Goal: Task Accomplishment & Management: Manage account settings

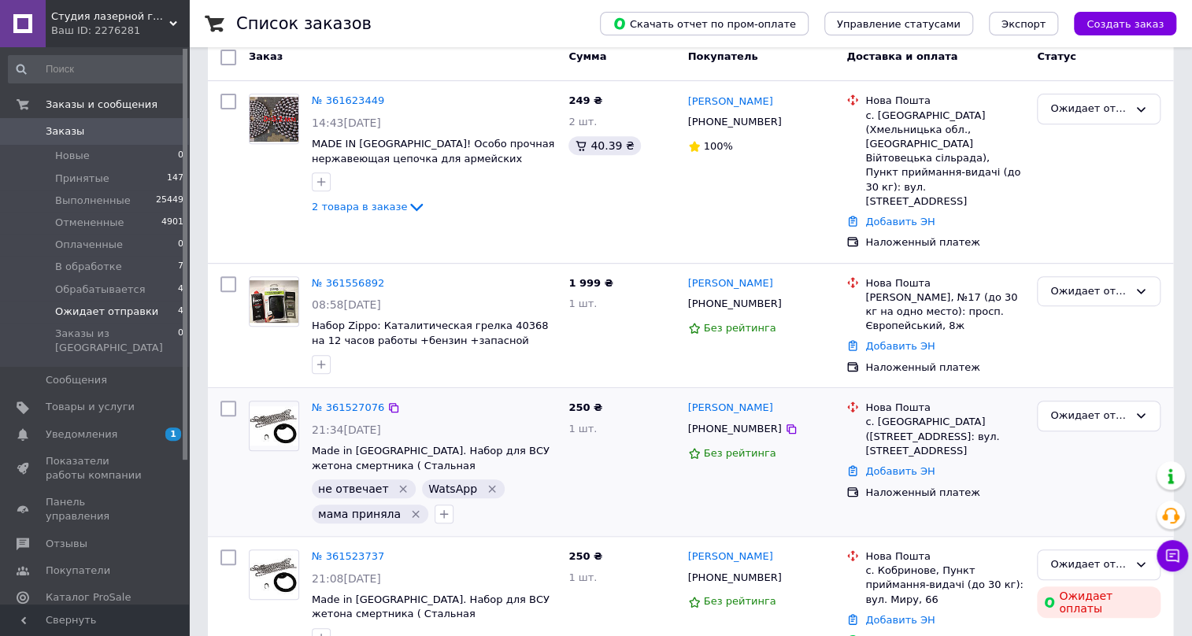
scroll to position [309, 0]
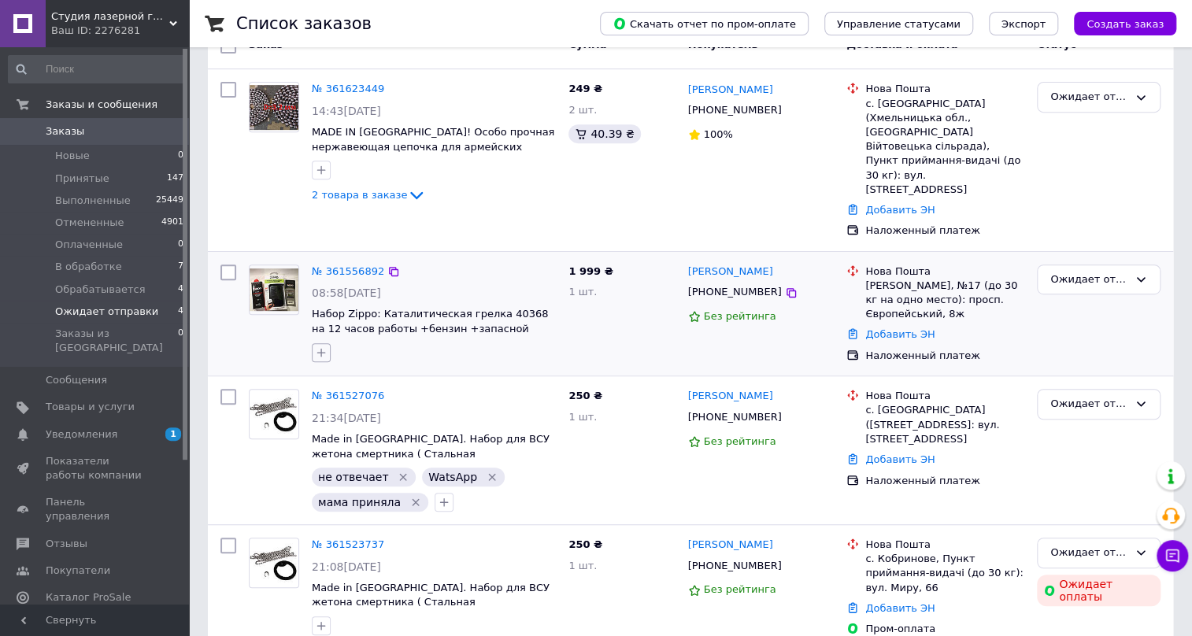
click at [321, 348] on icon "button" at bounding box center [321, 352] width 9 height 9
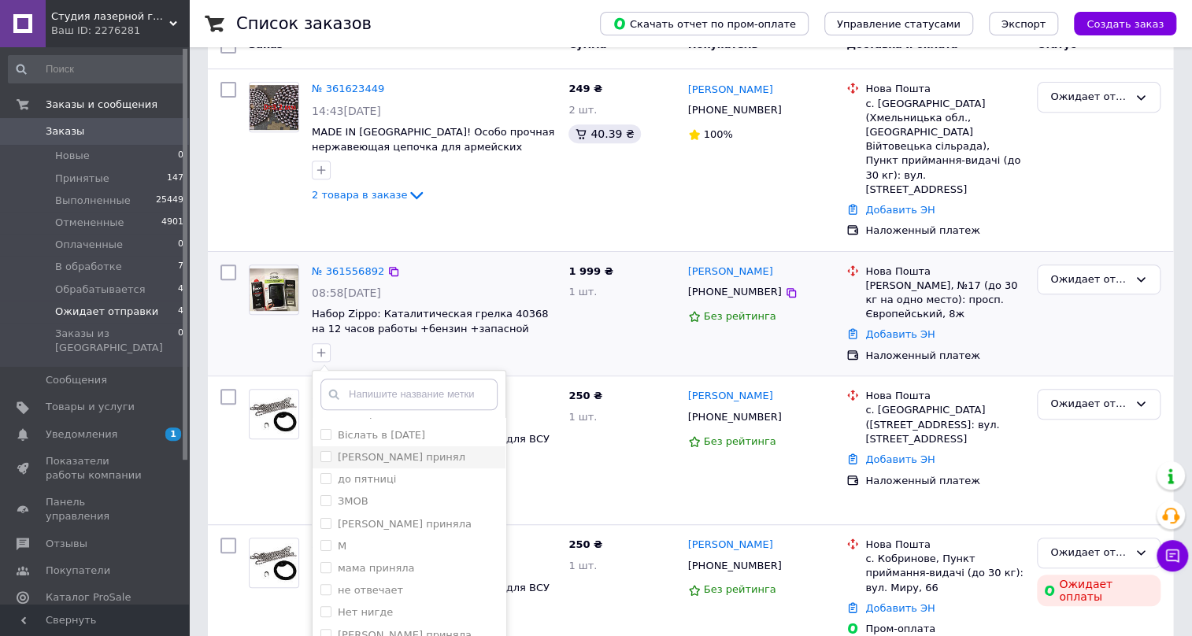
scroll to position [286, 0]
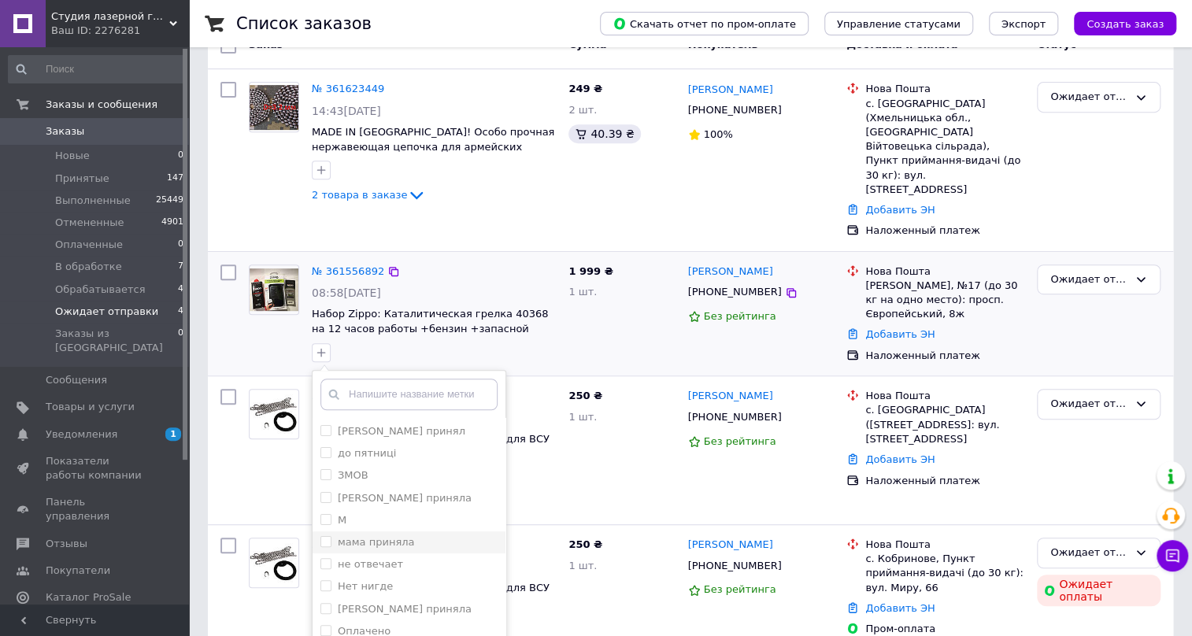
click at [325, 536] on input "мама приняла" at bounding box center [325, 541] width 10 height 10
checkbox input "true"
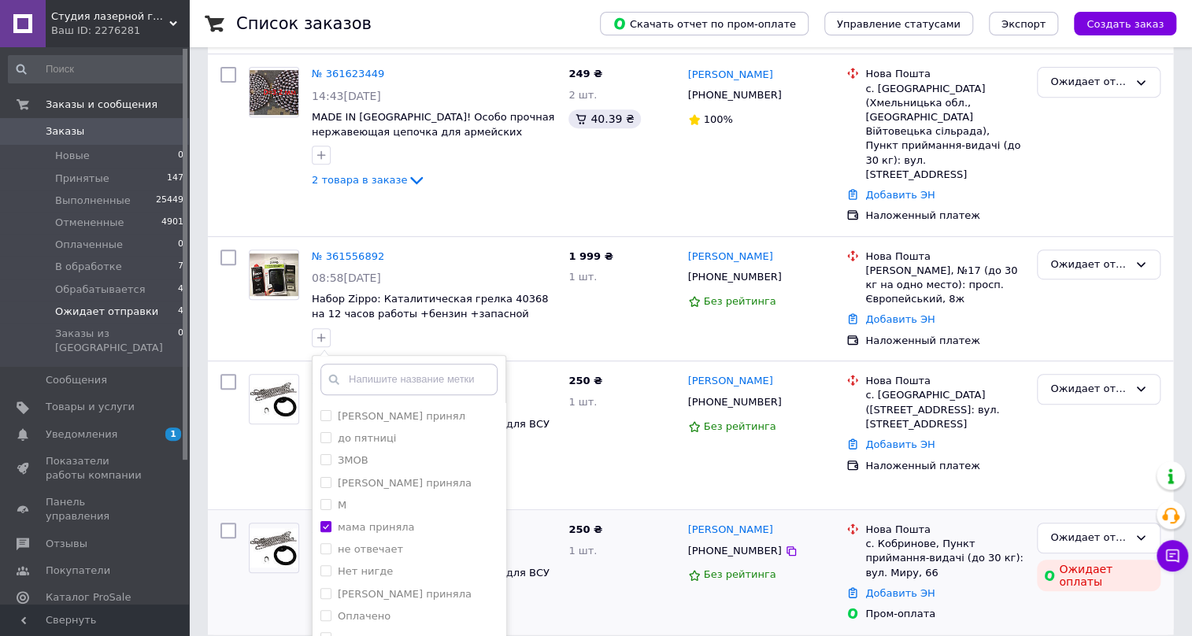
scroll to position [348, 0]
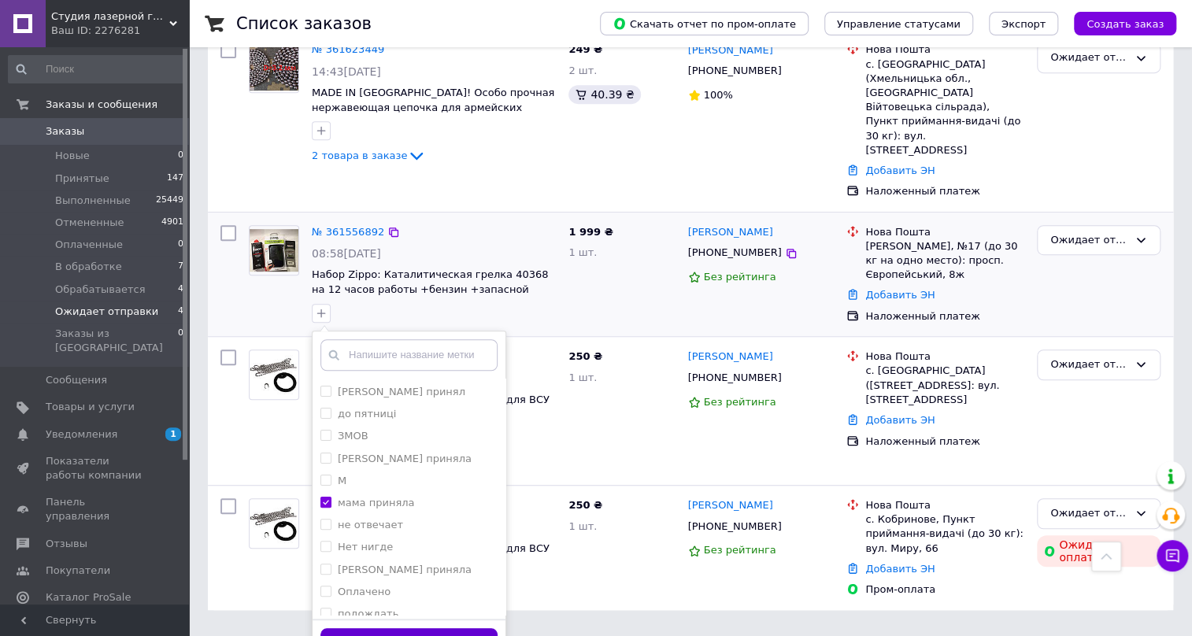
click at [399, 628] on button "Добавить метку" at bounding box center [408, 643] width 177 height 31
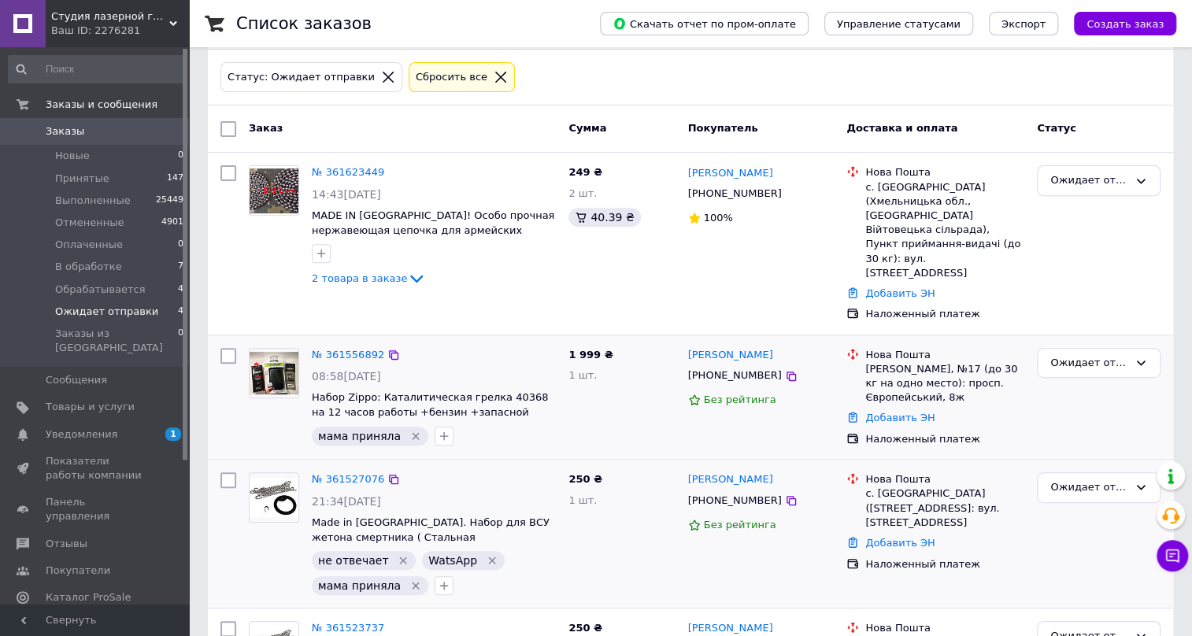
scroll to position [165, 0]
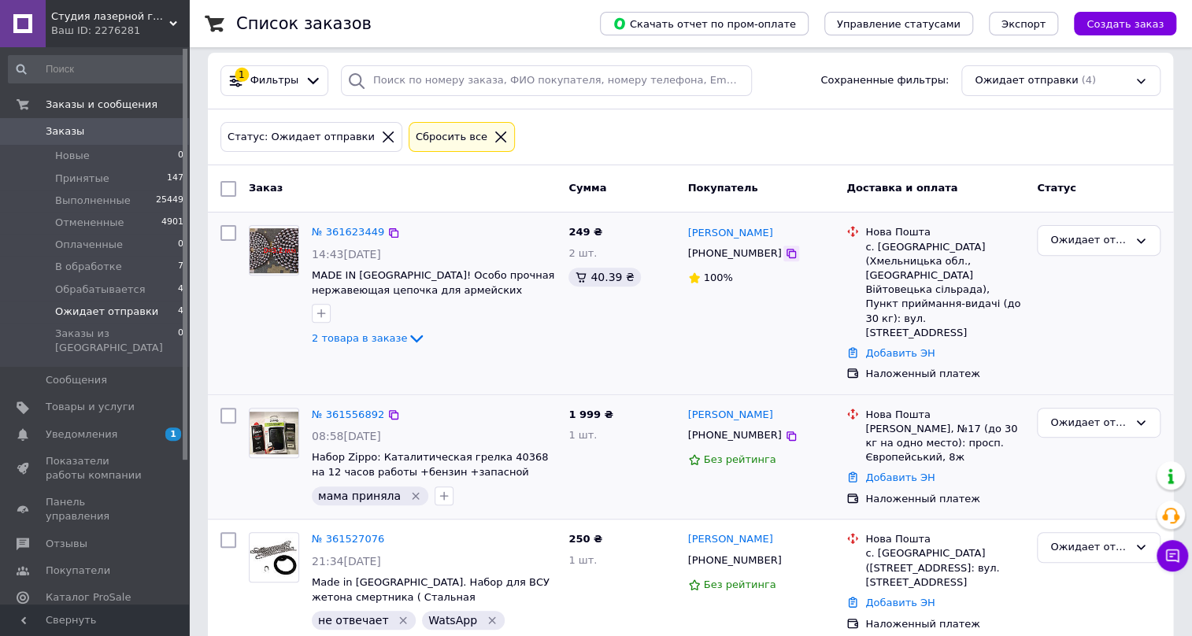
click at [786, 251] on icon at bounding box center [790, 253] width 9 height 9
click at [786, 249] on icon at bounding box center [790, 253] width 9 height 9
click at [785, 252] on icon at bounding box center [791, 253] width 13 height 13
click at [523, 343] on div "2 товара в заказе" at bounding box center [434, 338] width 244 height 19
click at [786, 252] on icon at bounding box center [790, 253] width 9 height 9
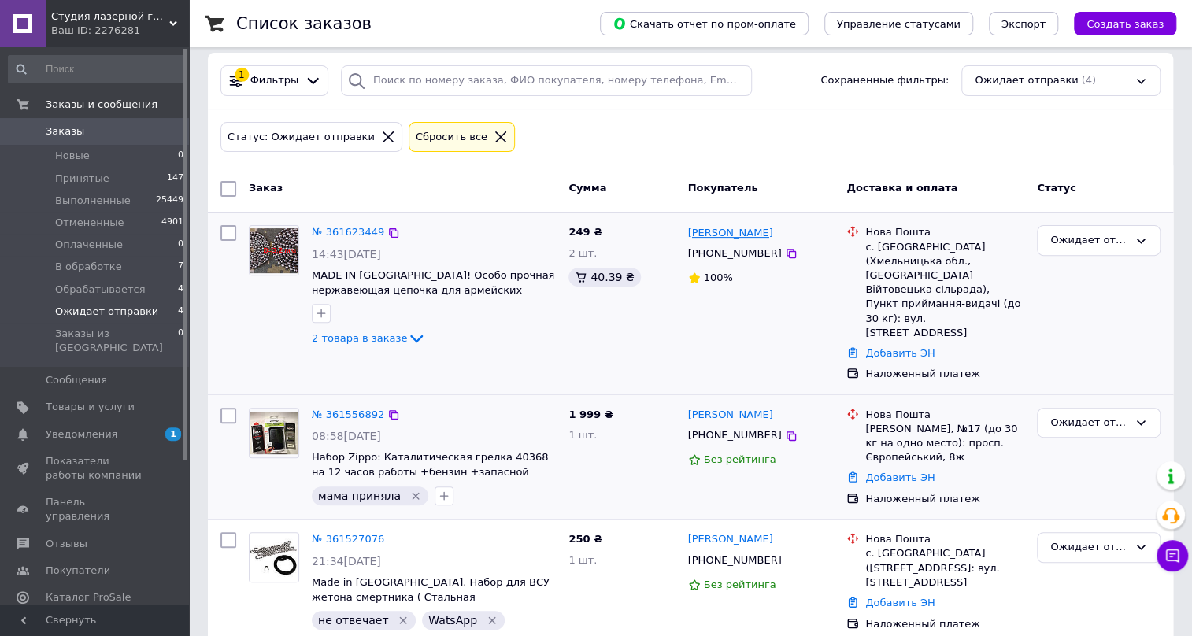
drag, startPoint x: 776, startPoint y: 232, endPoint x: 686, endPoint y: 231, distance: 89.7
click at [686, 231] on div "Ярослав Макевич" at bounding box center [761, 233] width 150 height 18
copy link "Ярослав Макевич"
click at [900, 244] on div "с. Писарівка (Хмельницька обл., Хмельницький р-н. Вiйтовецька сільрада), Пункт …" at bounding box center [944, 290] width 159 height 100
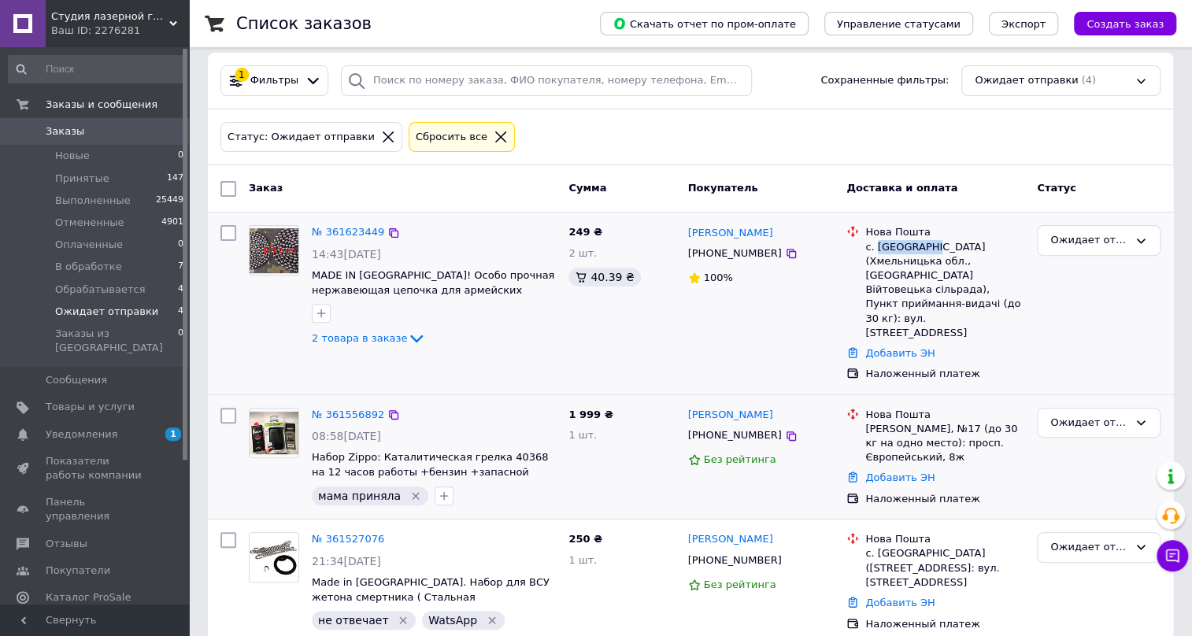
copy div "Писарівка"
click at [892, 347] on link "Добавить ЭН" at bounding box center [899, 353] width 69 height 12
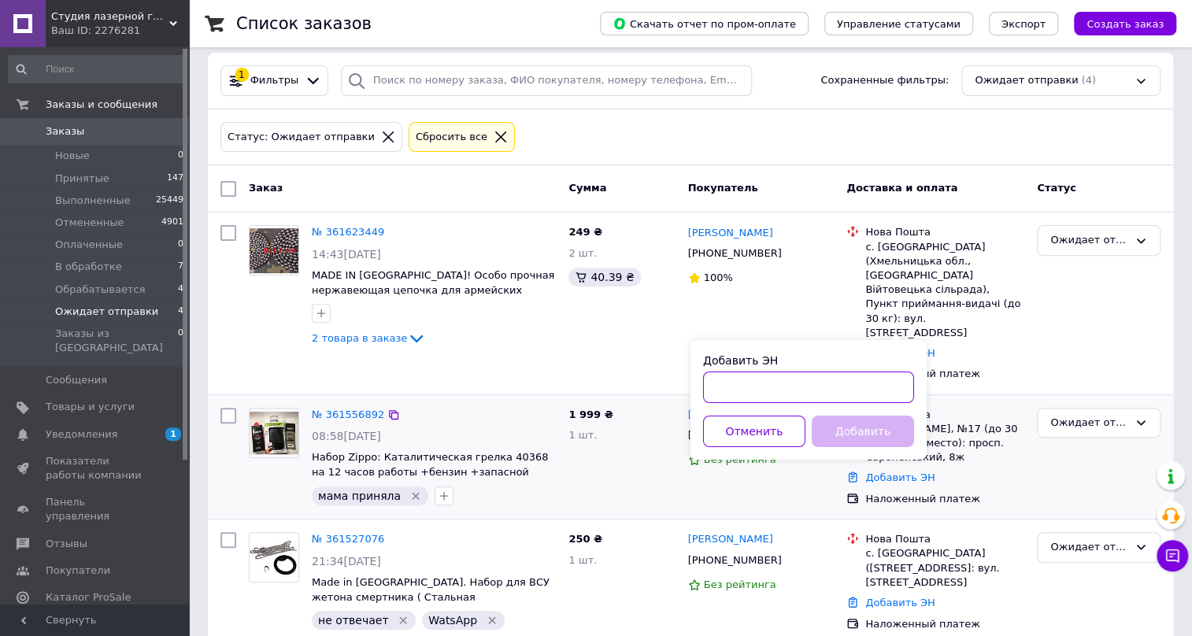
paste input "20451247298382"
type input "20451247298382"
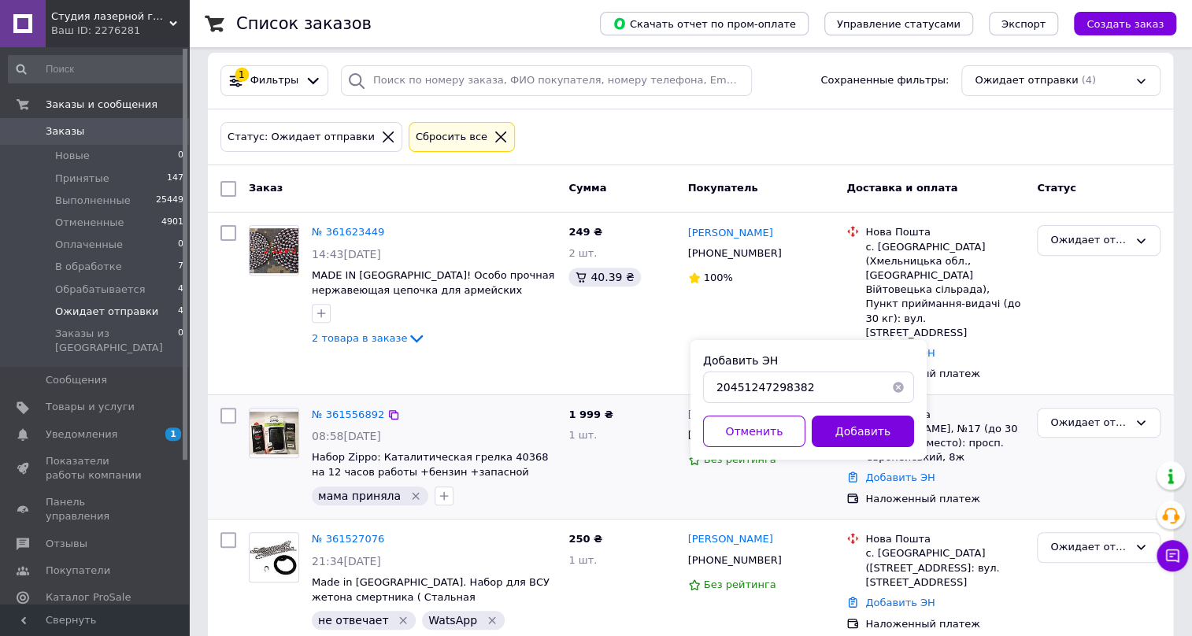
click at [871, 426] on button "Добавить" at bounding box center [862, 431] width 102 height 31
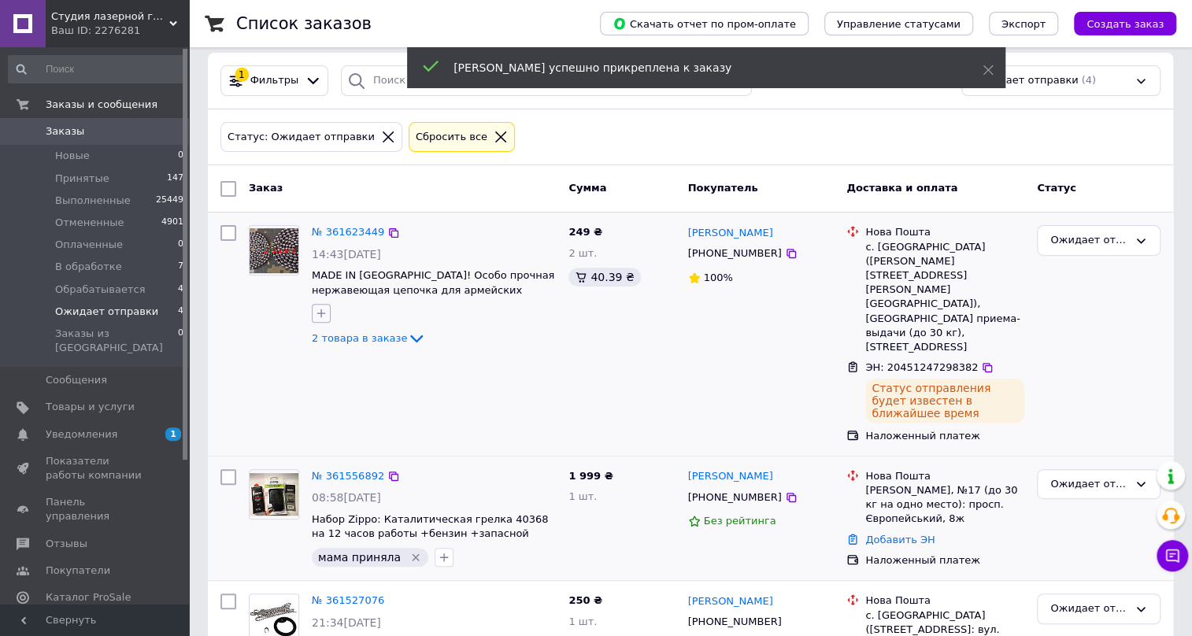
click at [319, 309] on icon "button" at bounding box center [321, 313] width 13 height 13
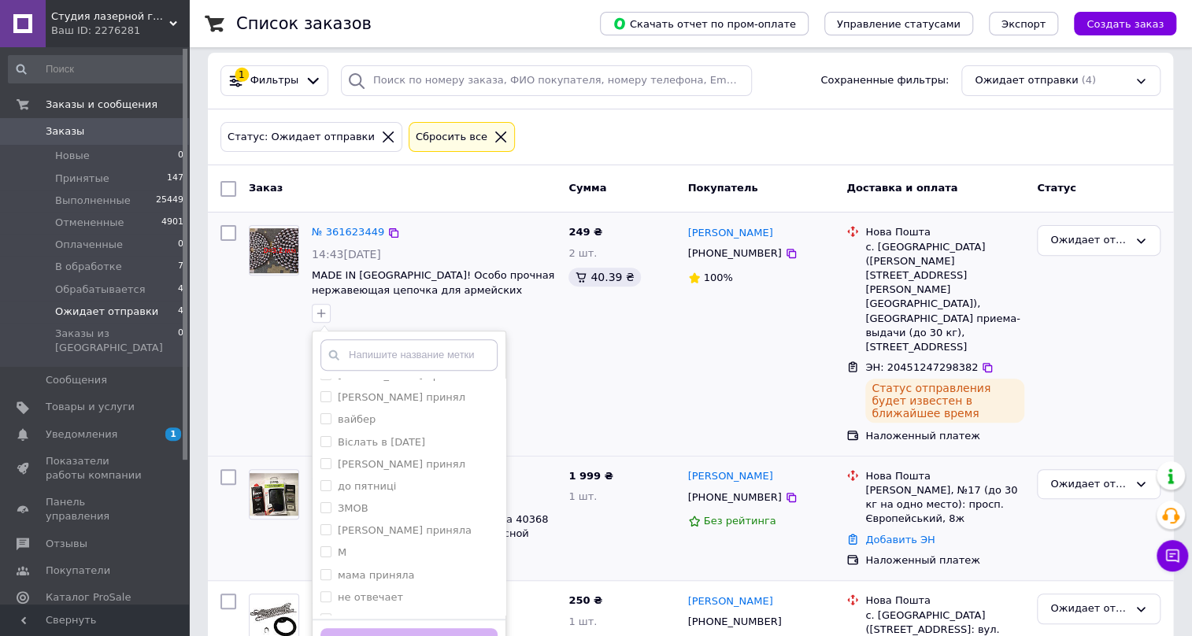
scroll to position [286, 0]
click at [325, 504] on input "мама приняла" at bounding box center [325, 502] width 10 height 10
checkbox input "true"
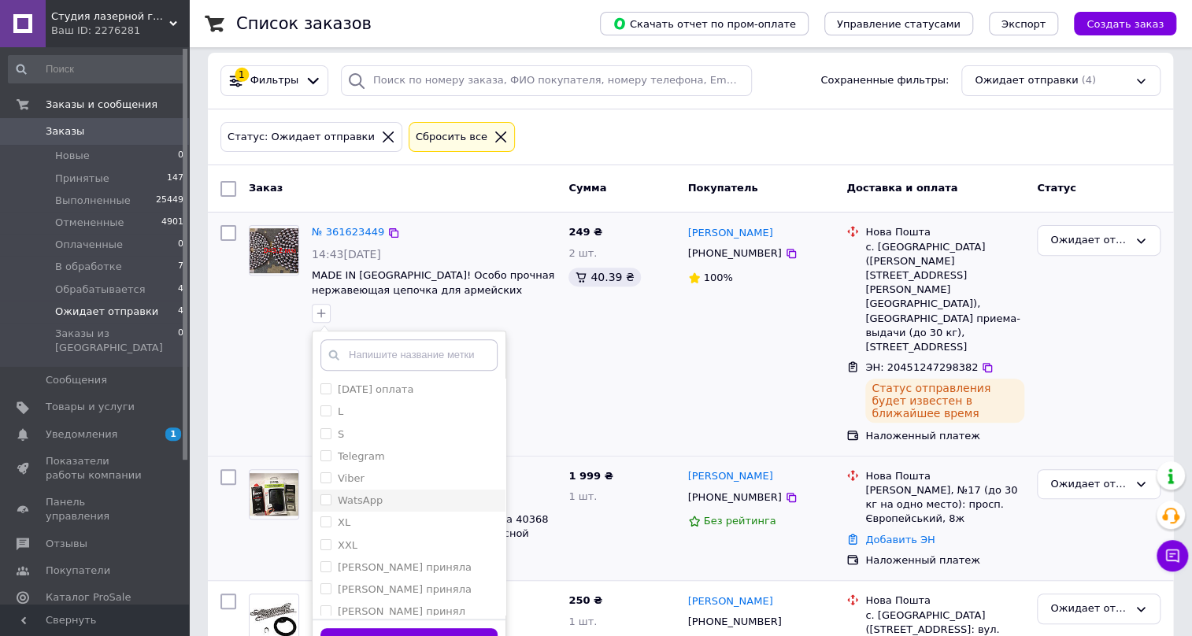
click at [328, 497] on input "WatsApp" at bounding box center [325, 499] width 10 height 10
checkbox input "true"
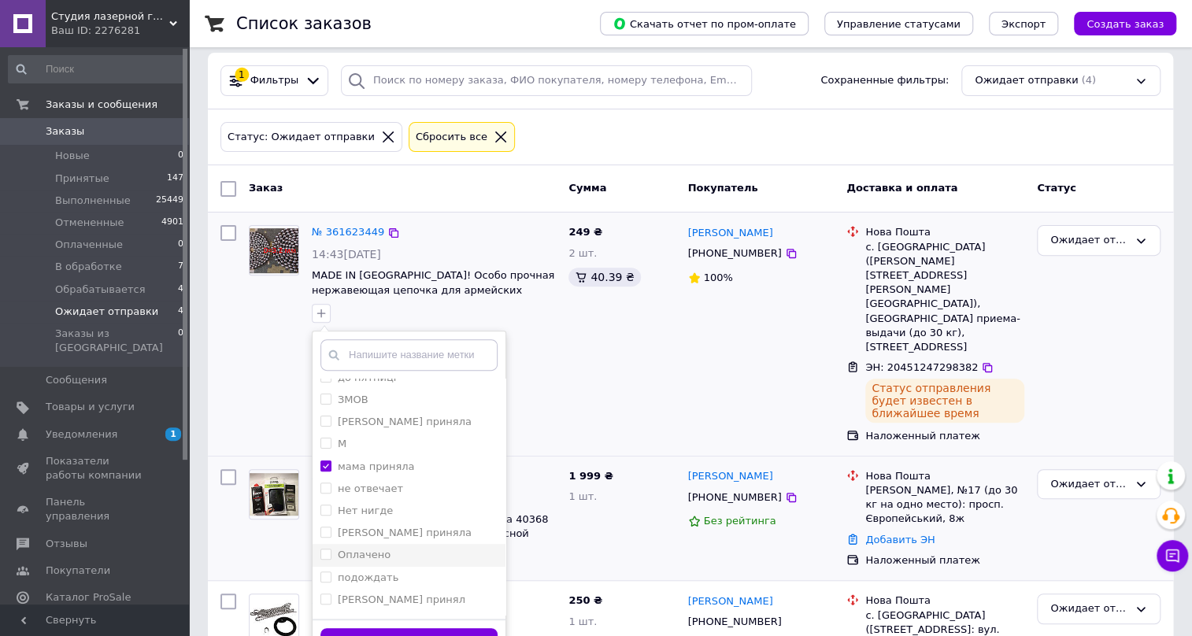
scroll to position [357, 0]
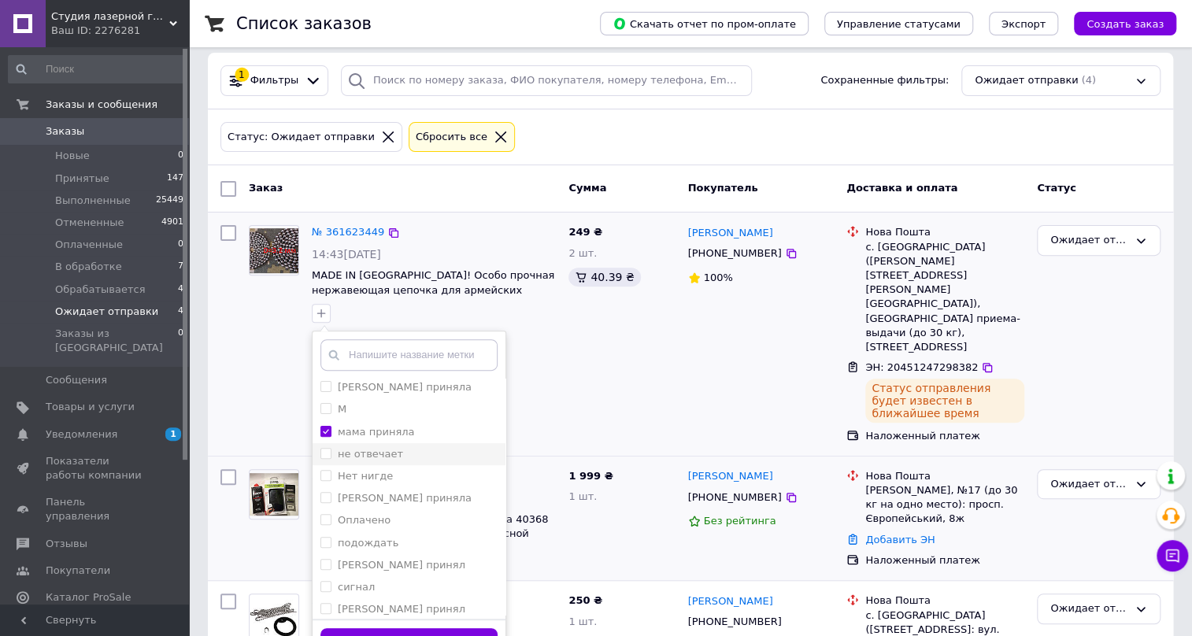
click at [326, 450] on input "не отвечает" at bounding box center [325, 453] width 10 height 10
checkbox input "true"
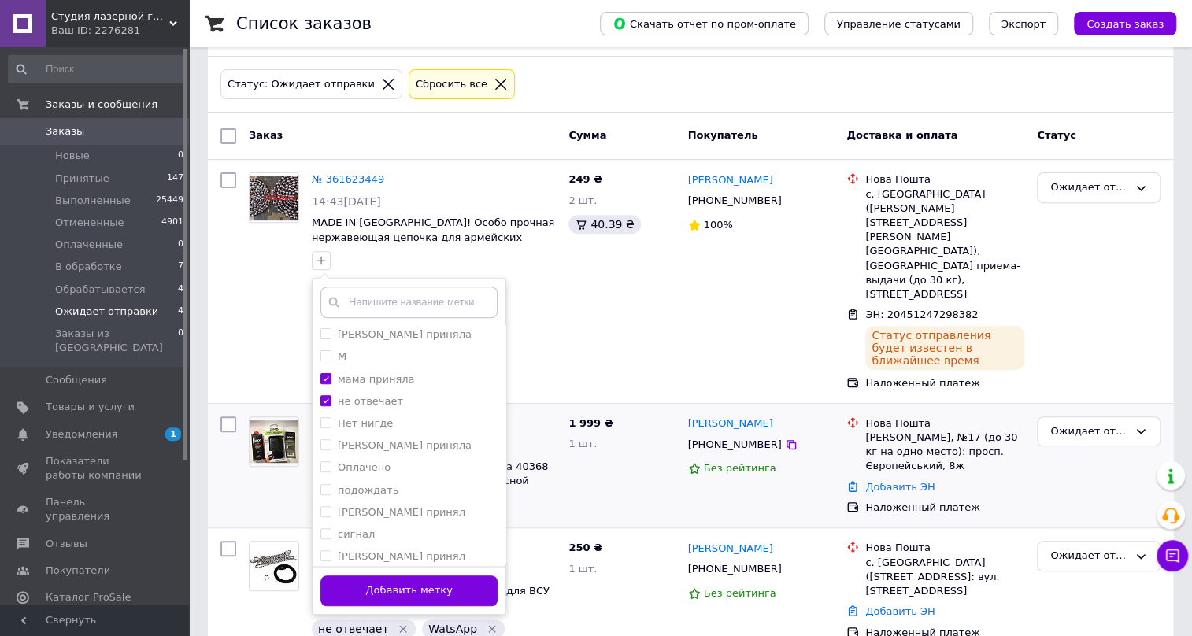
scroll to position [309, 0]
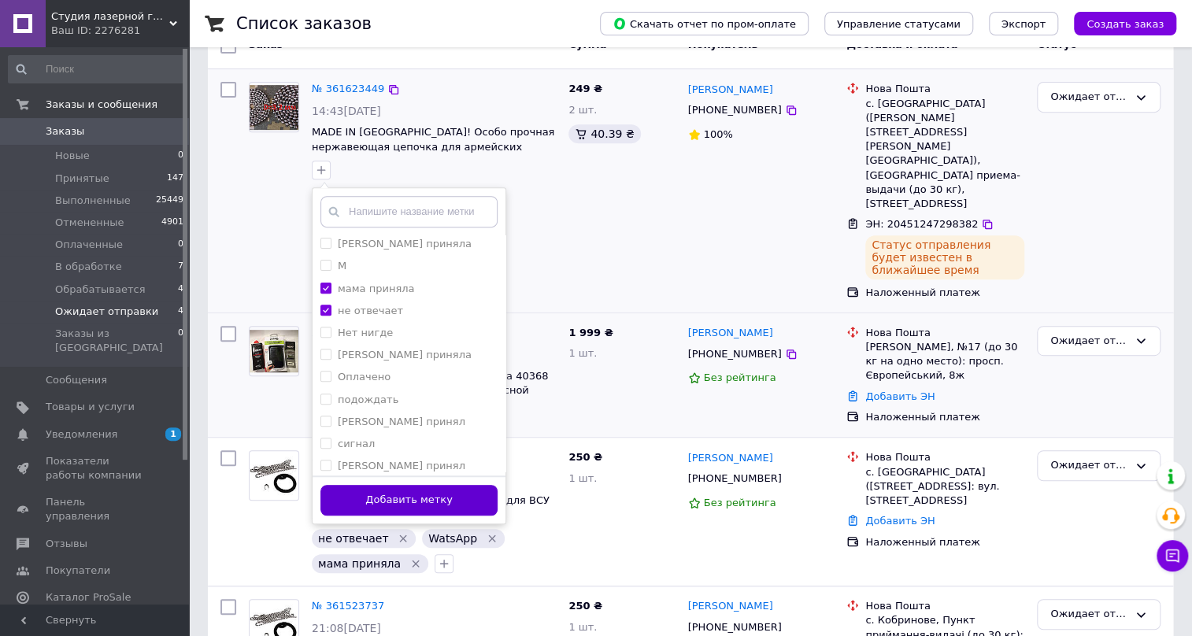
click at [387, 493] on button "Добавить метку" at bounding box center [408, 500] width 177 height 31
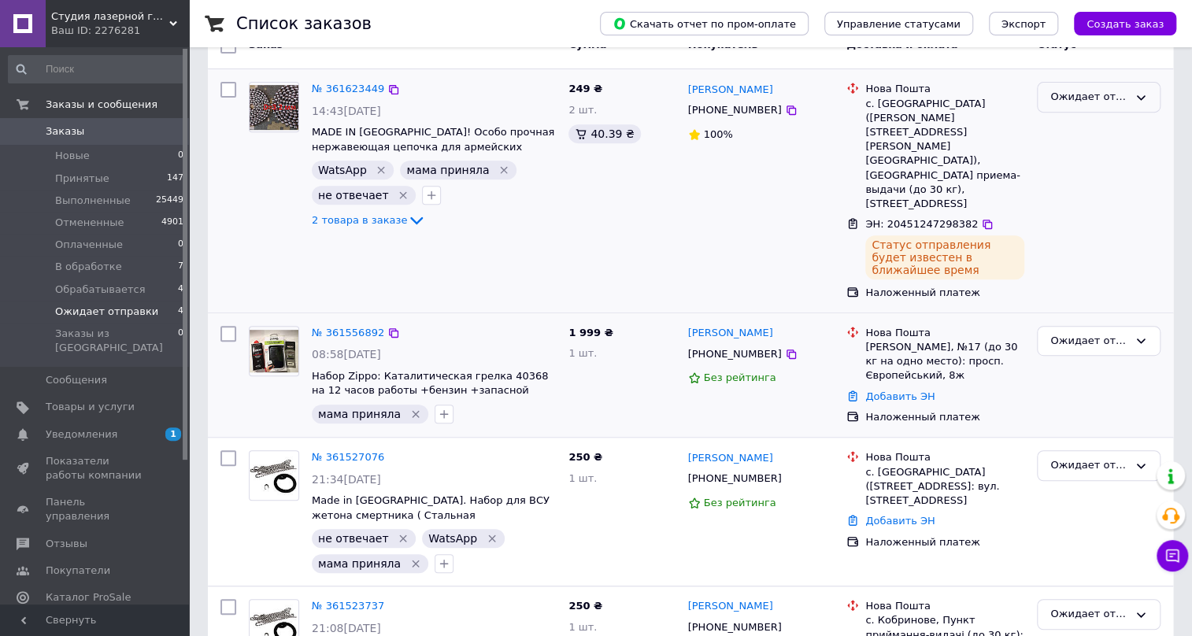
click at [1141, 91] on icon at bounding box center [1140, 97] width 13 height 13
click at [1067, 128] on li "Принят" at bounding box center [1098, 130] width 122 height 29
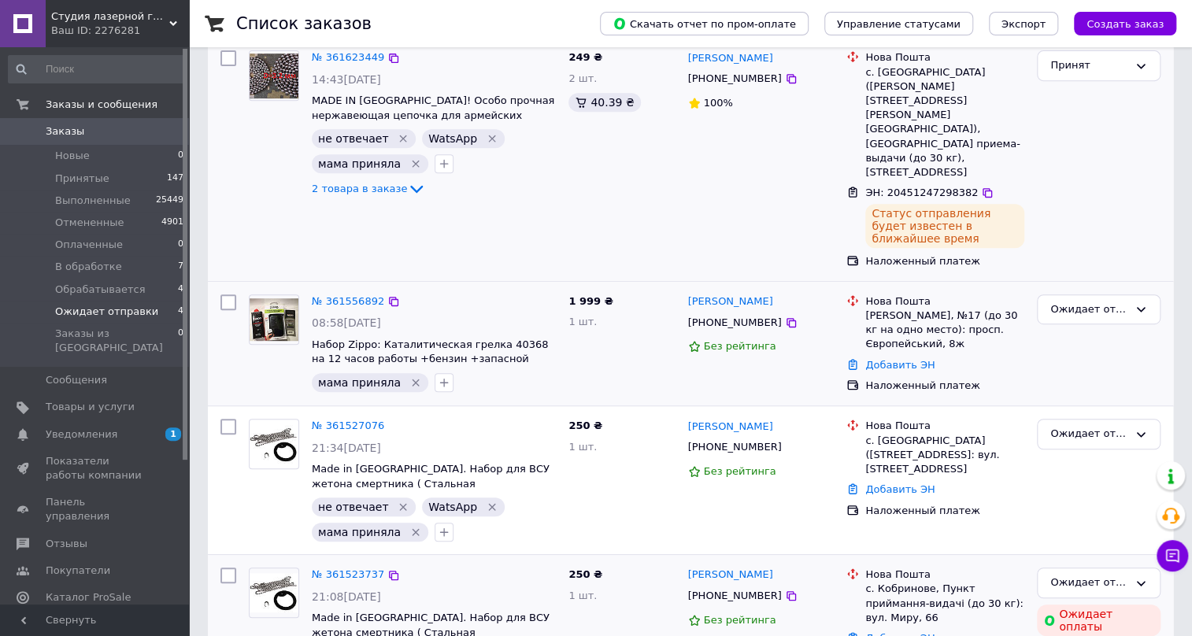
scroll to position [356, 0]
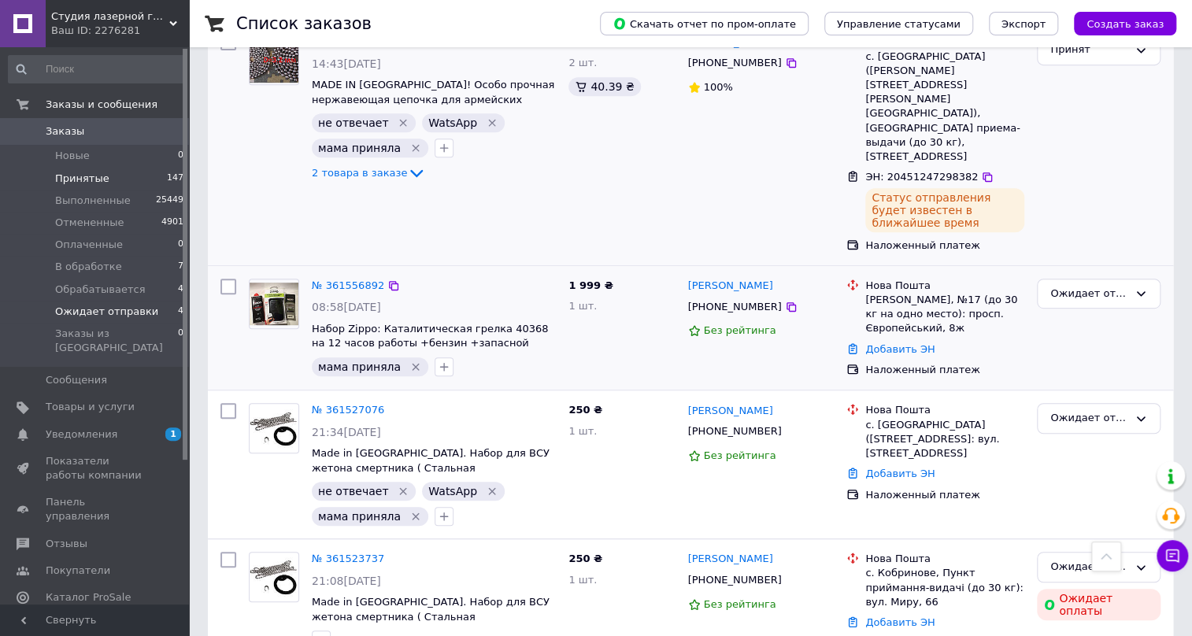
click at [79, 179] on span "Принятые" at bounding box center [82, 179] width 54 height 14
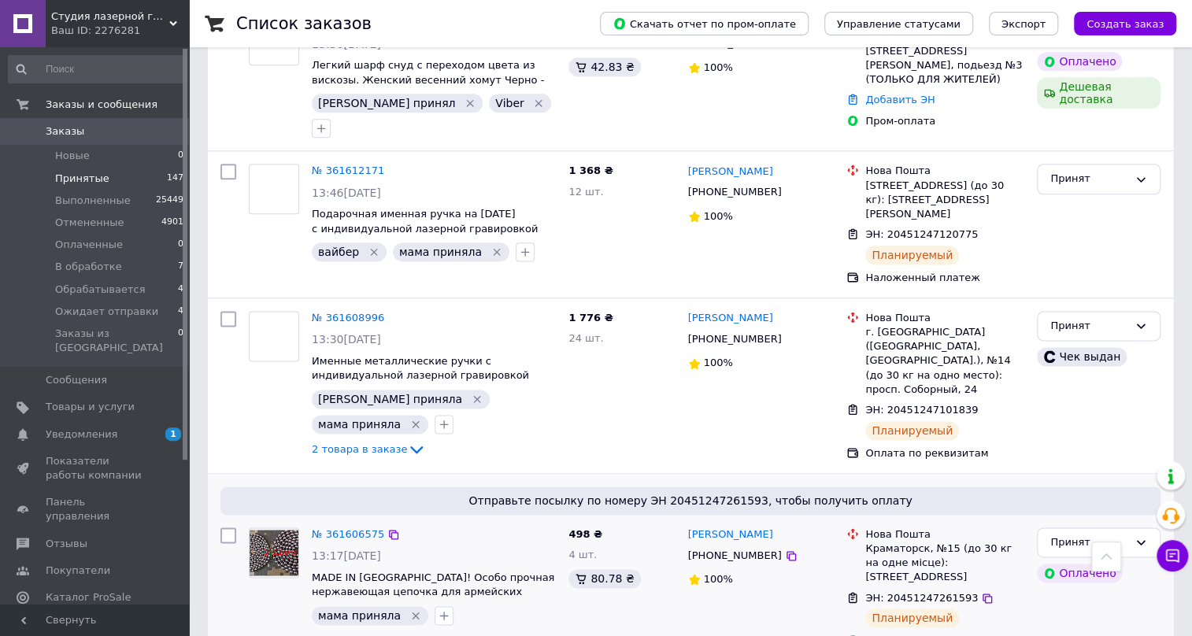
scroll to position [1073, 0]
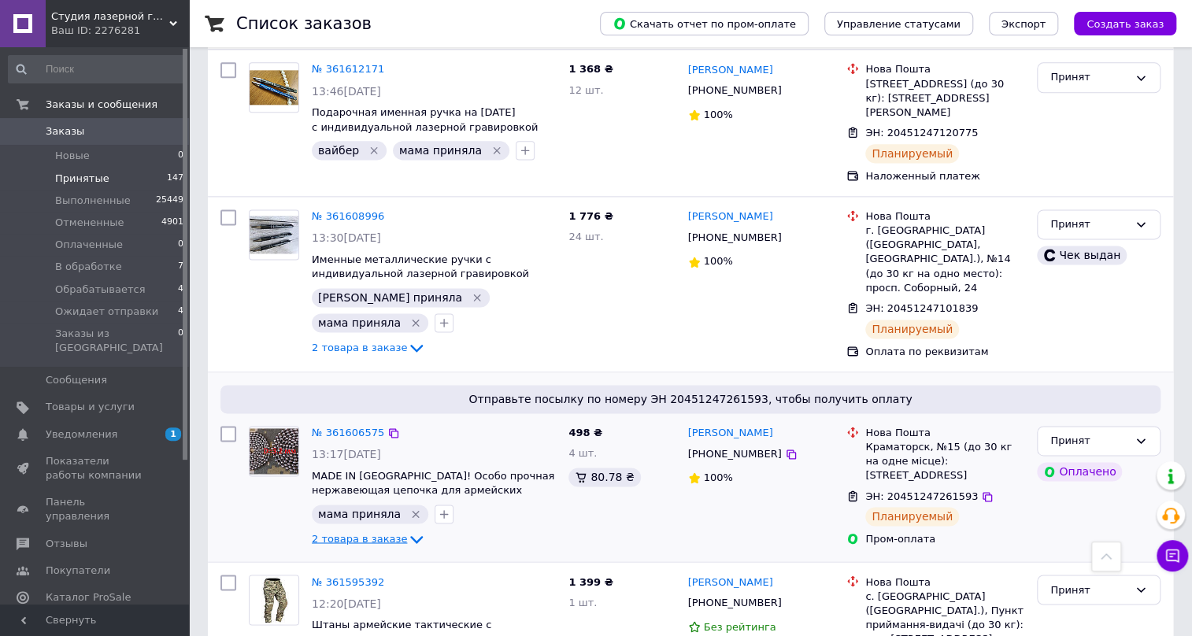
click at [407, 530] on icon at bounding box center [416, 539] width 19 height 19
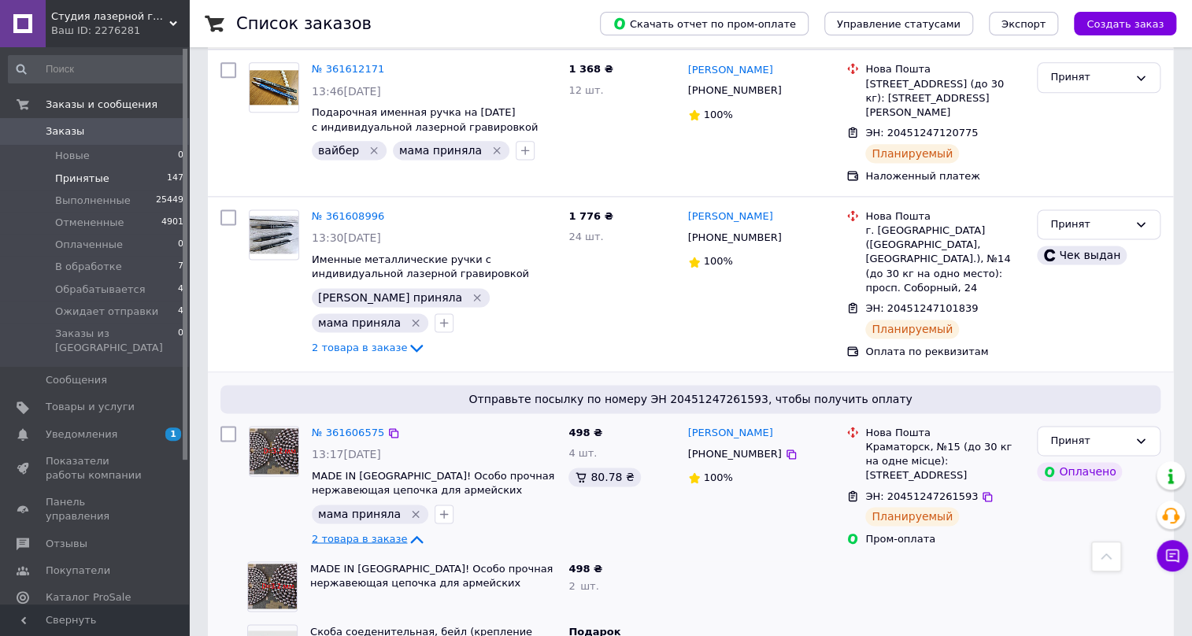
click at [686, 555] on div at bounding box center [761, 586] width 159 height 63
click at [93, 309] on span "Ожидает отправки" at bounding box center [106, 312] width 103 height 14
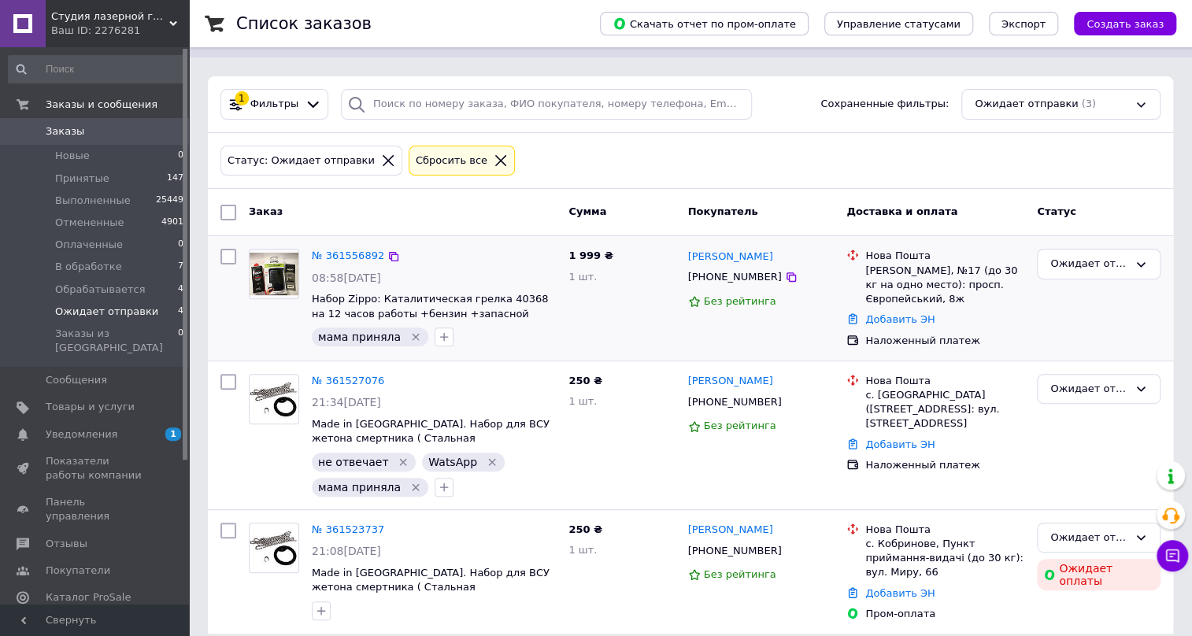
scroll to position [156, 0]
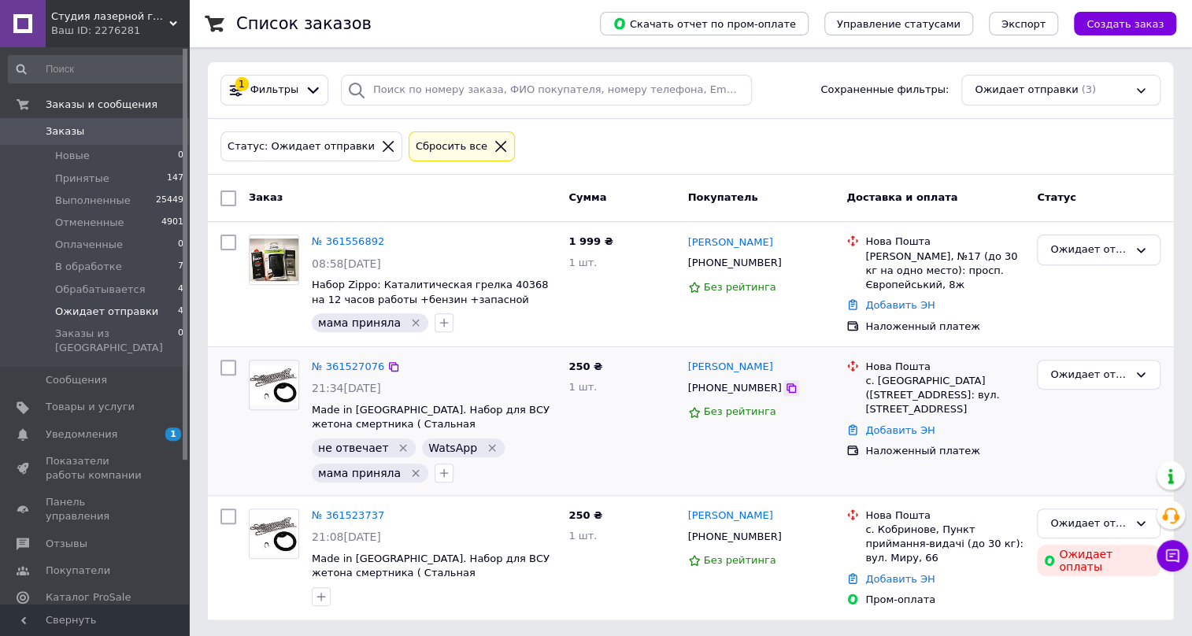
click at [786, 385] on icon at bounding box center [790, 387] width 9 height 9
drag, startPoint x: 786, startPoint y: 368, endPoint x: 689, endPoint y: 367, distance: 97.6
click at [689, 367] on div "Григорій Дейнега" at bounding box center [761, 367] width 150 height 18
copy link "Григорій Дейнега"
click at [904, 380] on div "с. Шевченкове (Миколаївська обл., Миколаївський р-н. Шевченківська сільрада), №…" at bounding box center [944, 395] width 159 height 43
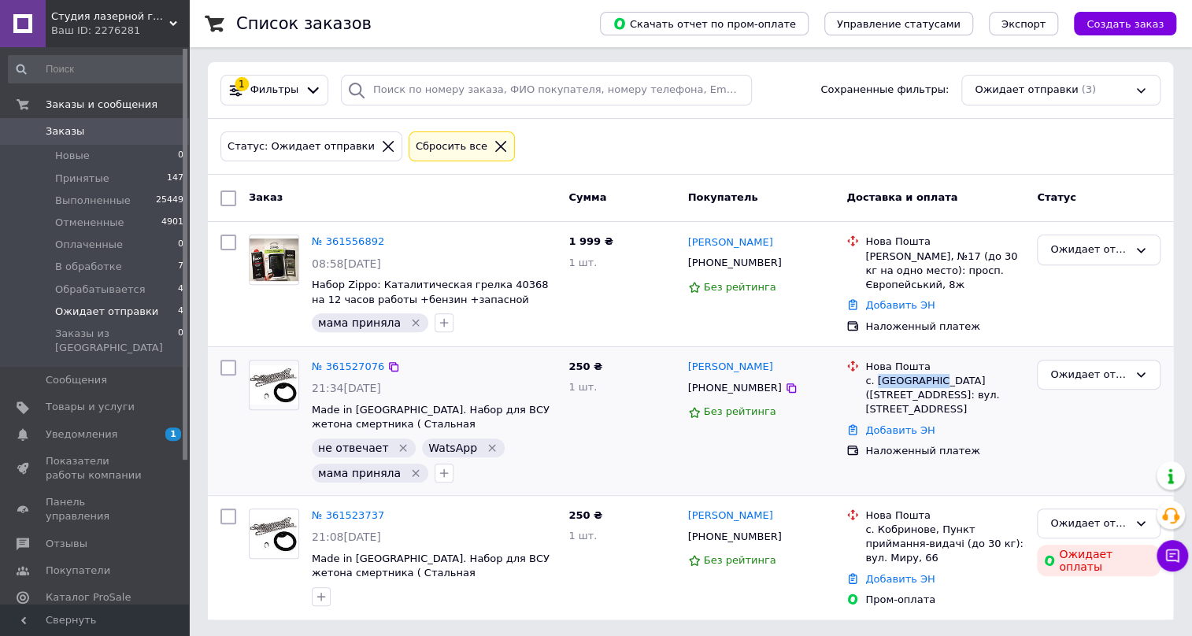
click at [903, 380] on div "с. Шевченкове (Миколаївська обл., Миколаївський р-н. Шевченківська сільрада), №…" at bounding box center [944, 395] width 159 height 43
copy div "Шевченкове"
click at [894, 436] on link "Добавить ЭН" at bounding box center [899, 430] width 69 height 12
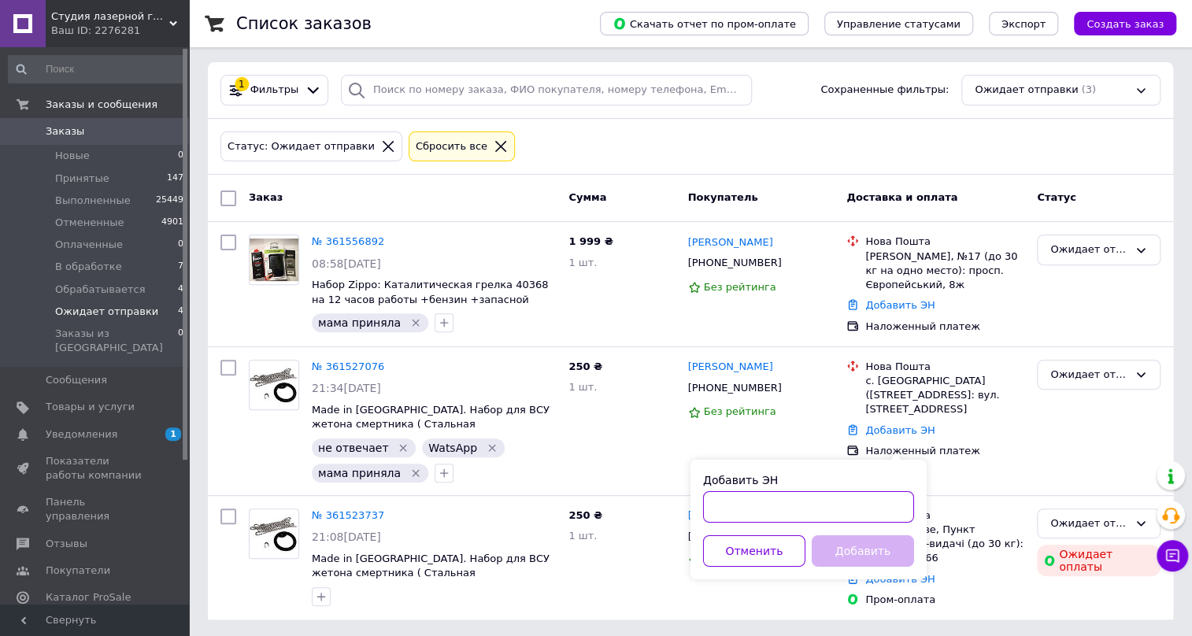
paste input "20451247309898"
type input "20451247309898"
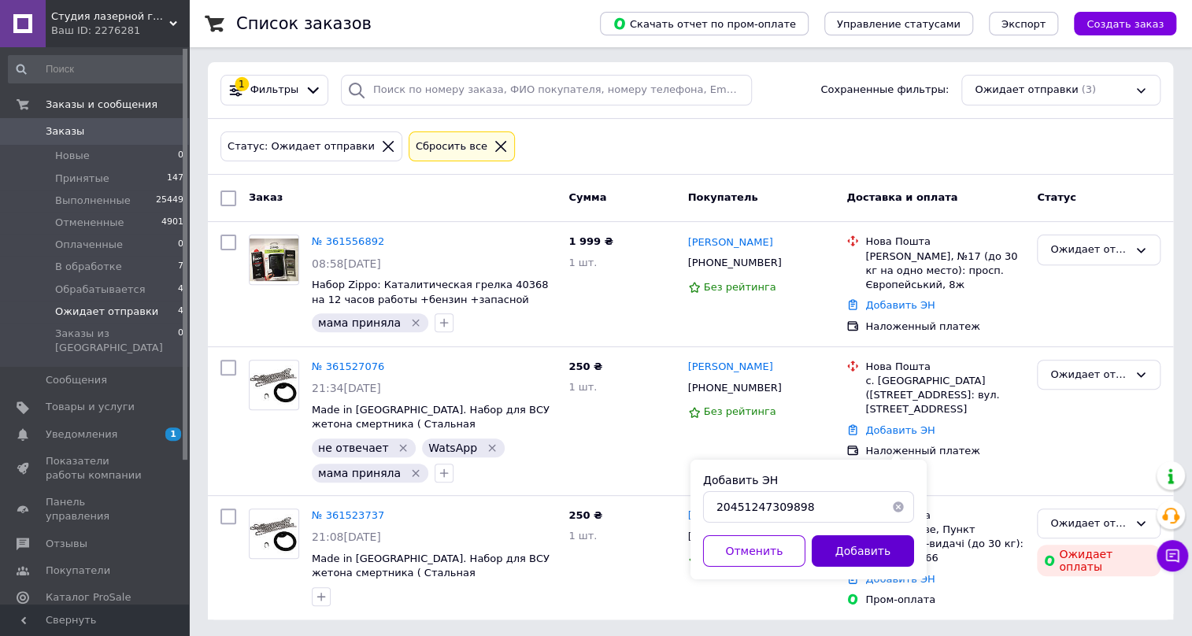
click at [844, 546] on button "Добавить" at bounding box center [862, 550] width 102 height 31
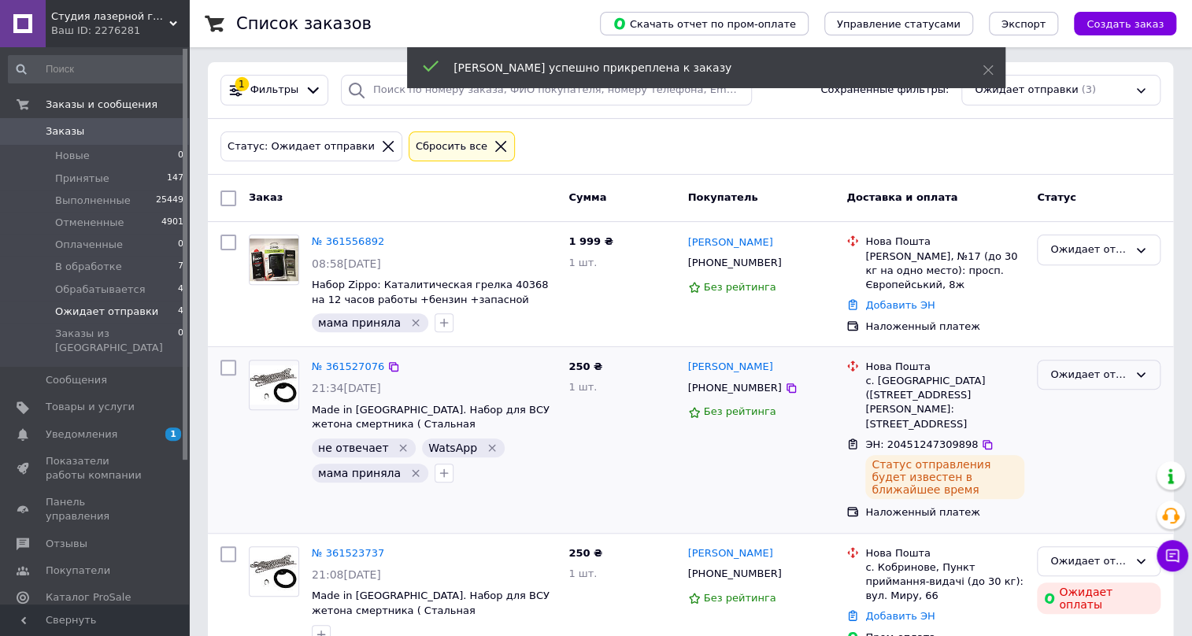
click at [1141, 369] on icon at bounding box center [1140, 374] width 13 height 13
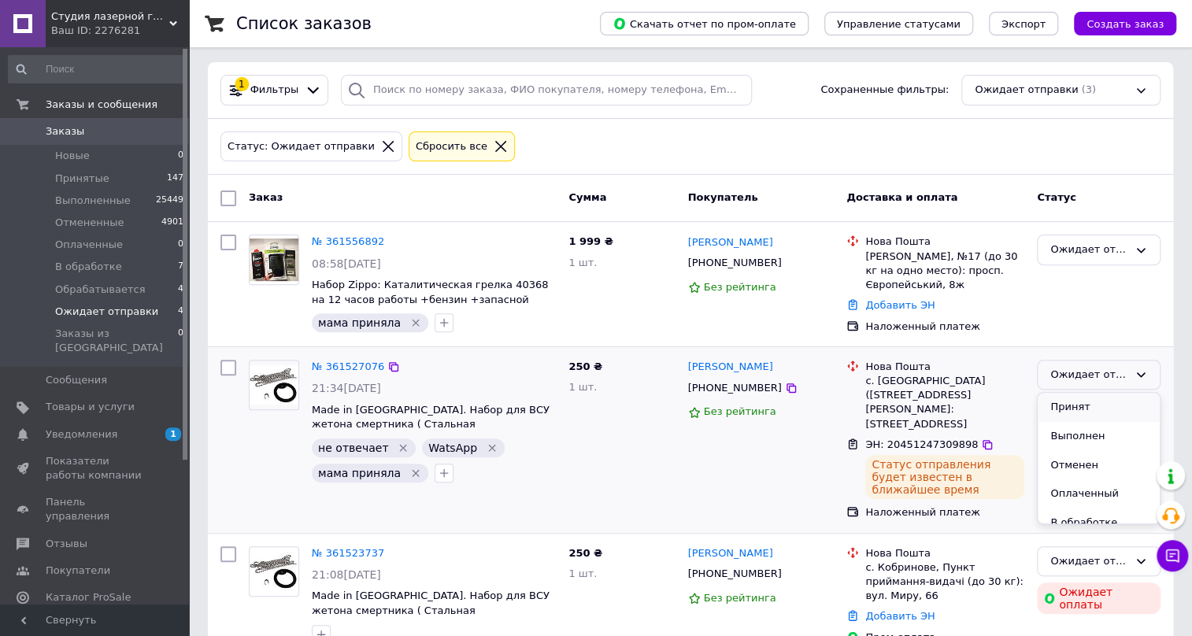
click at [1065, 409] on li "Принят" at bounding box center [1098, 407] width 122 height 29
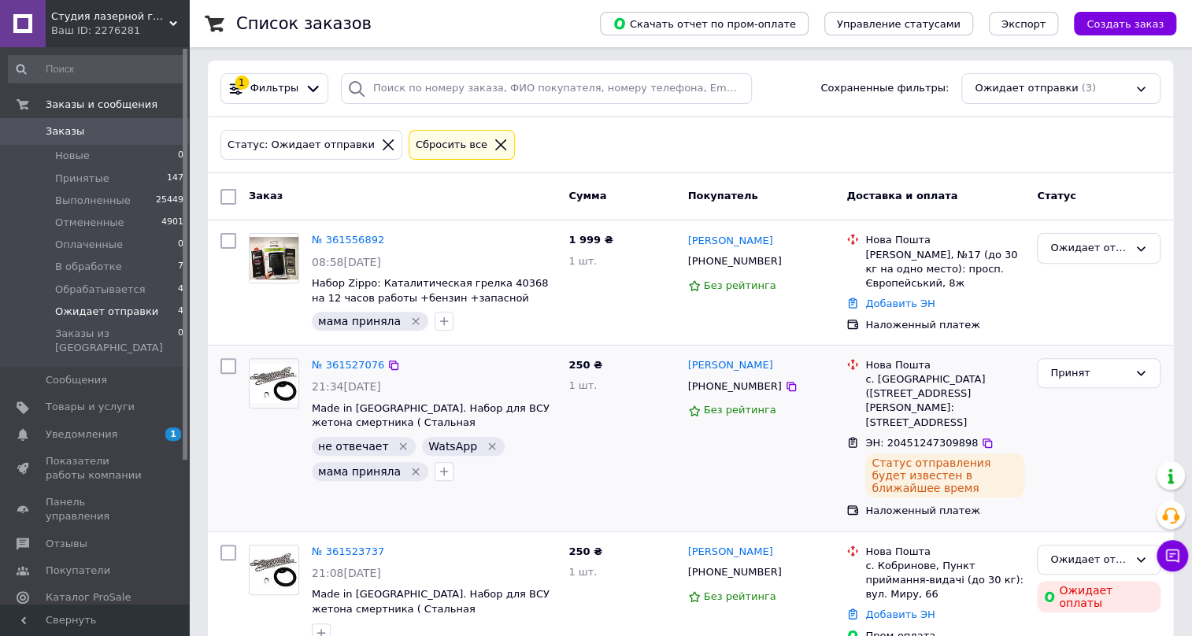
scroll to position [194, 0]
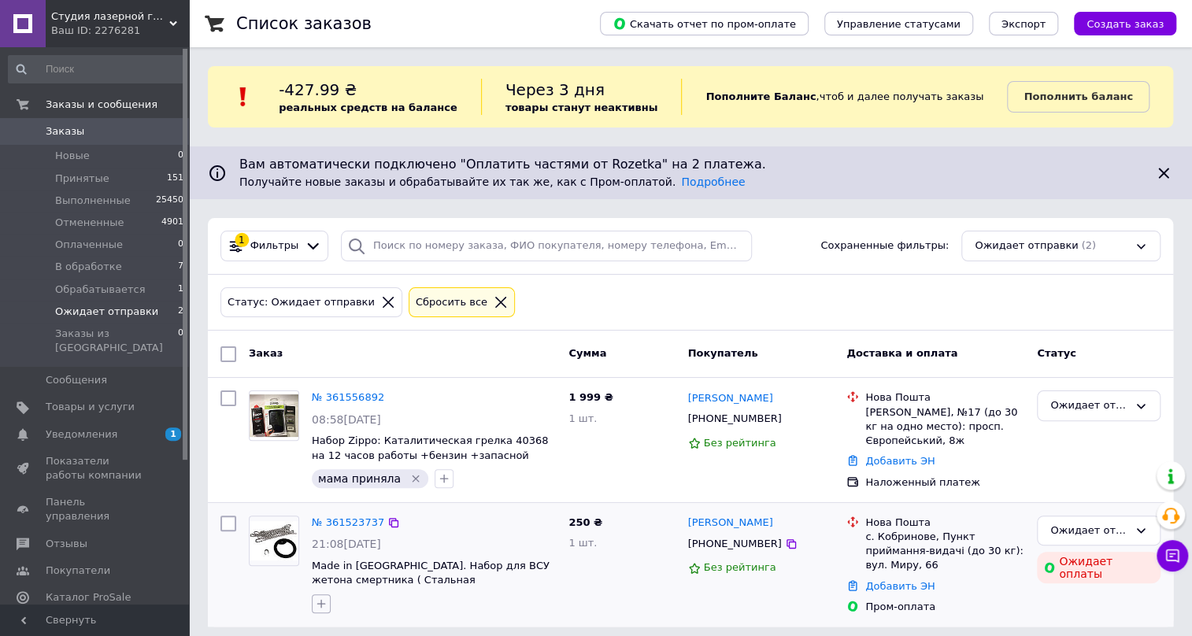
click at [323, 604] on icon "button" at bounding box center [321, 603] width 13 height 13
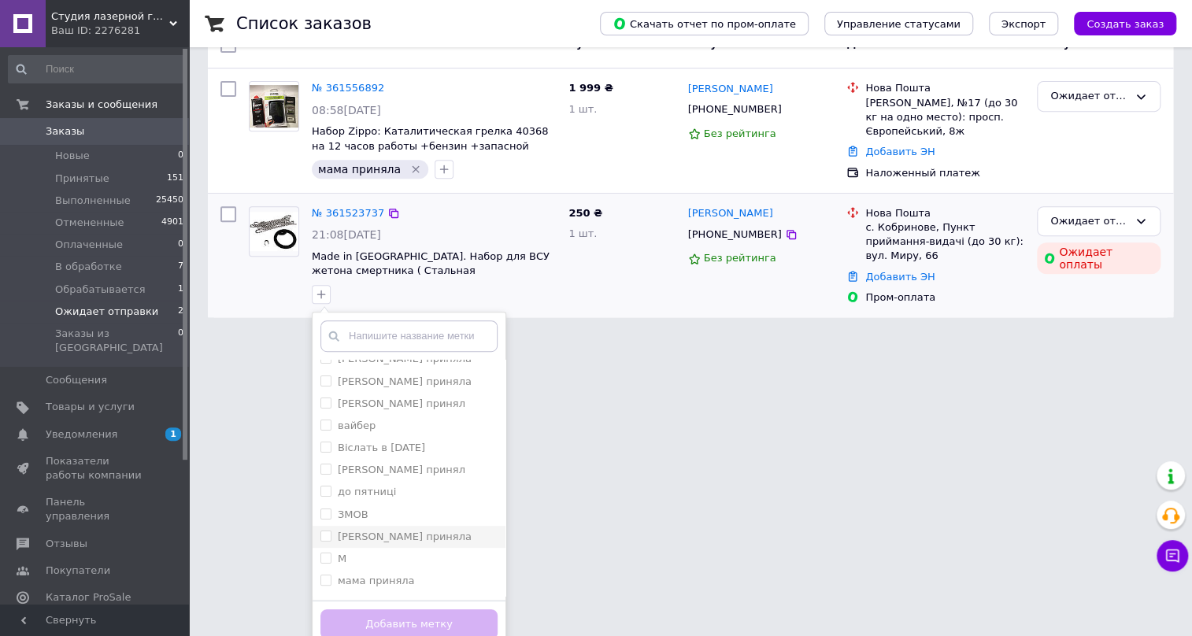
scroll to position [214, 0]
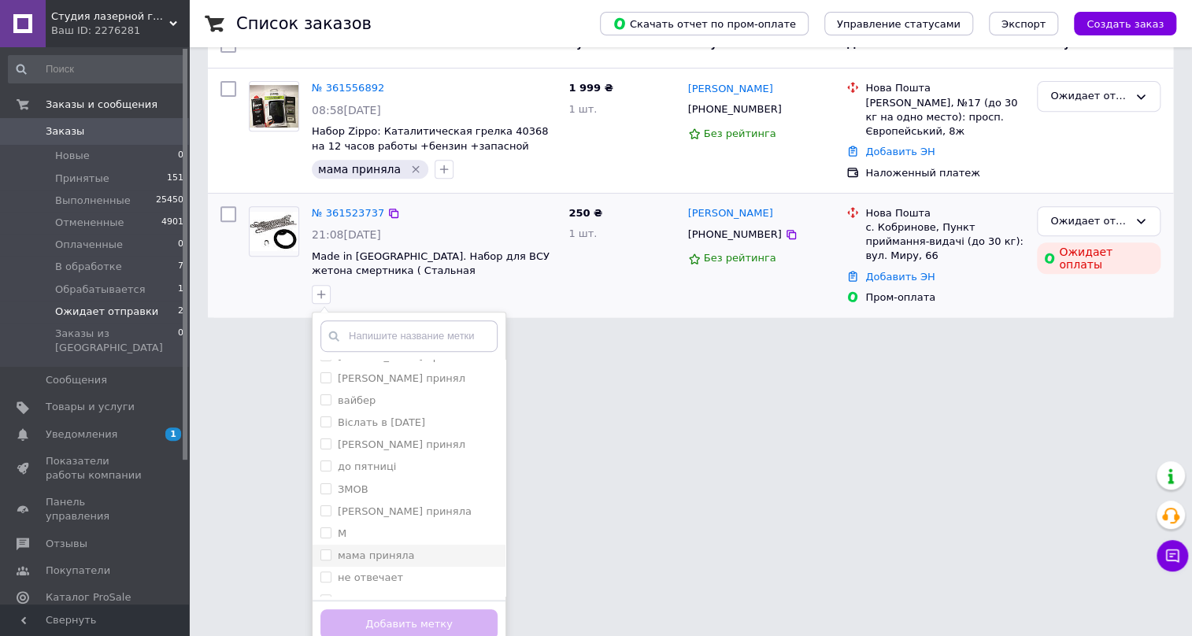
click at [323, 551] on input "мама приняла" at bounding box center [325, 554] width 10 height 10
checkbox input "true"
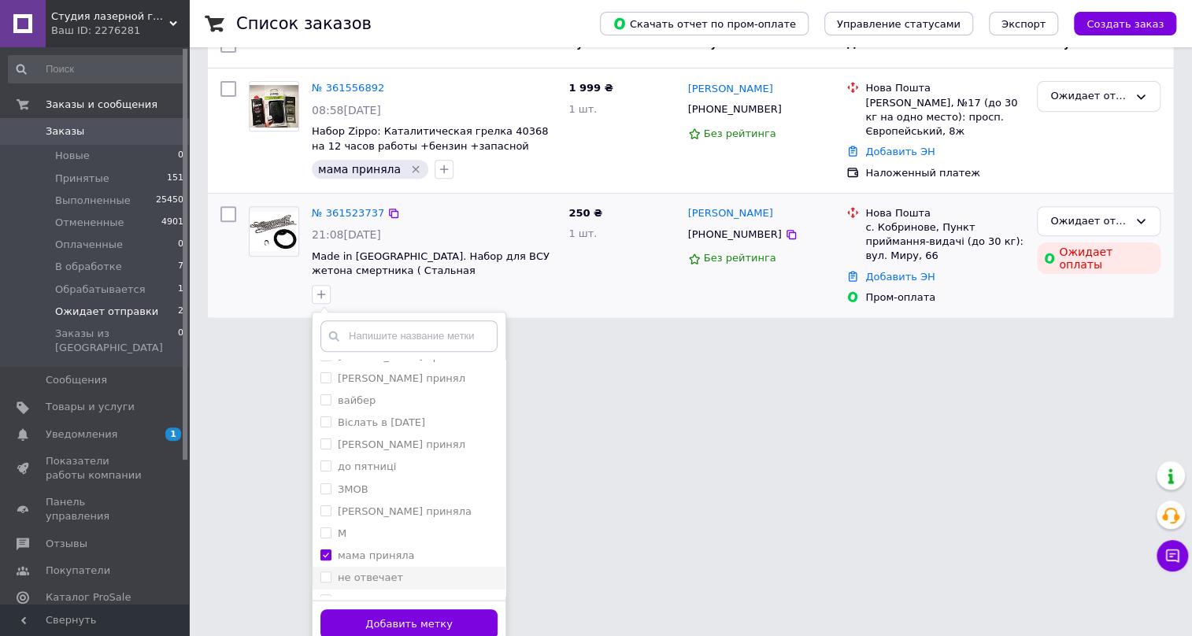
click at [325, 578] on input "не отвечает" at bounding box center [325, 576] width 10 height 10
checkbox input "true"
click at [412, 621] on button "Добавить метку" at bounding box center [408, 624] width 177 height 31
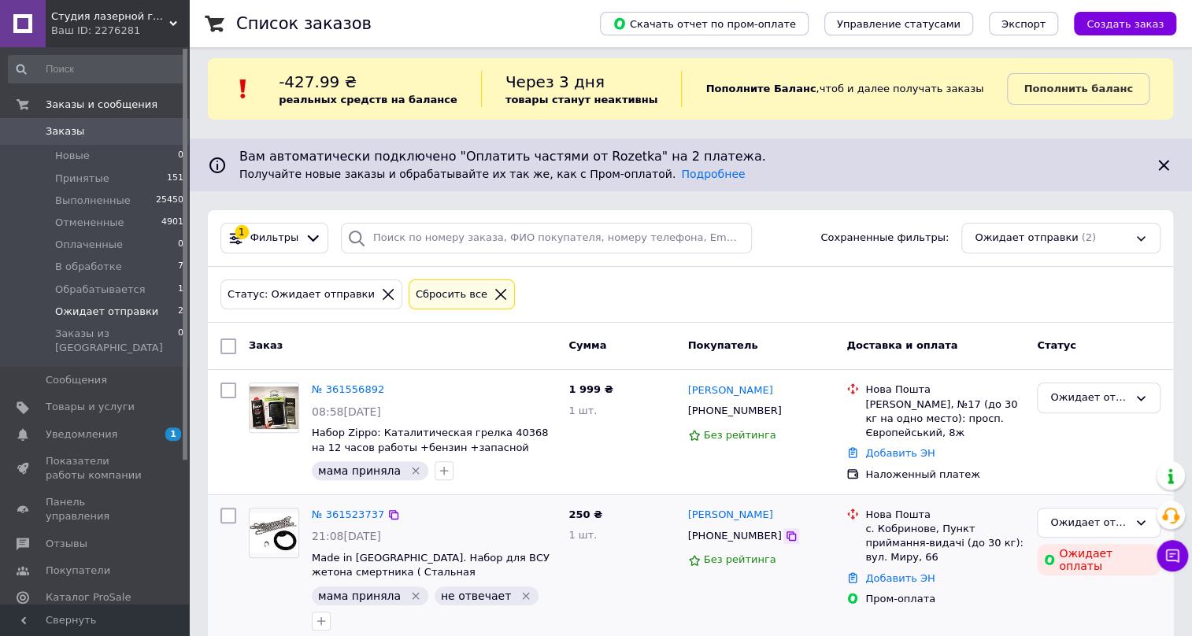
click at [786, 533] on icon at bounding box center [790, 535] width 9 height 9
drag, startPoint x: 756, startPoint y: 508, endPoint x: 687, endPoint y: 519, distance: 69.2
click at [687, 519] on div "Олег семко" at bounding box center [761, 515] width 150 height 18
copy link "Олег семко"
click at [899, 527] on div "с. Кобринове, Пункт приймання-видачі (до 30 кг): вул. Миру, 66" at bounding box center [944, 543] width 159 height 43
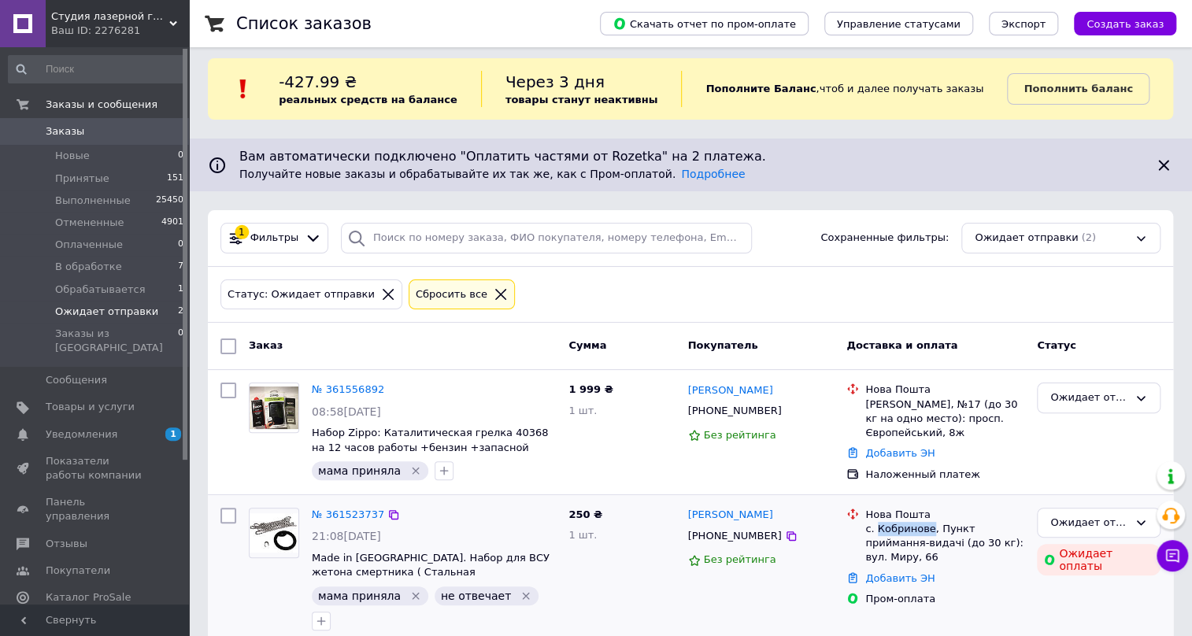
click at [899, 527] on div "с. Кобринове, Пункт приймання-видачі (до 30 кг): вул. Миру, 66" at bounding box center [944, 543] width 159 height 43
copy div "Кобринове"
click at [890, 572] on link "Добавить ЭН" at bounding box center [899, 578] width 69 height 12
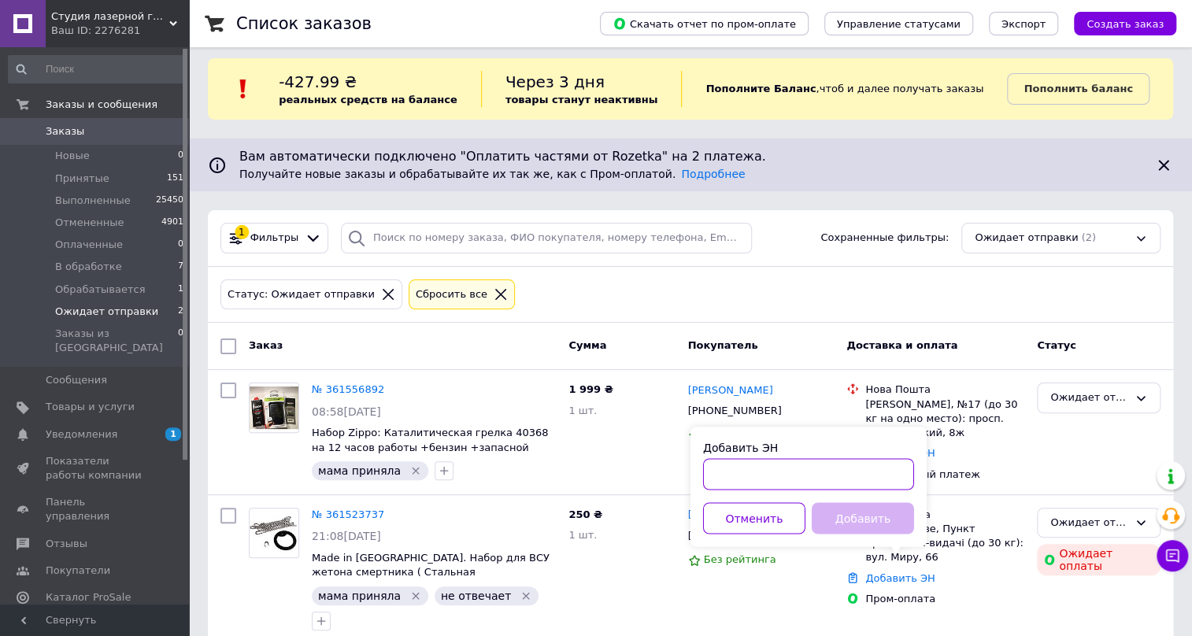
click at [716, 469] on input "Добавить ЭН" at bounding box center [808, 473] width 211 height 31
paste input "20451247319801"
type input "20451247319801"
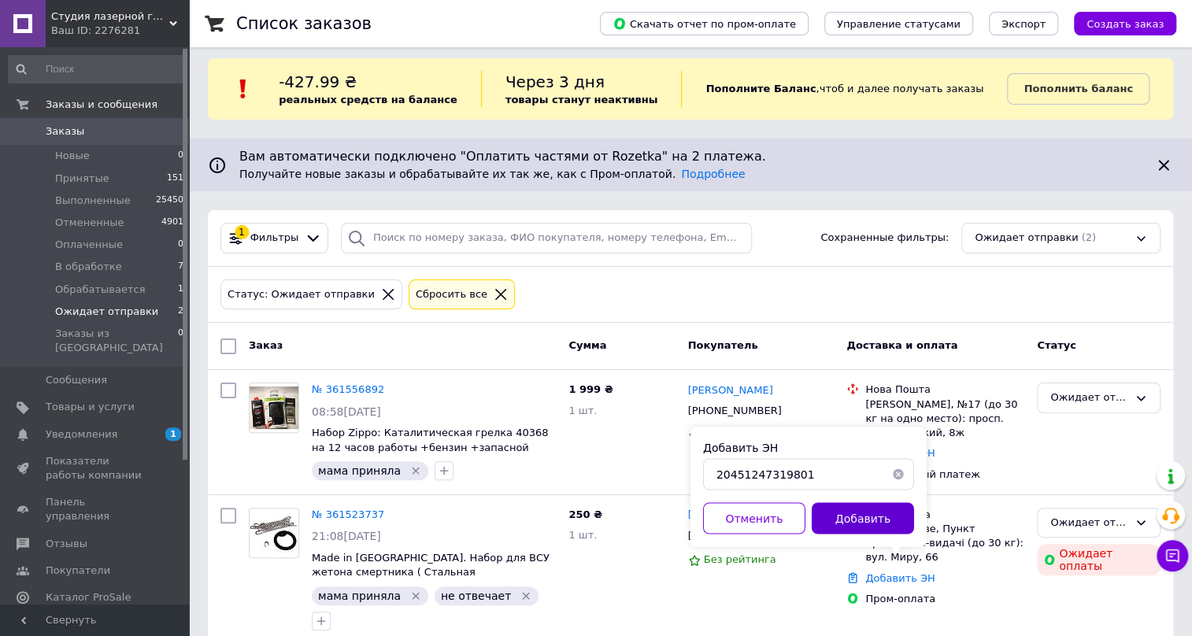
click at [862, 519] on button "Добавить" at bounding box center [862, 517] width 102 height 31
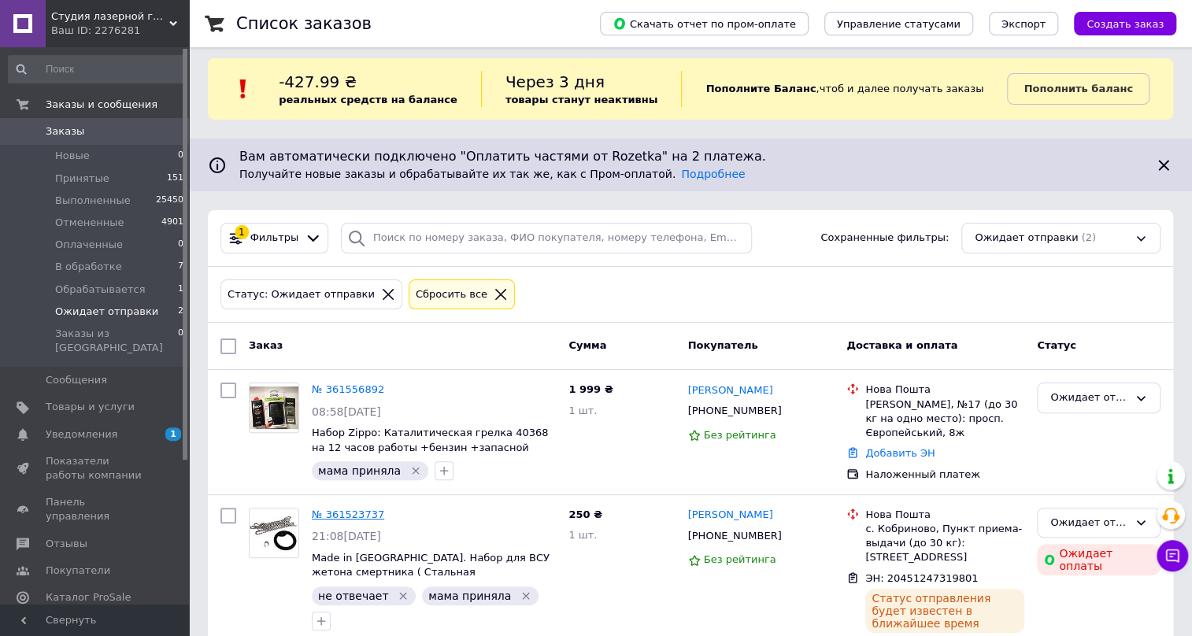
click at [346, 514] on link "№ 361523737" at bounding box center [348, 514] width 72 height 12
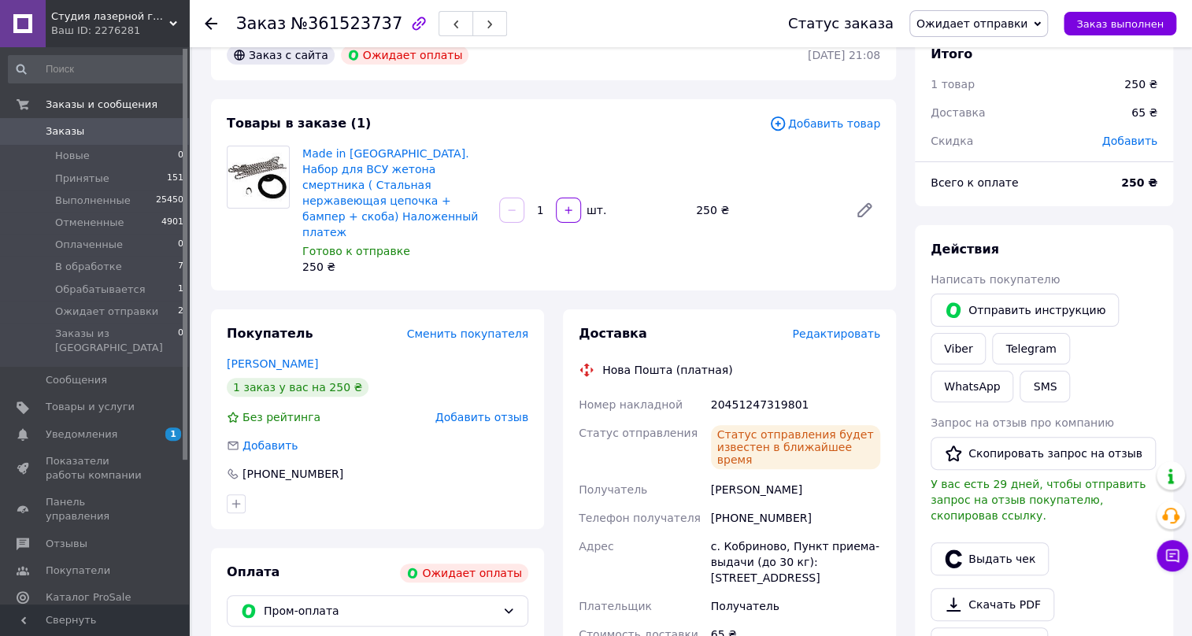
scroll to position [214, 0]
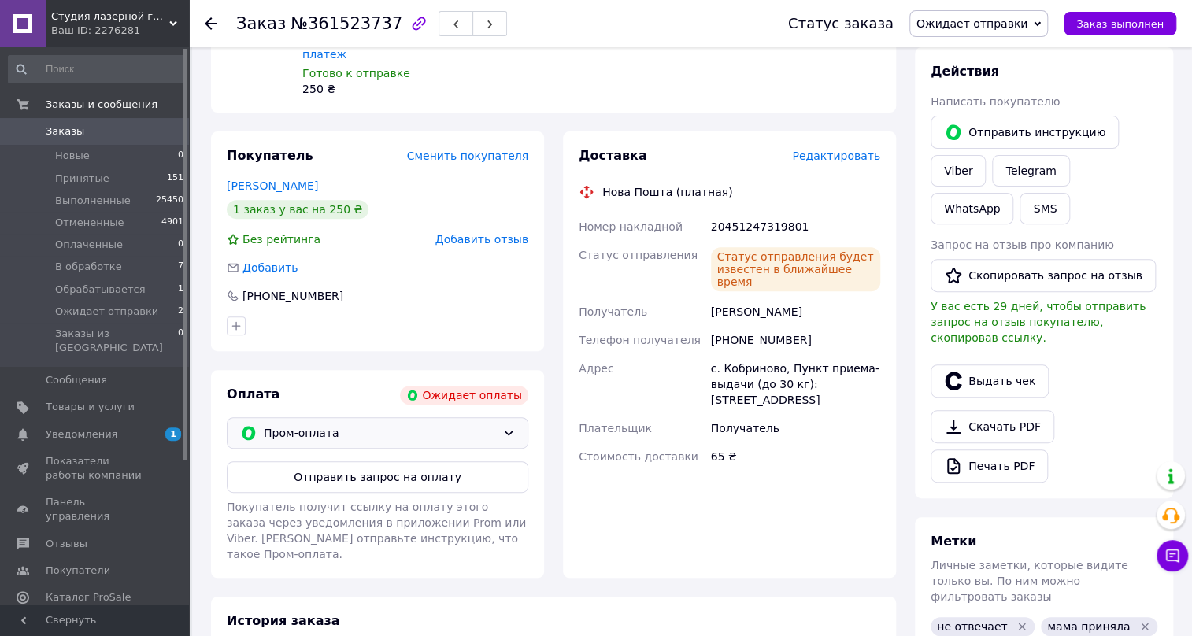
click at [509, 427] on icon at bounding box center [508, 433] width 13 height 13
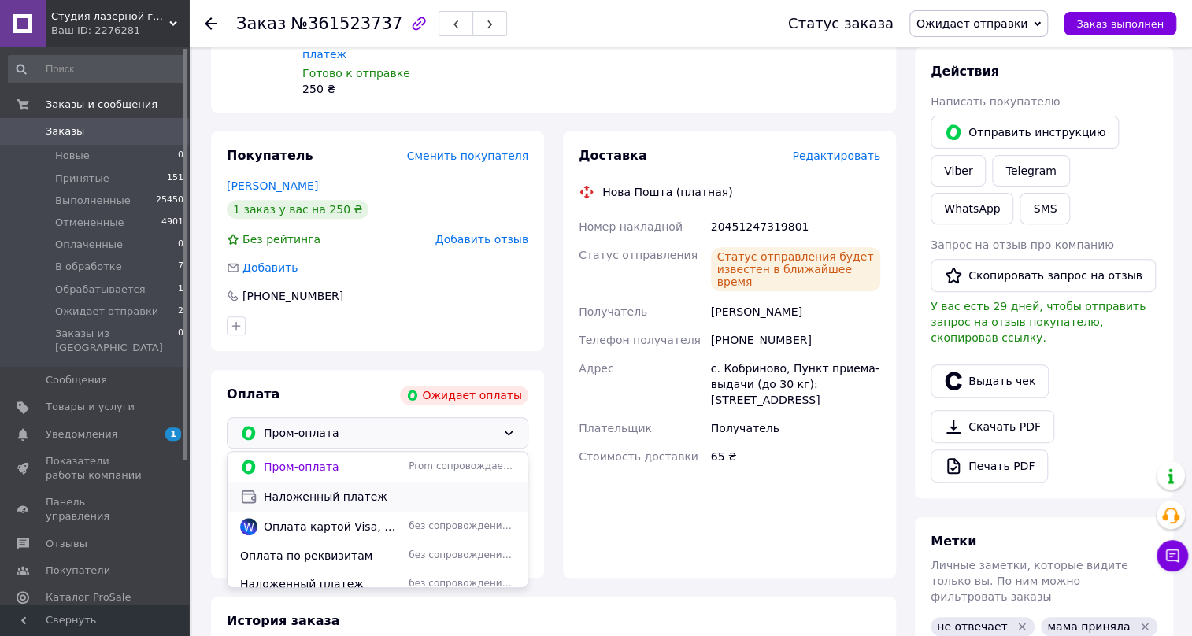
click at [287, 489] on span "Наложенный платеж" at bounding box center [389, 497] width 251 height 16
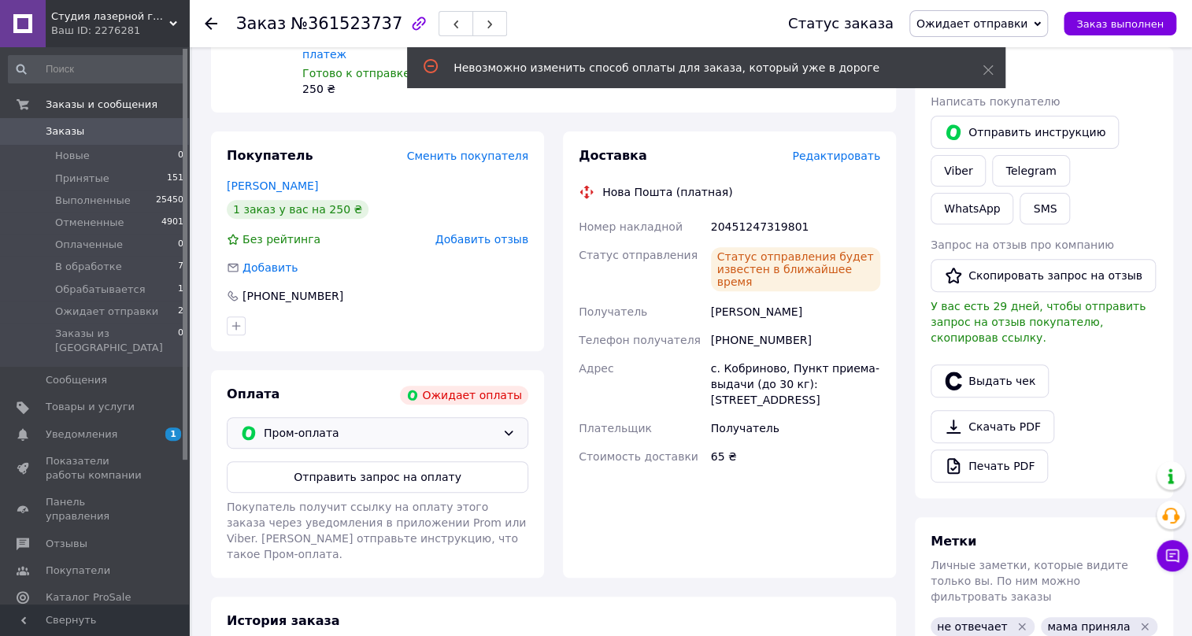
click at [1040, 21] on icon at bounding box center [1036, 23] width 7 height 7
click at [984, 63] on span at bounding box center [987, 70] width 11 height 16
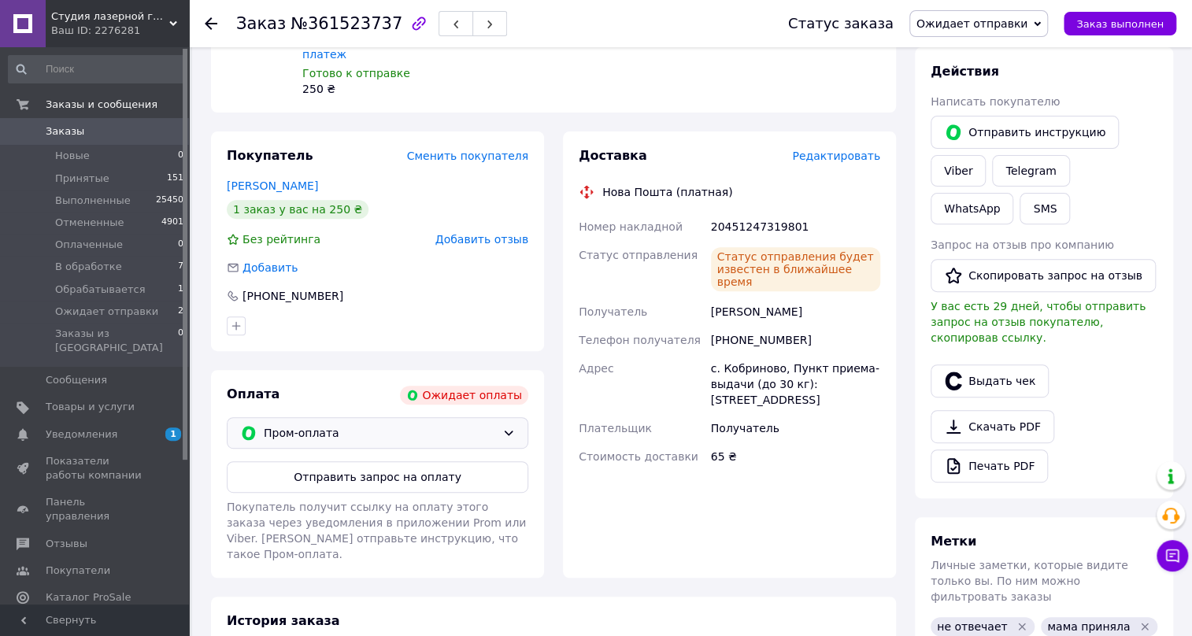
click at [1040, 21] on icon at bounding box center [1036, 23] width 7 height 7
click at [958, 55] on li "Принят" at bounding box center [978, 55] width 137 height 24
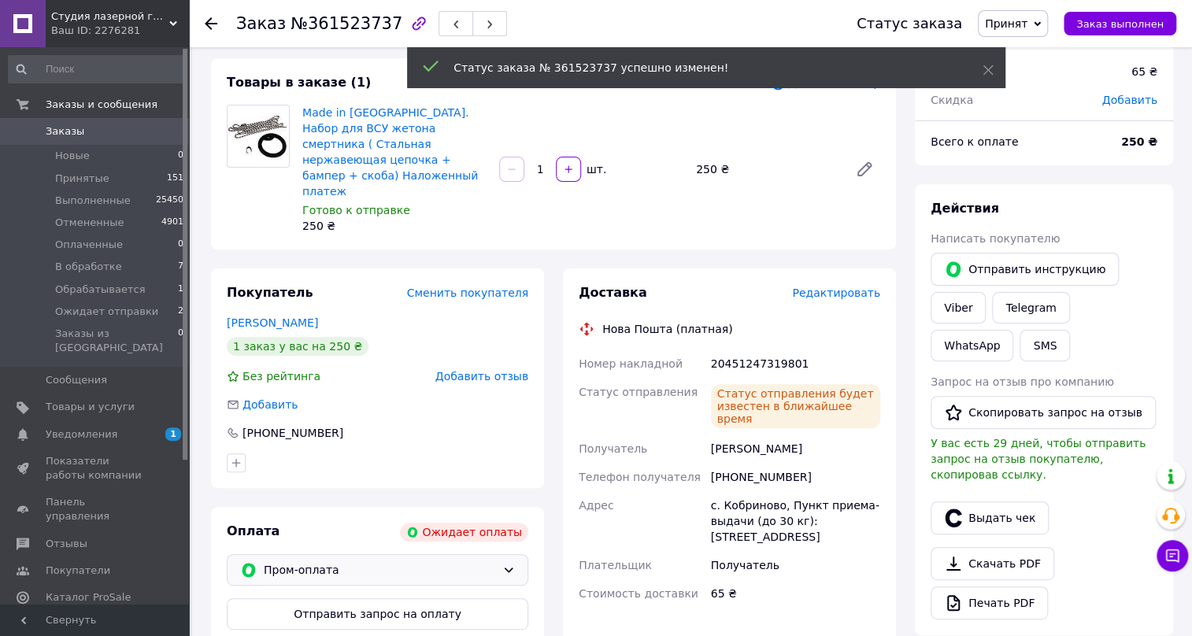
scroll to position [71, 0]
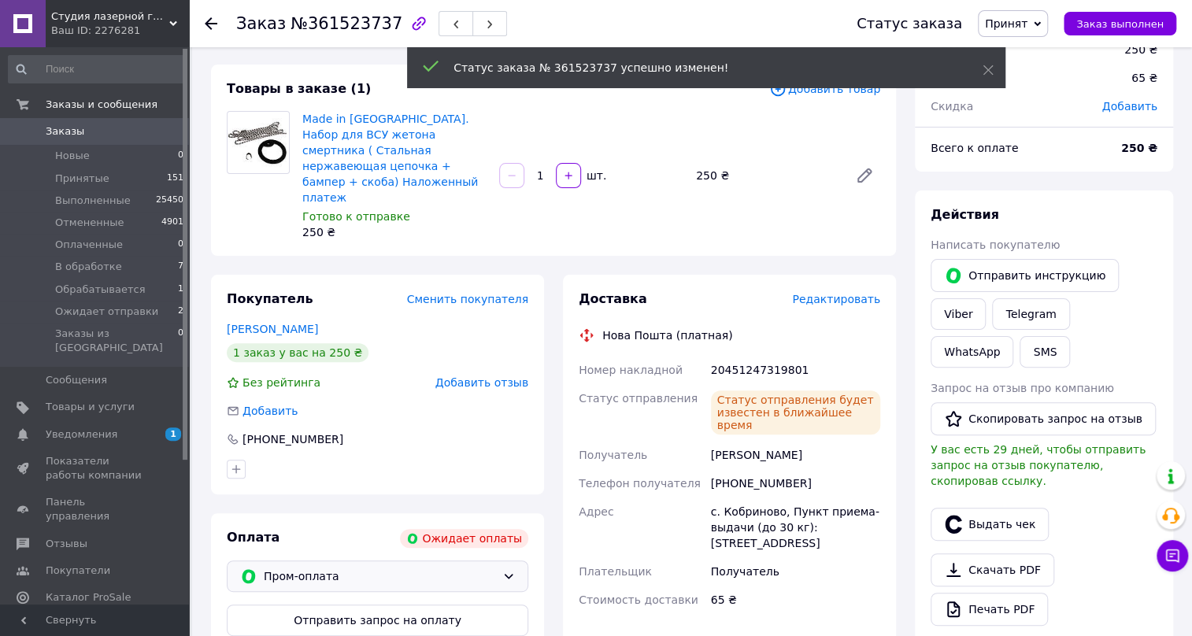
click at [211, 22] on icon at bounding box center [211, 23] width 13 height 13
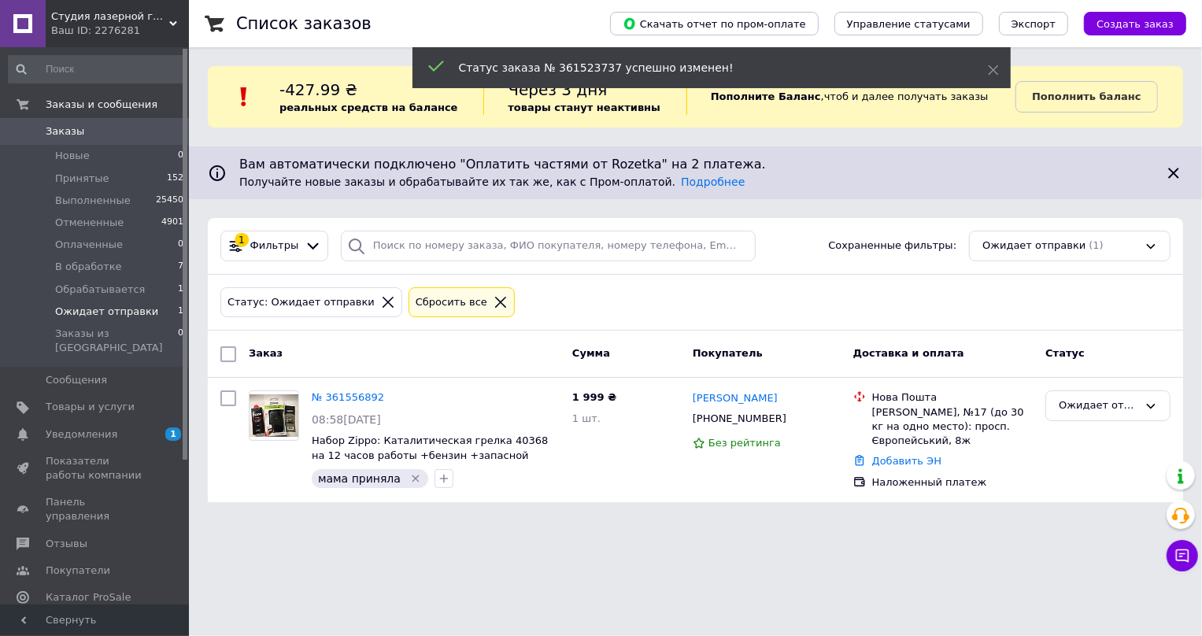
click at [55, 131] on span "Заказы" at bounding box center [65, 131] width 39 height 14
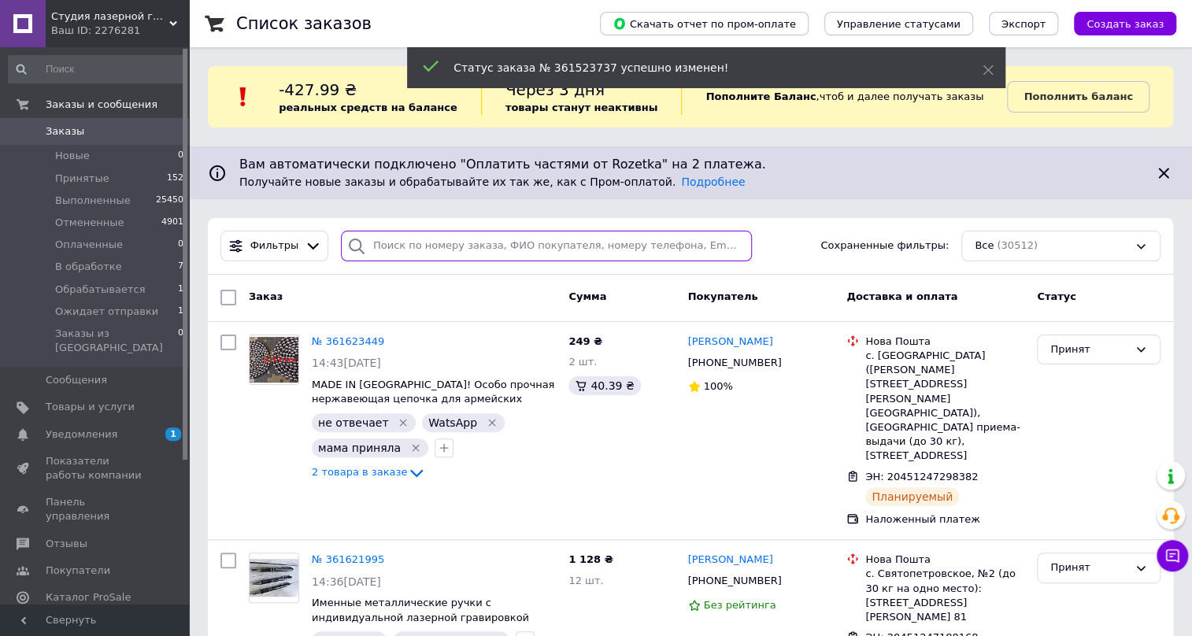
click at [375, 248] on input "search" at bounding box center [546, 246] width 411 height 31
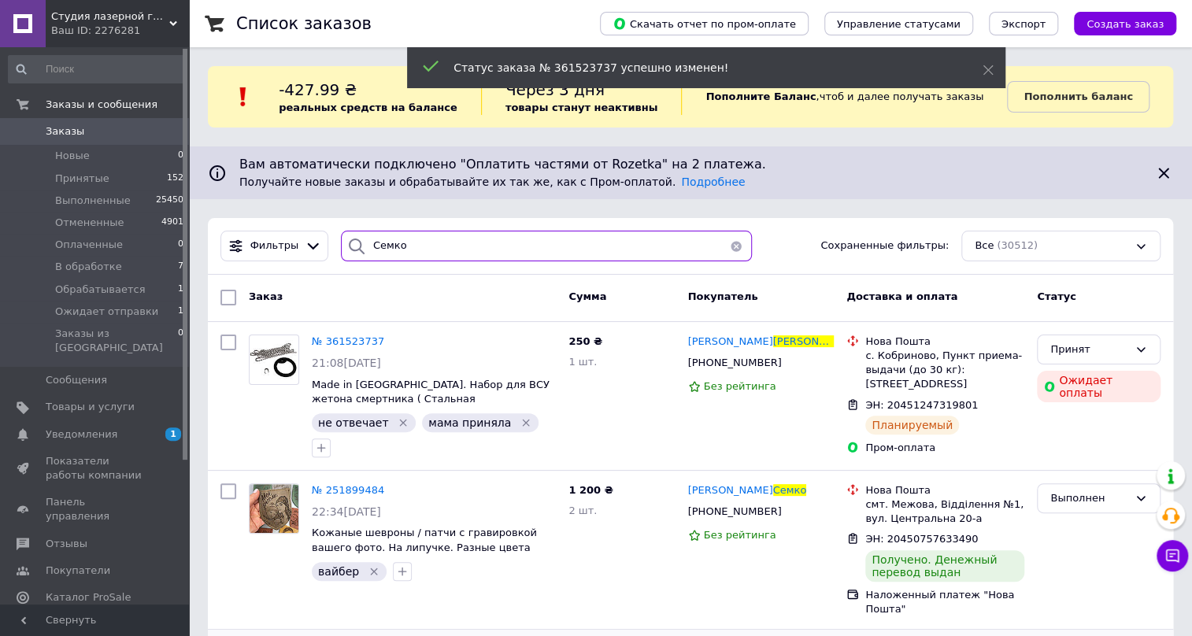
type input "Семко"
click at [65, 150] on span "Новые" at bounding box center [72, 156] width 35 height 14
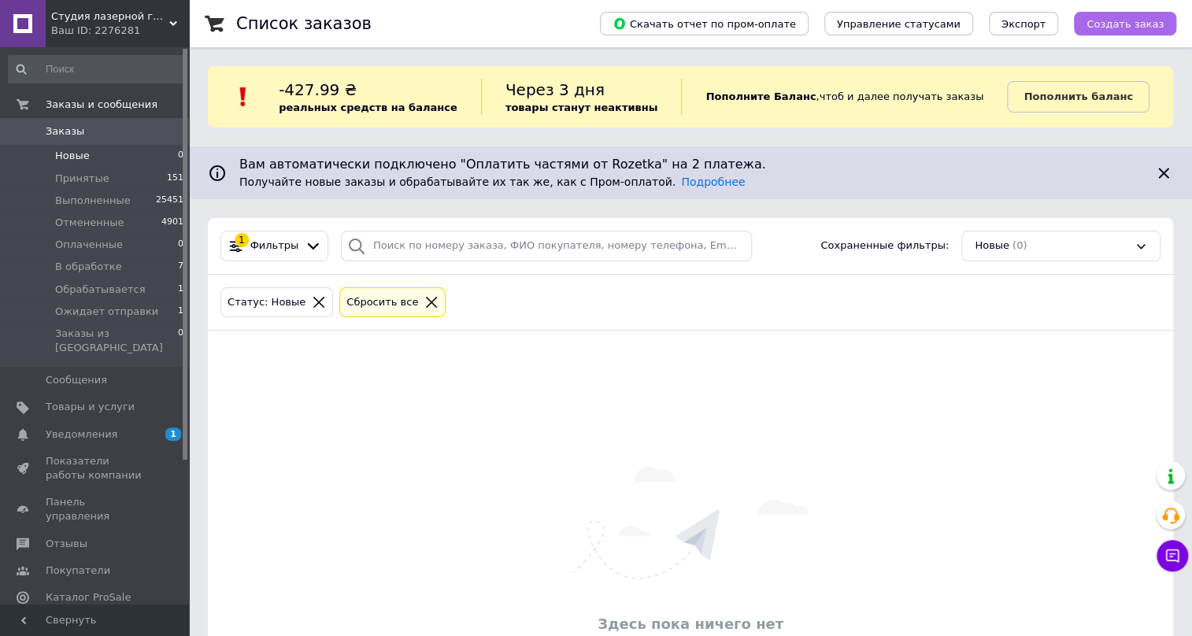
click at [1112, 24] on span "Создать заказ" at bounding box center [1124, 24] width 77 height 12
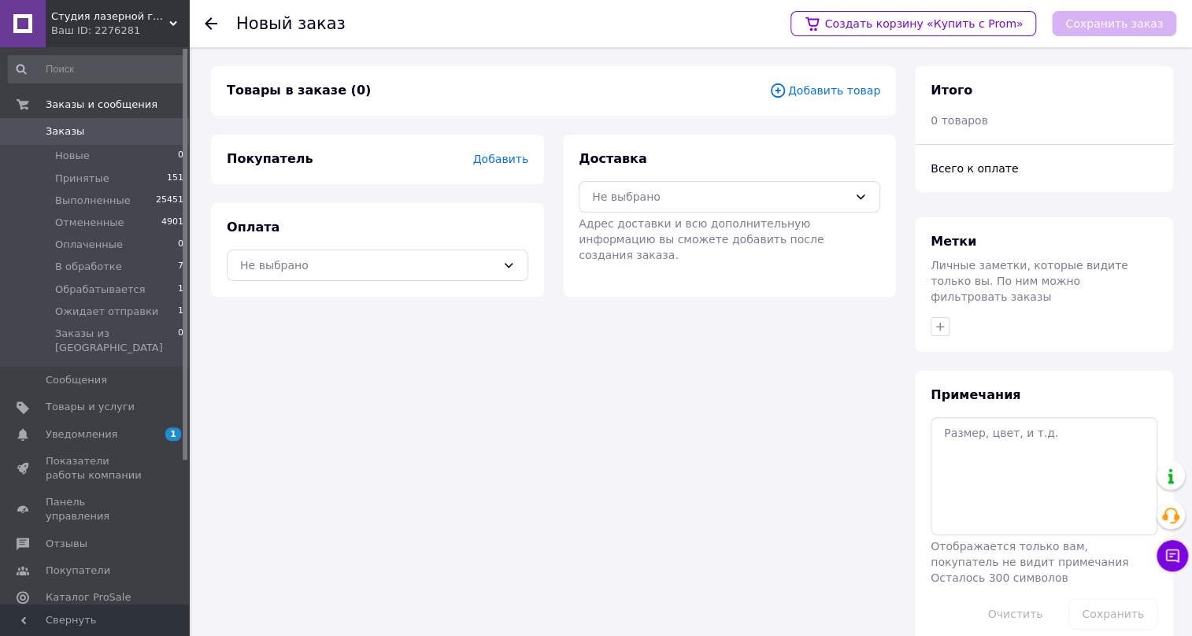
click at [493, 157] on span "Добавить" at bounding box center [500, 159] width 55 height 13
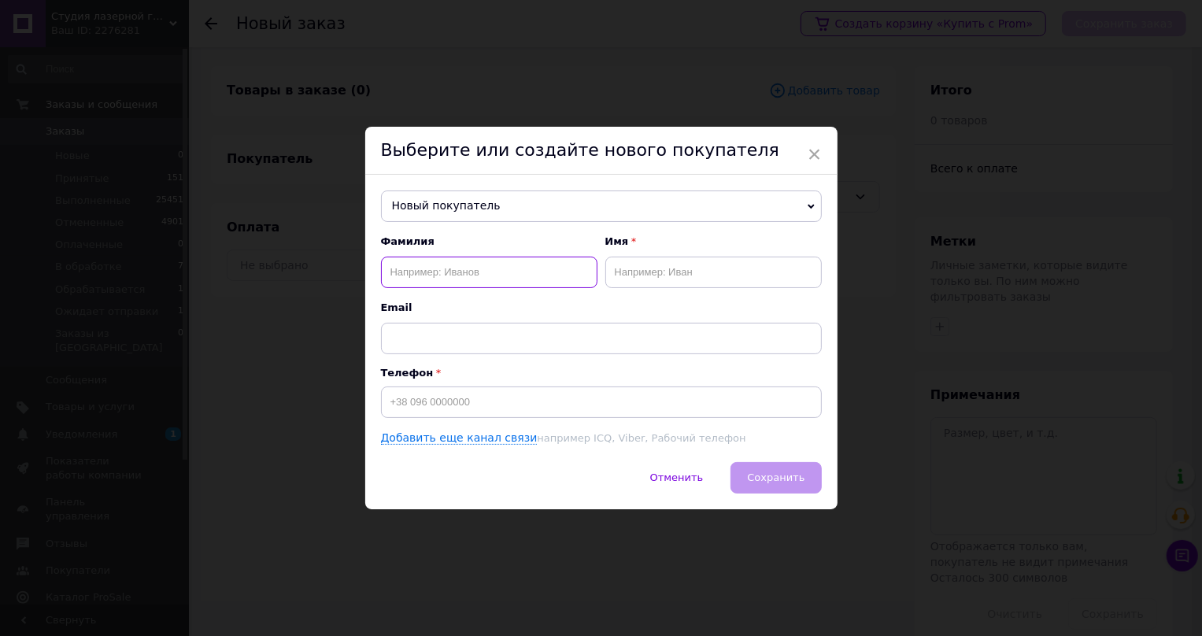
paste input "Ненаженко Анна"
click at [456, 273] on input "Ненаженко Анна" at bounding box center [489, 272] width 216 height 31
type input "Ненаженко"
click at [617, 275] on input "text" at bounding box center [713, 272] width 216 height 31
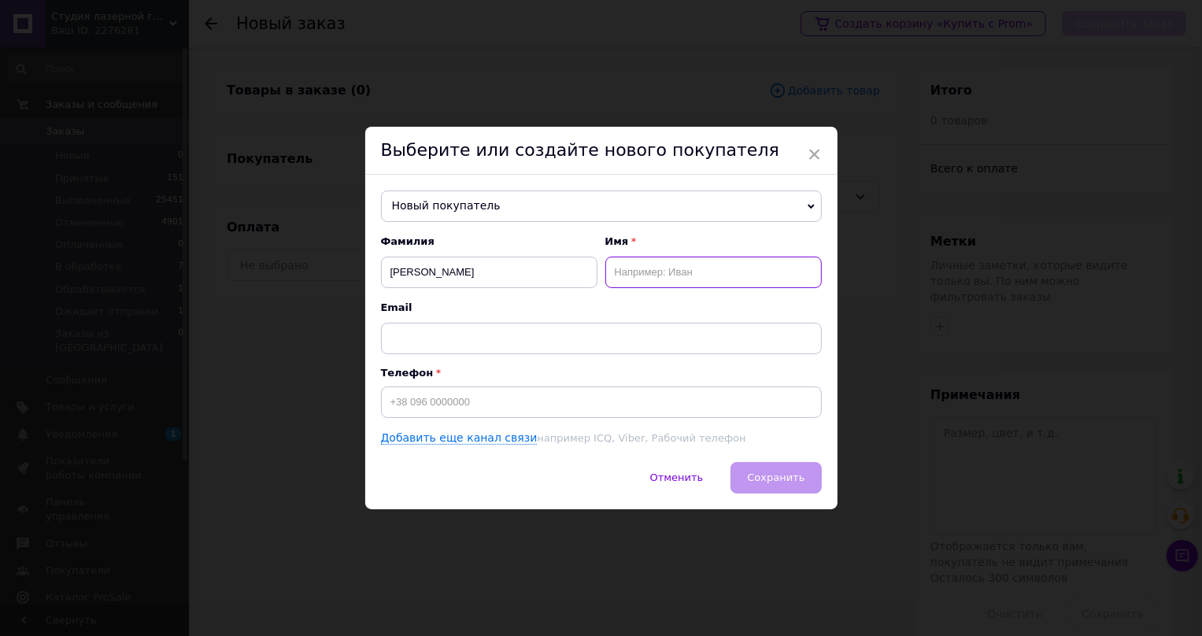
paste input "Анна"
type input "Анна"
click at [389, 400] on input at bounding box center [601, 401] width 441 height 31
paste input "0976095398"
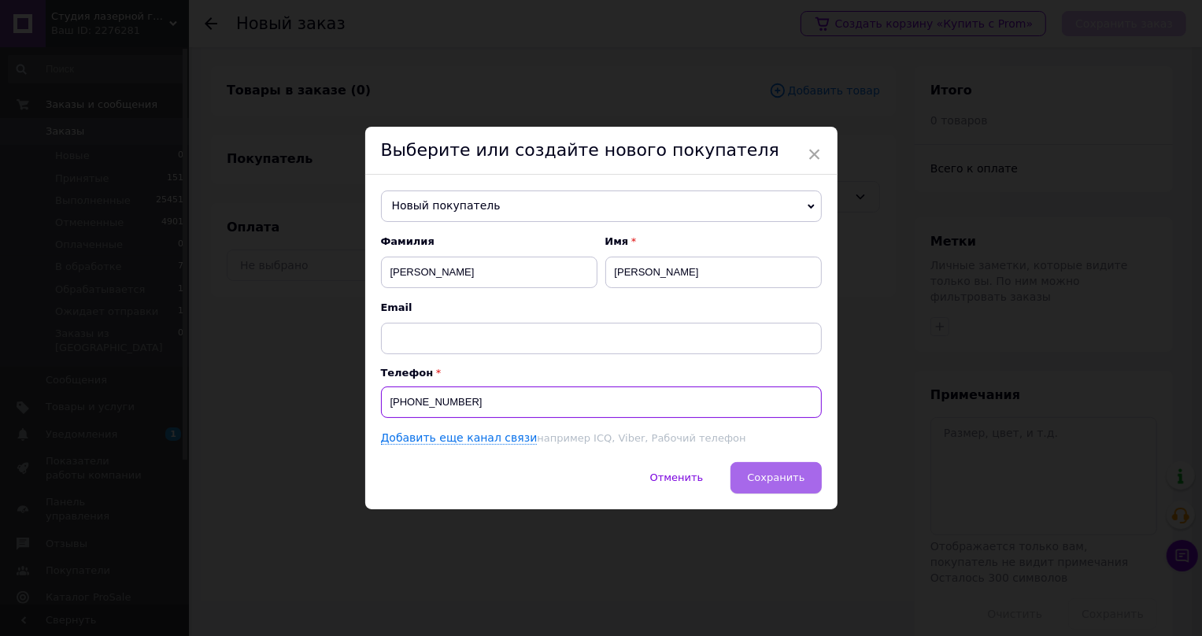
type input "+380976095398"
click at [770, 477] on span "Сохранить" at bounding box center [775, 477] width 57 height 12
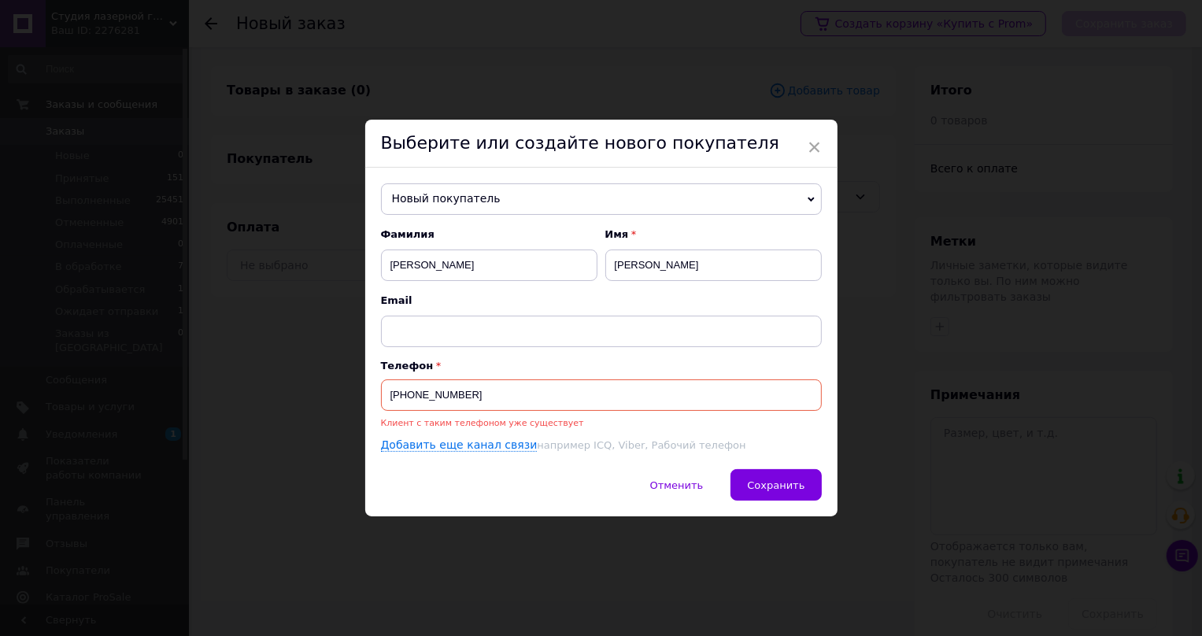
click at [419, 392] on input "+380976095398" at bounding box center [601, 394] width 441 height 31
click at [811, 147] on span "×" at bounding box center [814, 147] width 14 height 27
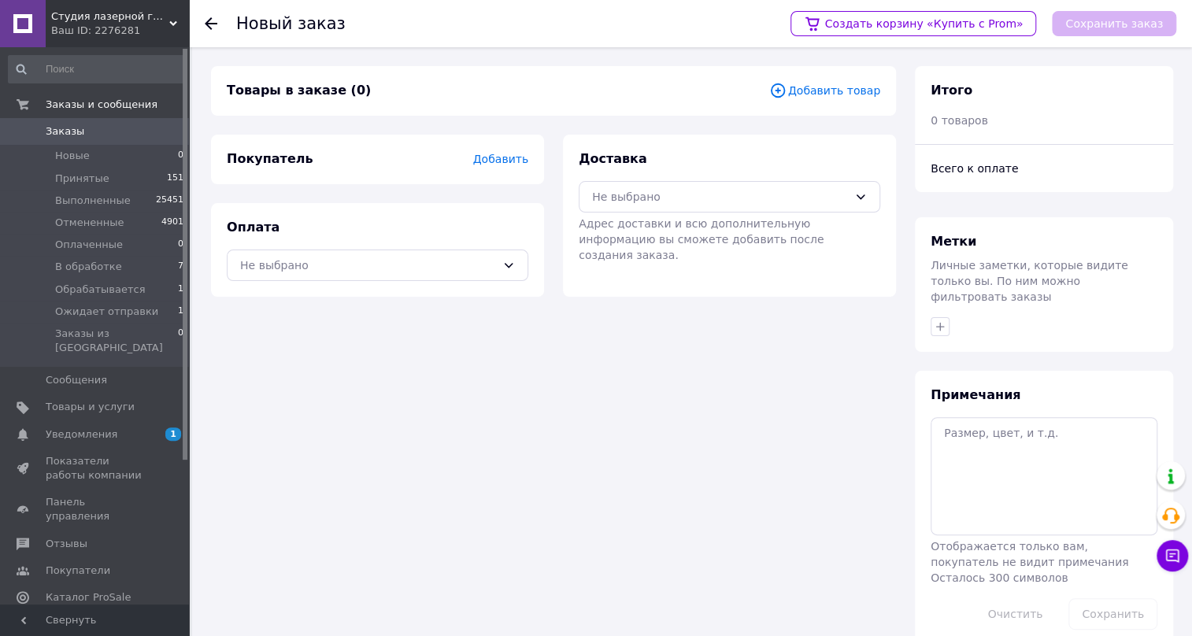
click at [67, 128] on span "Заказы" at bounding box center [65, 131] width 39 height 14
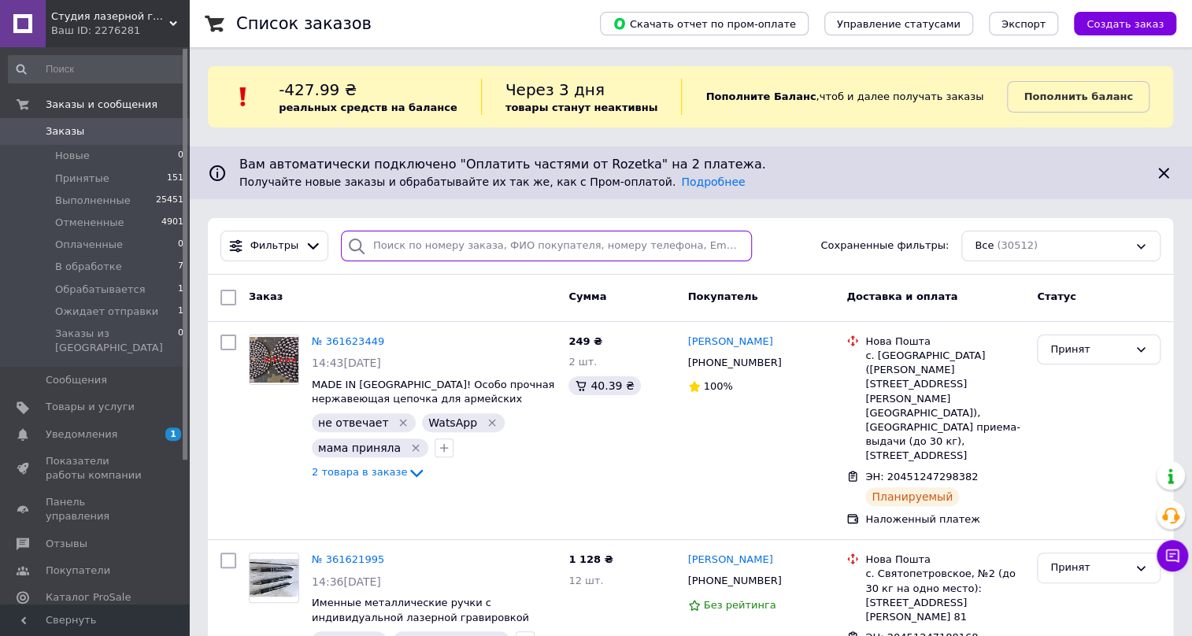
drag, startPoint x: 375, startPoint y: 141, endPoint x: 368, endPoint y: 242, distance: 100.9
click at [368, 242] on input "search" at bounding box center [546, 246] width 411 height 31
paste input "380976095398"
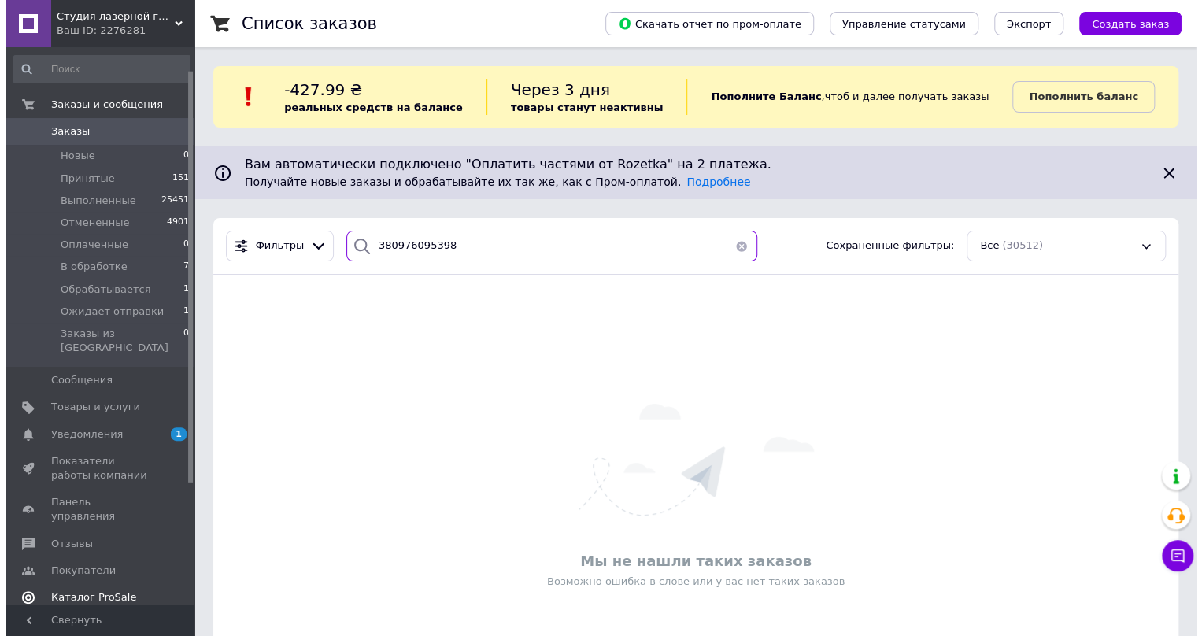
scroll to position [71, 0]
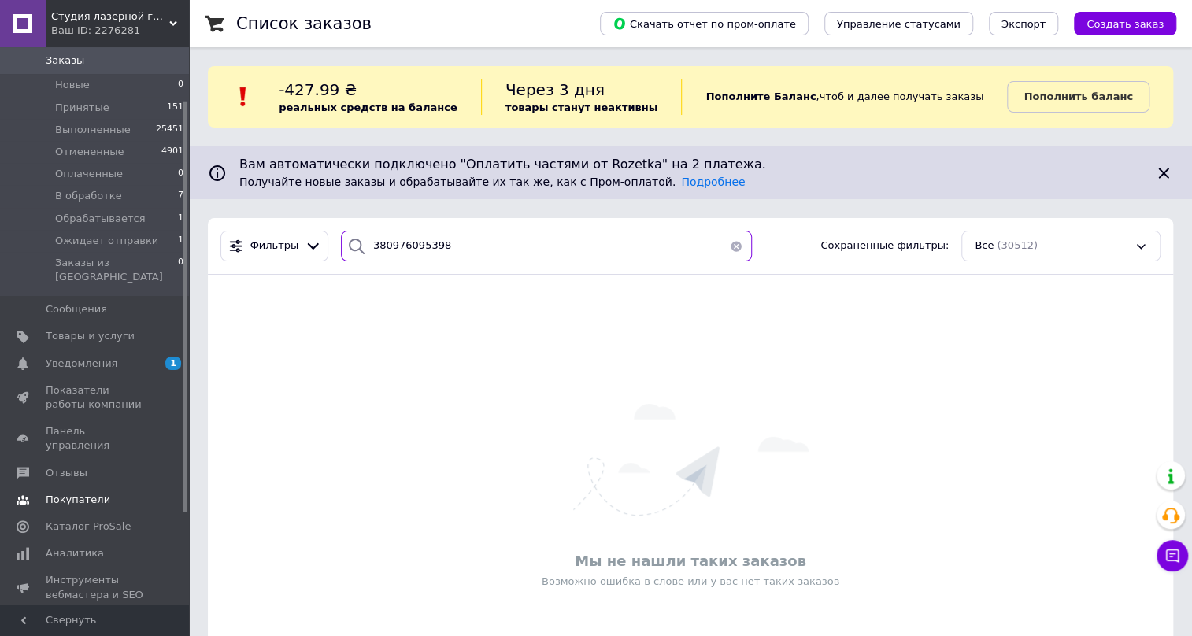
type input "380976095398"
click at [76, 493] on span "Покупатели" at bounding box center [78, 500] width 65 height 14
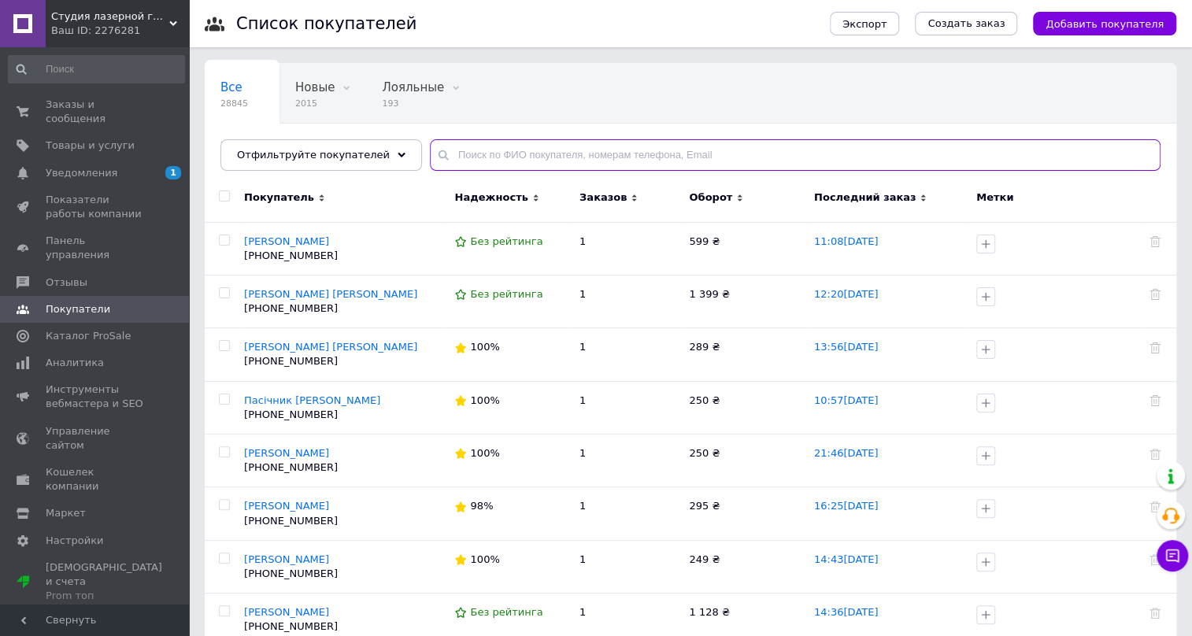
paste input "380976095398"
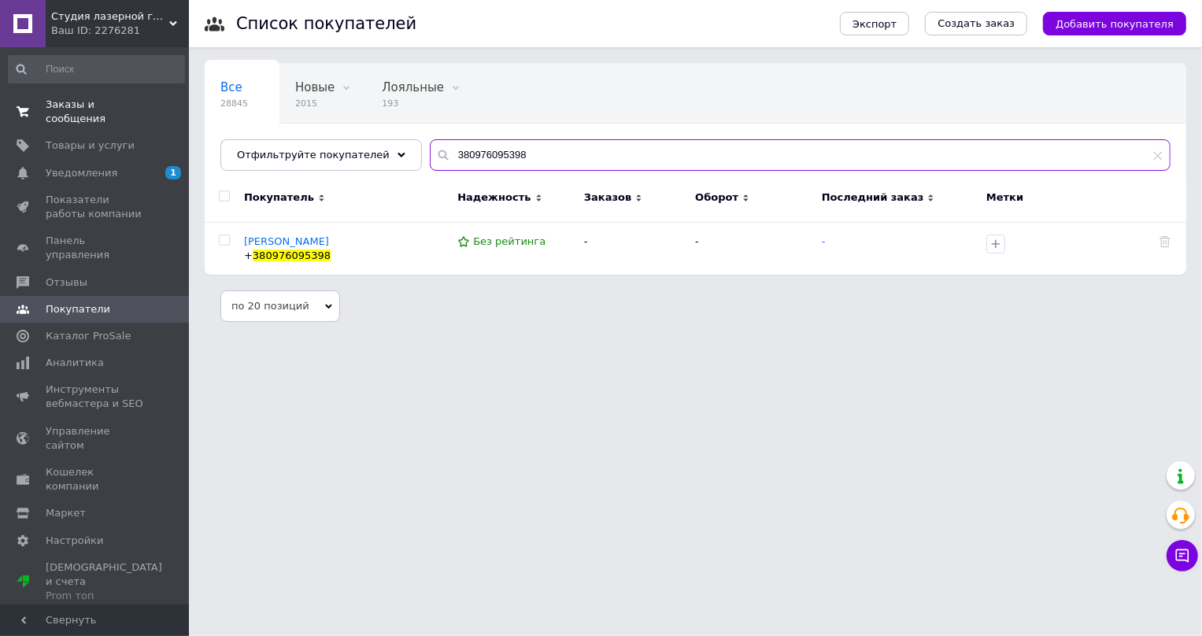
type input "380976095398"
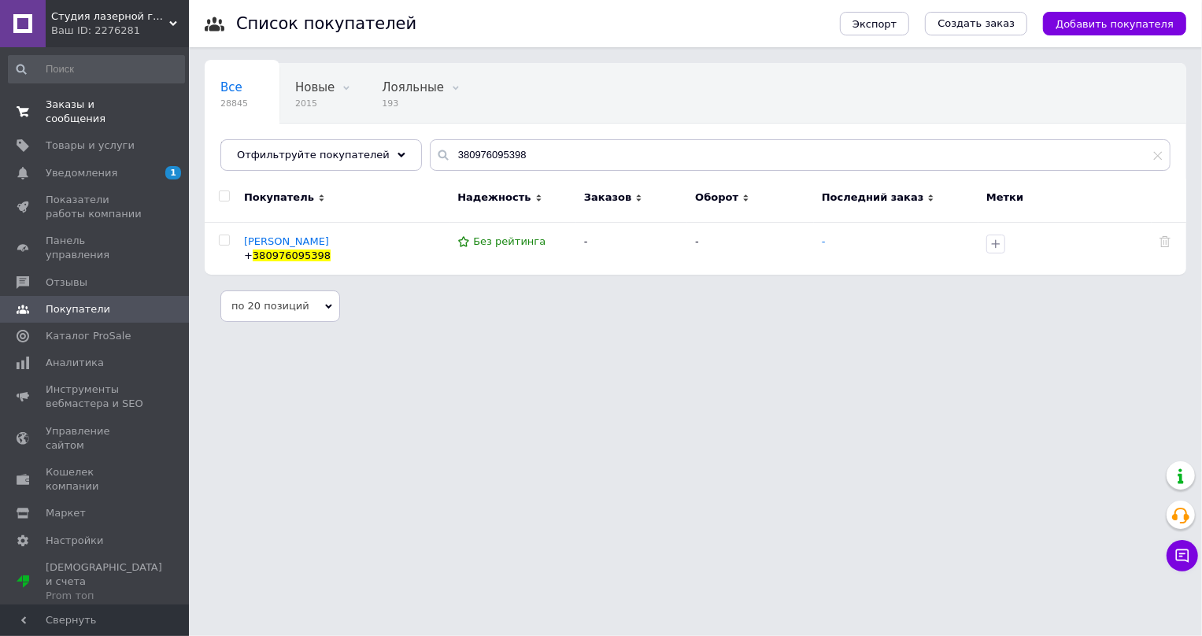
click at [81, 104] on span "Заказы и сообщения" at bounding box center [96, 112] width 100 height 28
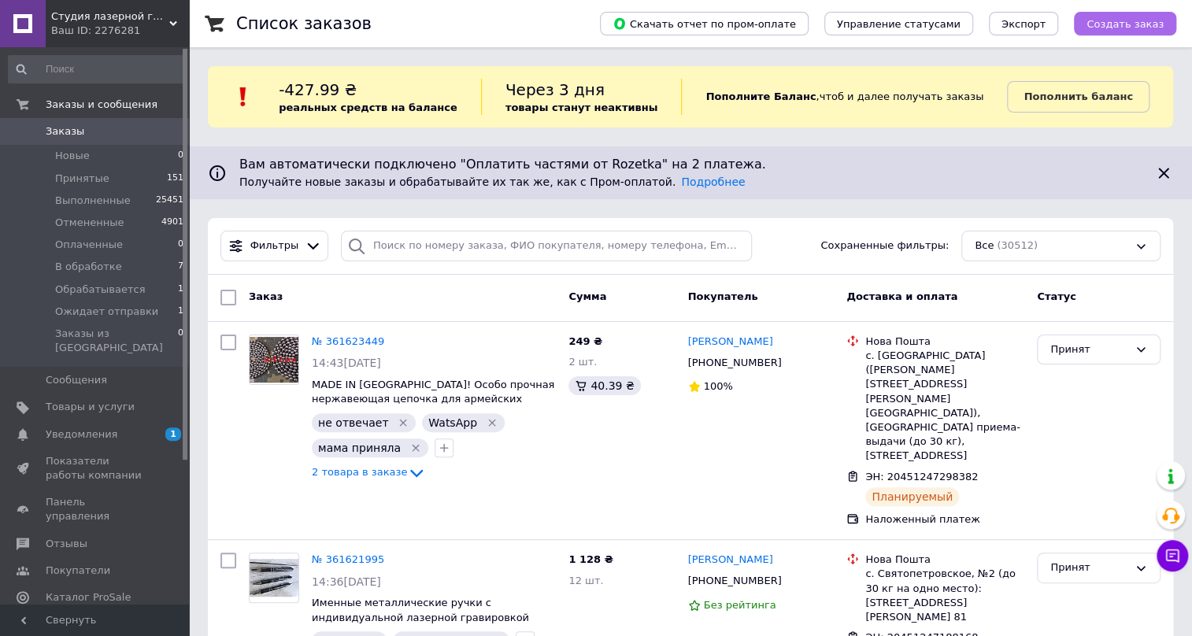
click at [1126, 20] on span "Создать заказ" at bounding box center [1124, 24] width 77 height 12
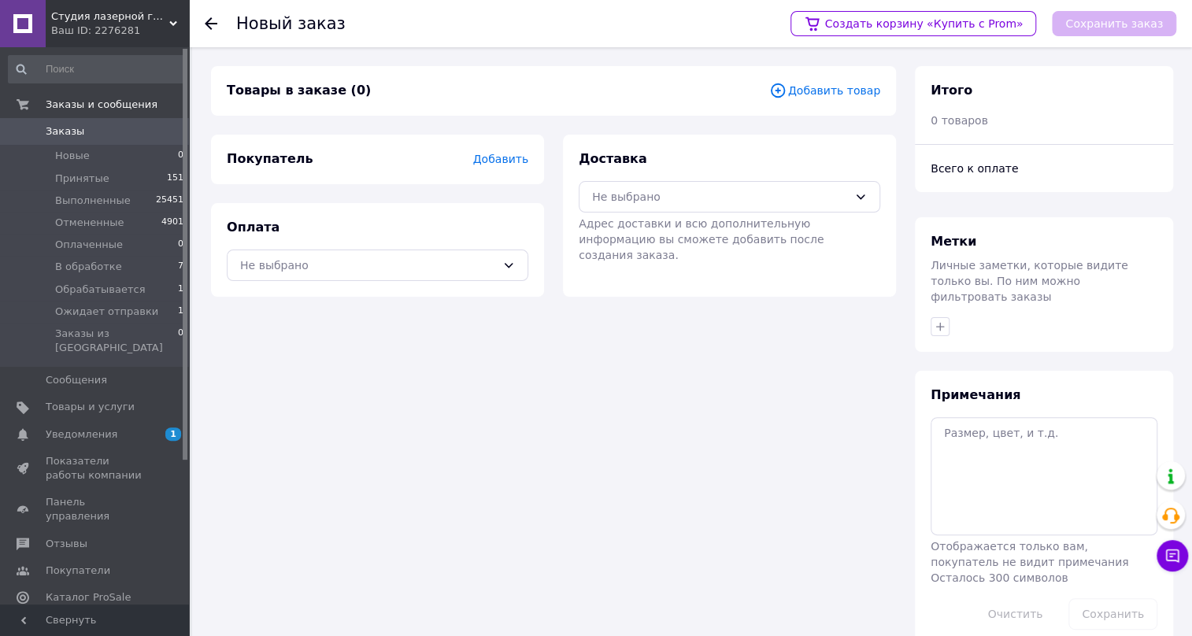
click at [515, 160] on span "Добавить" at bounding box center [500, 159] width 55 height 13
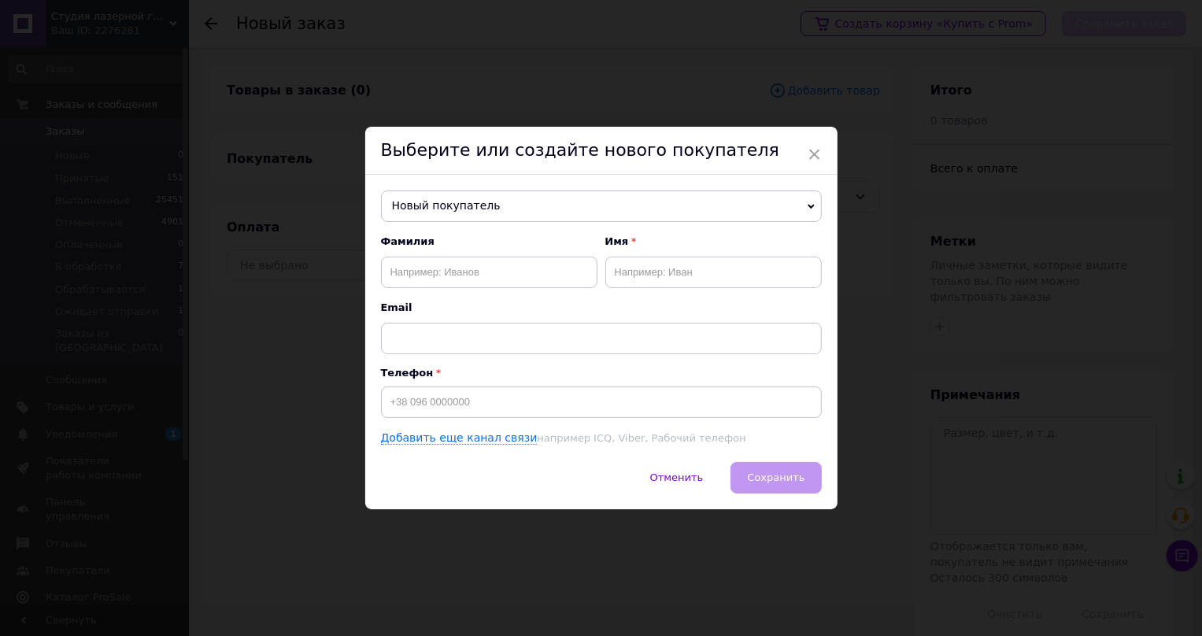
click at [401, 205] on span "Новый покупатель" at bounding box center [601, 205] width 441 height 31
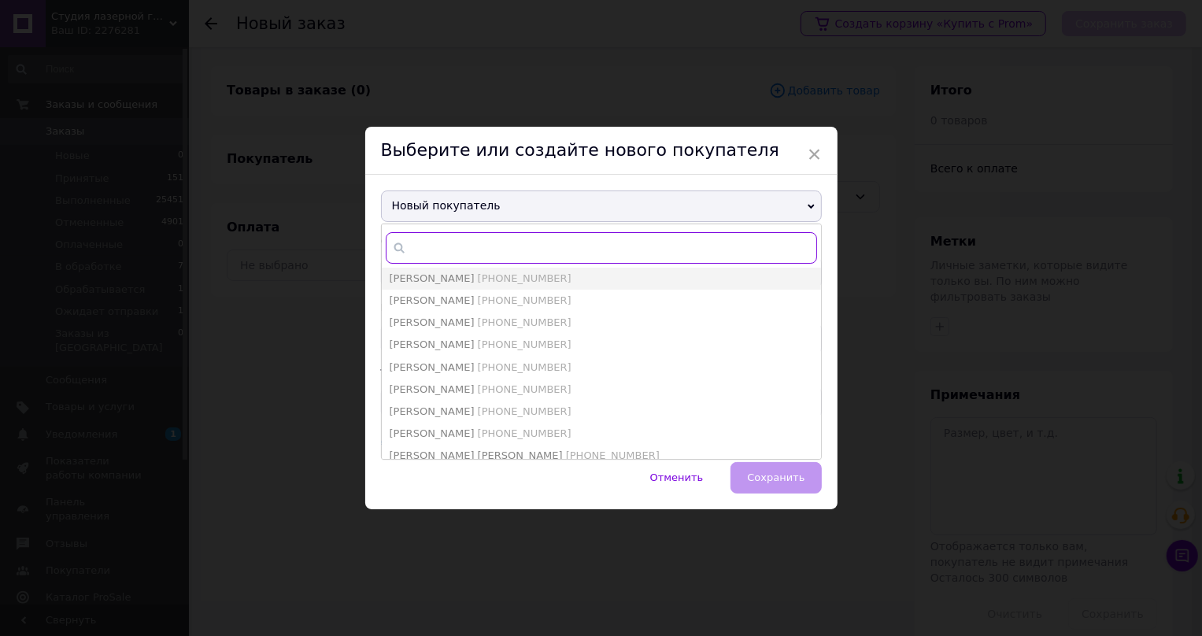
paste input "380976095398"
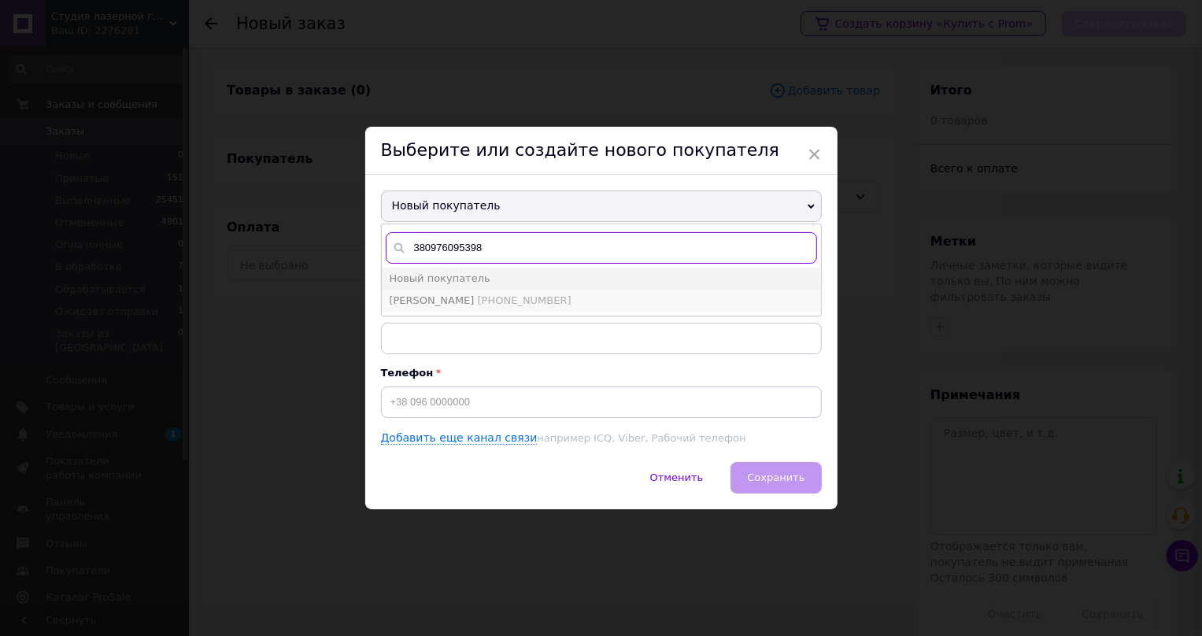
type input "380976095398"
click at [463, 295] on span "Ненаженко Анна" at bounding box center [432, 300] width 85 height 12
type input "Ненаженко Анна"
type input "+380976095398"
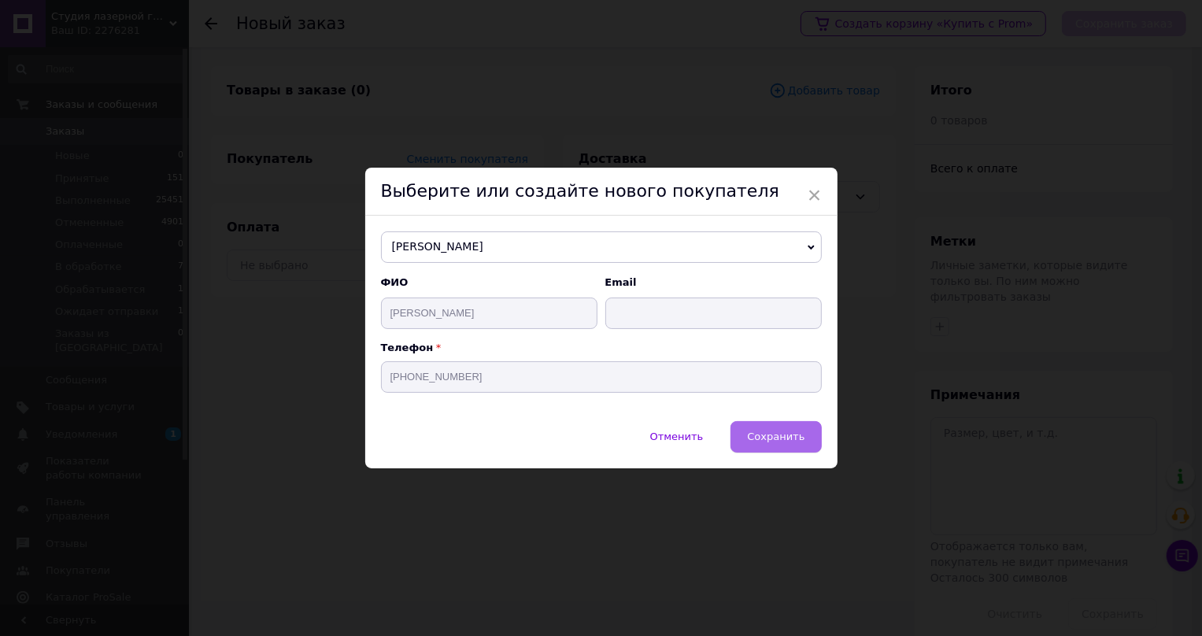
click at [777, 433] on span "Сохранить" at bounding box center [775, 436] width 57 height 12
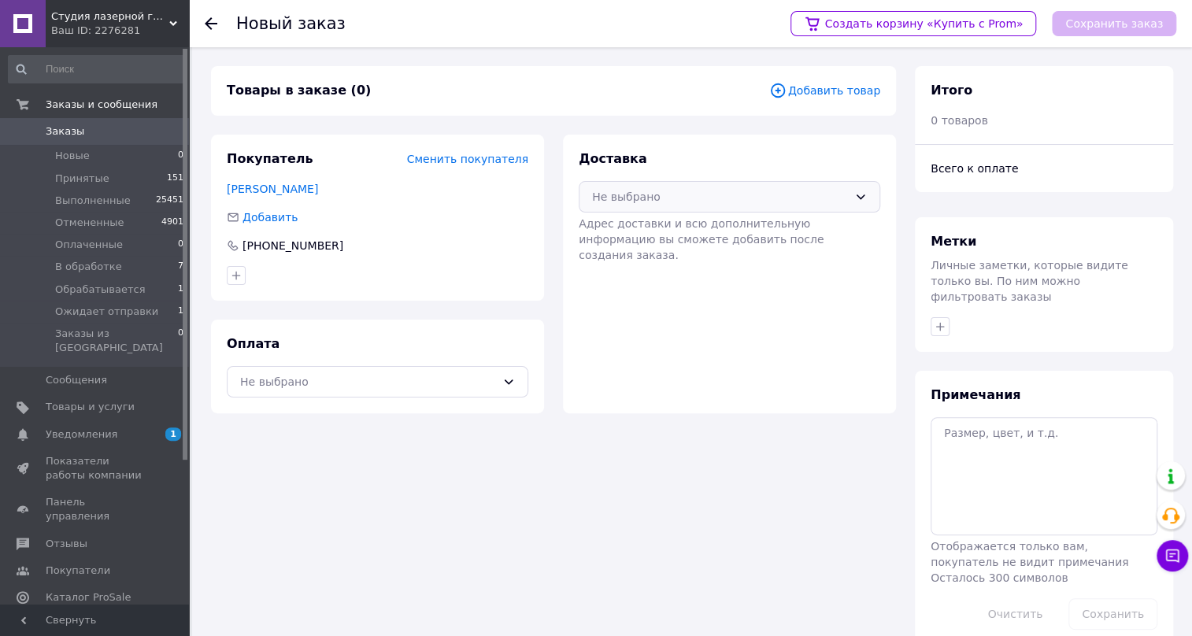
click at [855, 194] on icon at bounding box center [860, 196] width 13 height 13
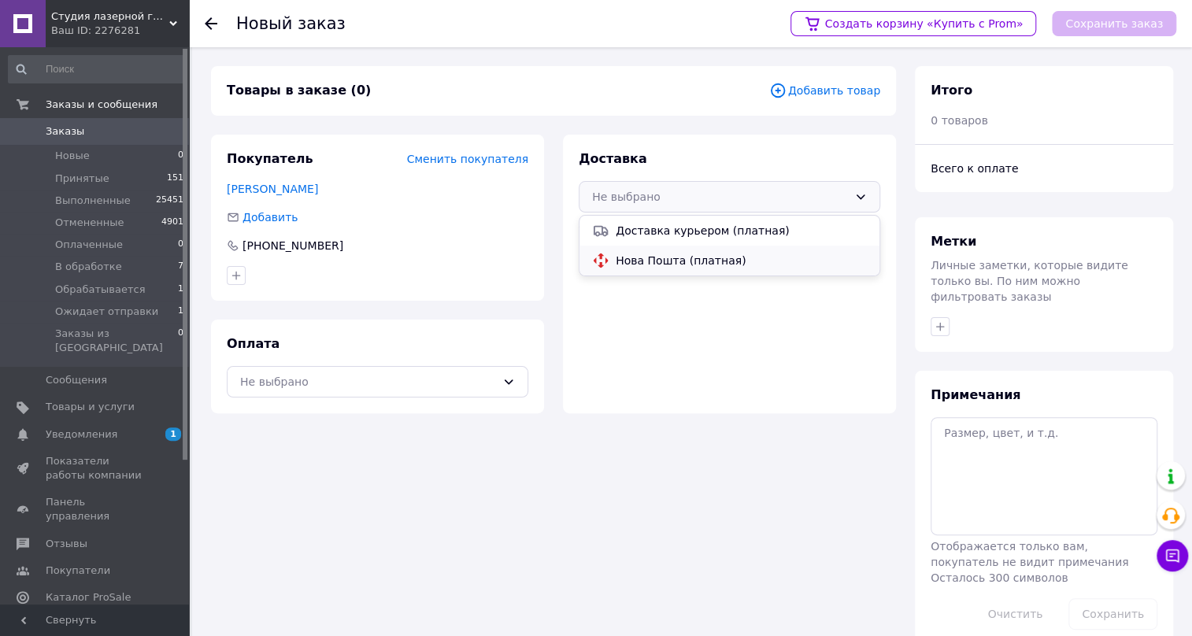
click at [631, 260] on span "Нова Пошта (платная)" at bounding box center [740, 261] width 251 height 16
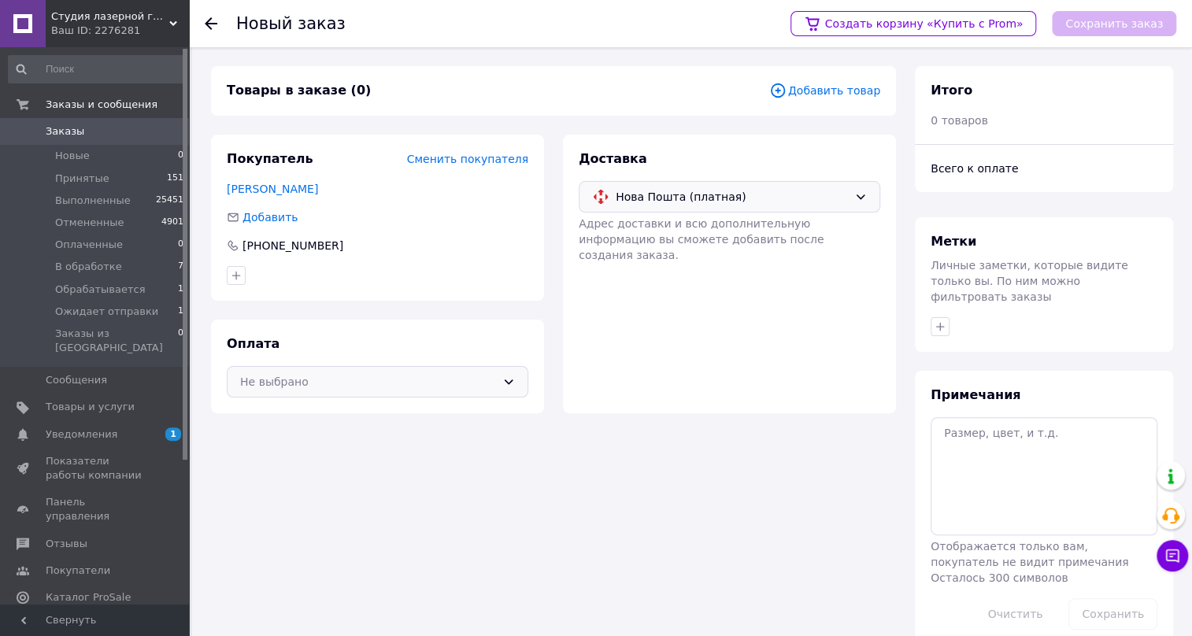
click at [507, 376] on icon at bounding box center [508, 381] width 13 height 13
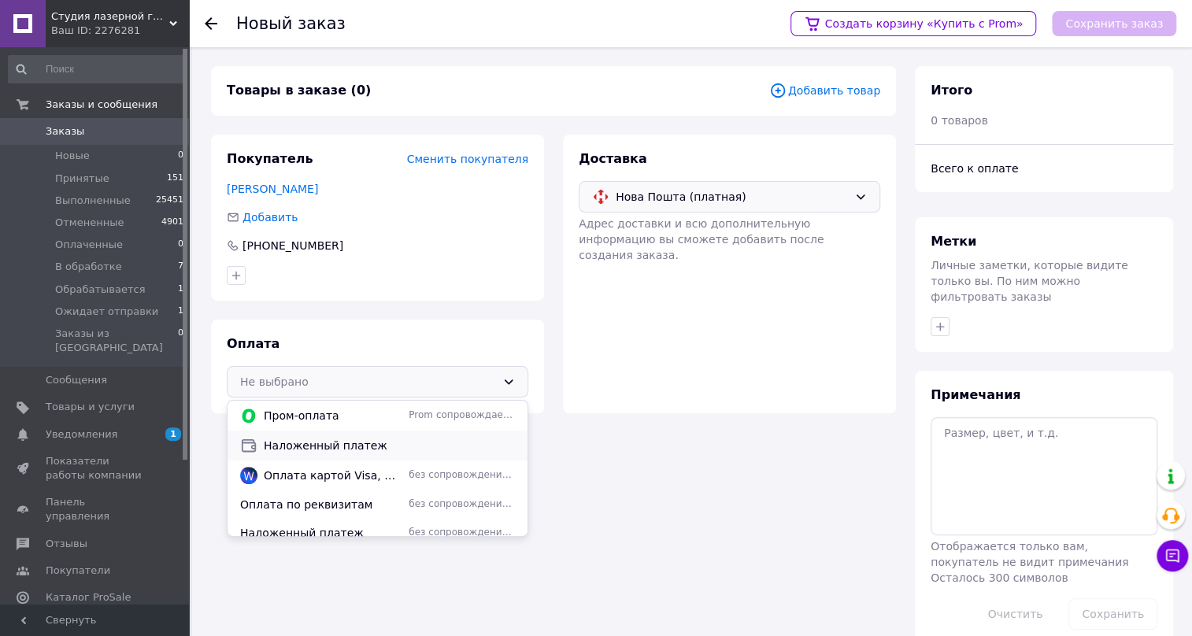
click at [345, 441] on span "Наложенный платеж" at bounding box center [389, 446] width 251 height 16
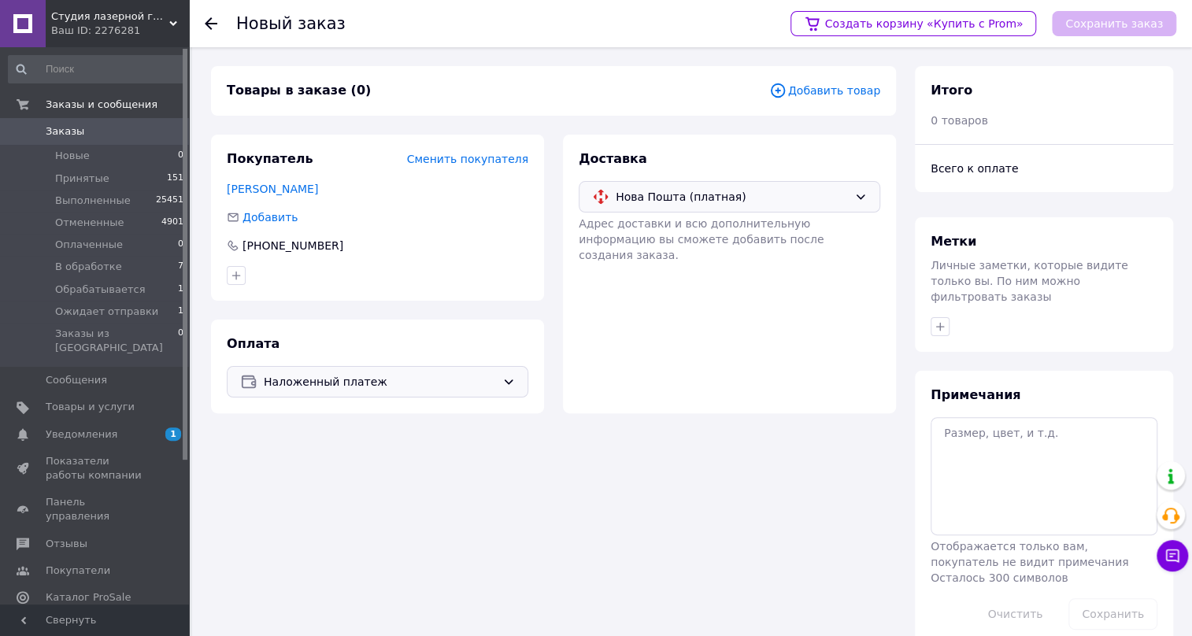
click at [815, 87] on span "Добавить товар" at bounding box center [824, 90] width 111 height 17
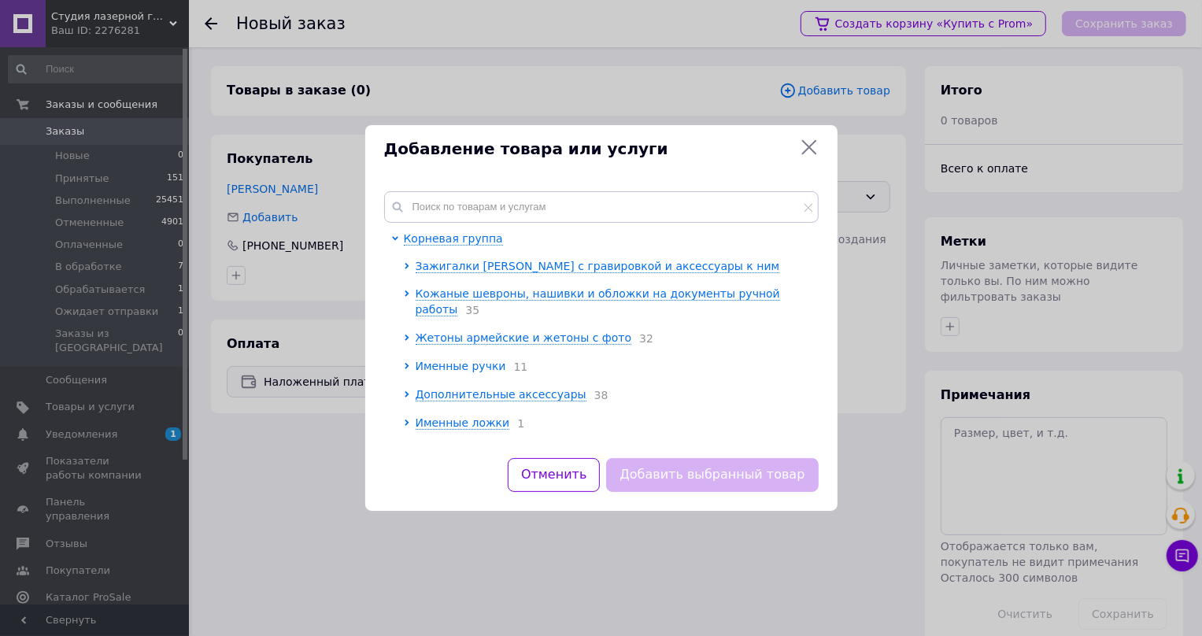
click at [472, 360] on span "Именные ручки" at bounding box center [461, 366] width 91 height 13
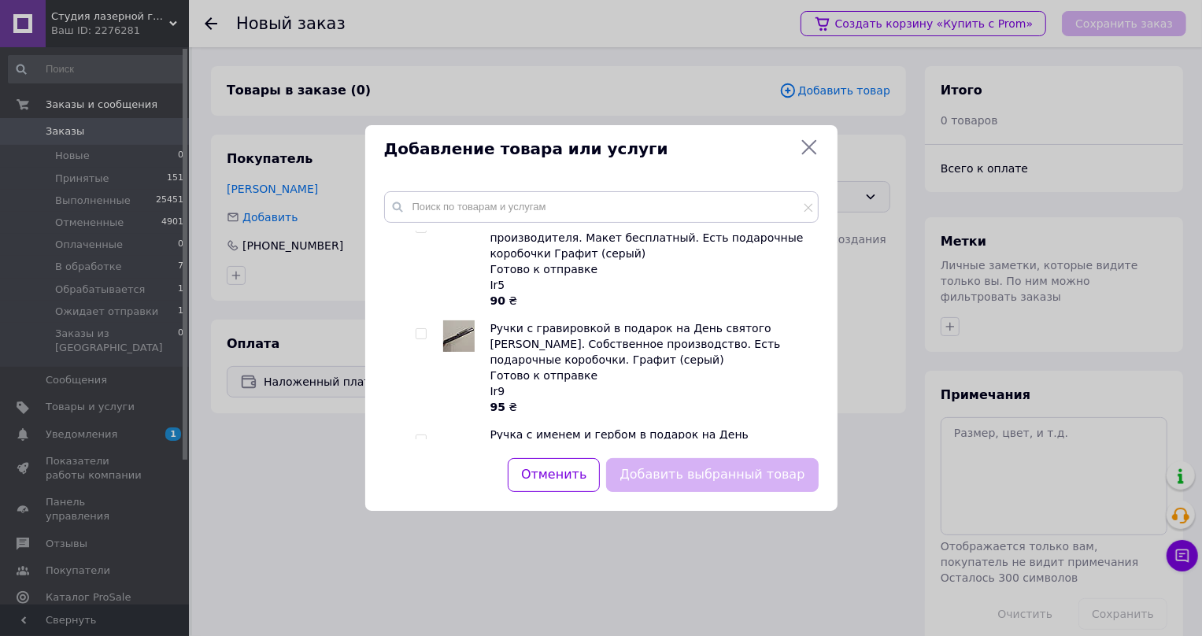
scroll to position [1431, 0]
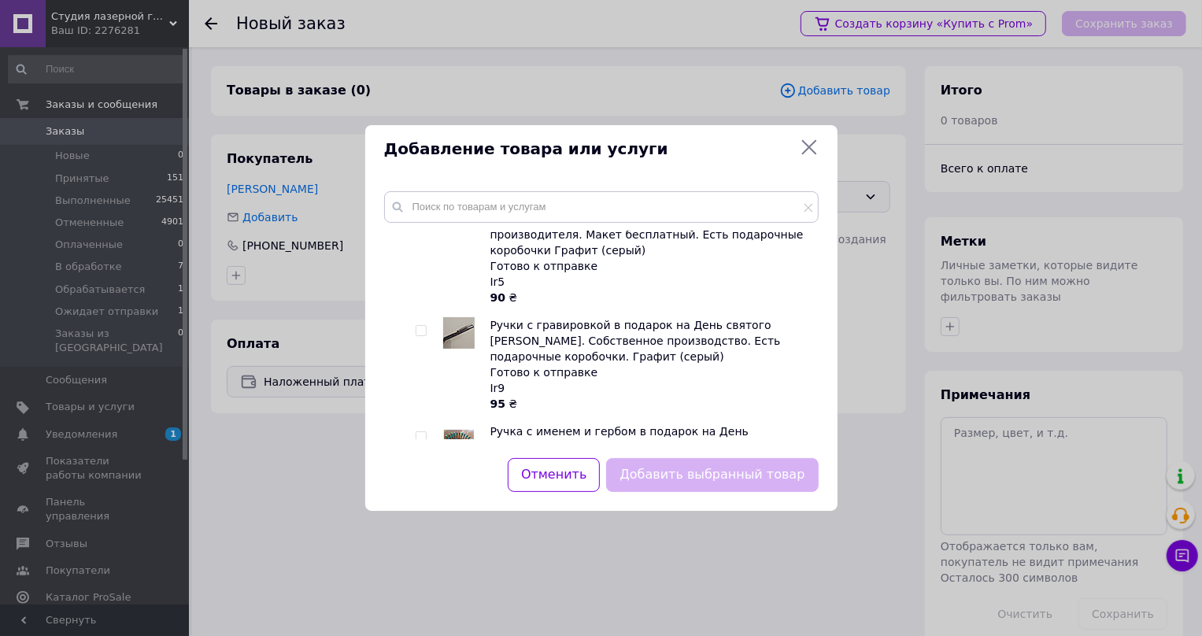
click at [419, 326] on input "checkbox" at bounding box center [421, 331] width 10 height 10
checkbox input "true"
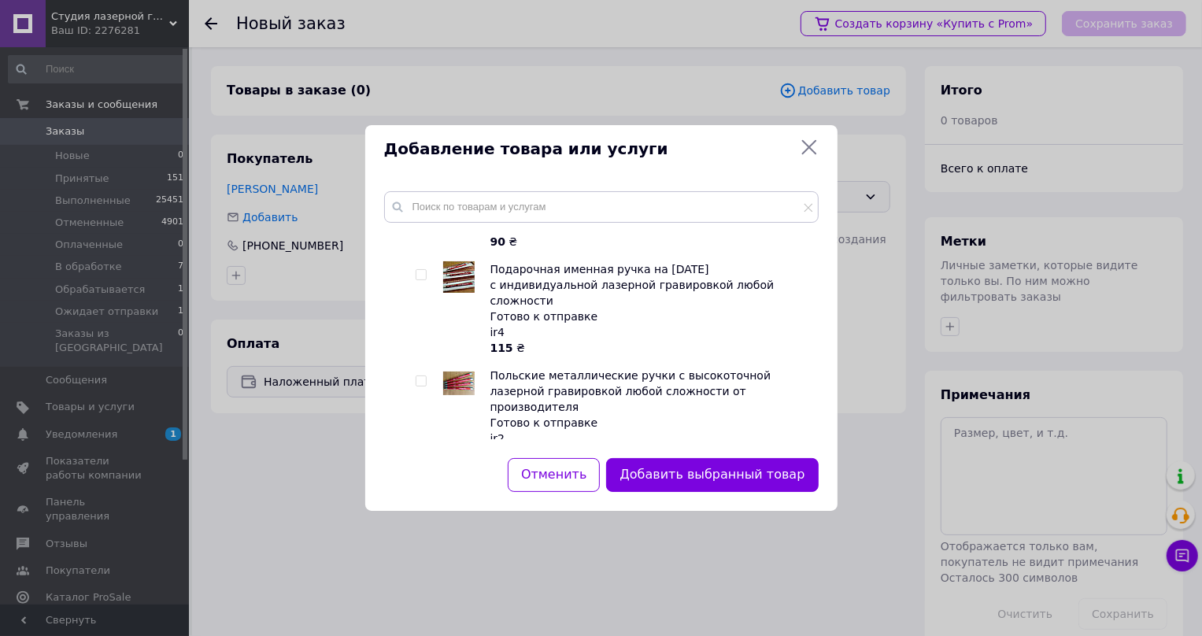
scroll to position [5223, 0]
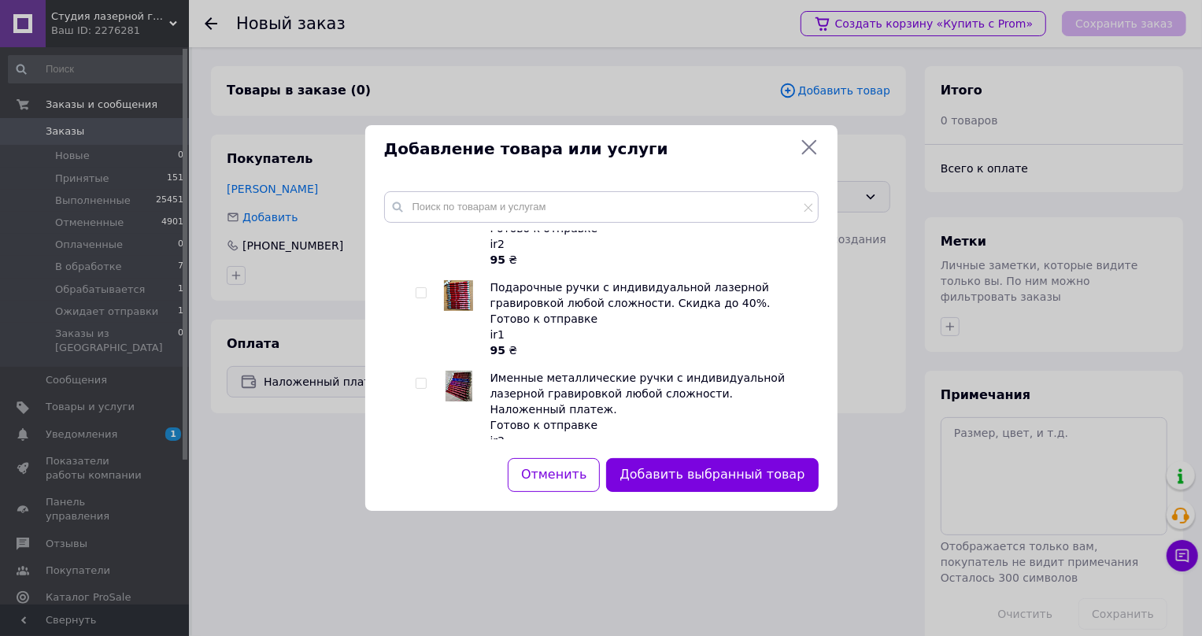
click at [533, 552] on span "Подарочные коробочки и футляры для ручек" at bounding box center [559, 558] width 264 height 13
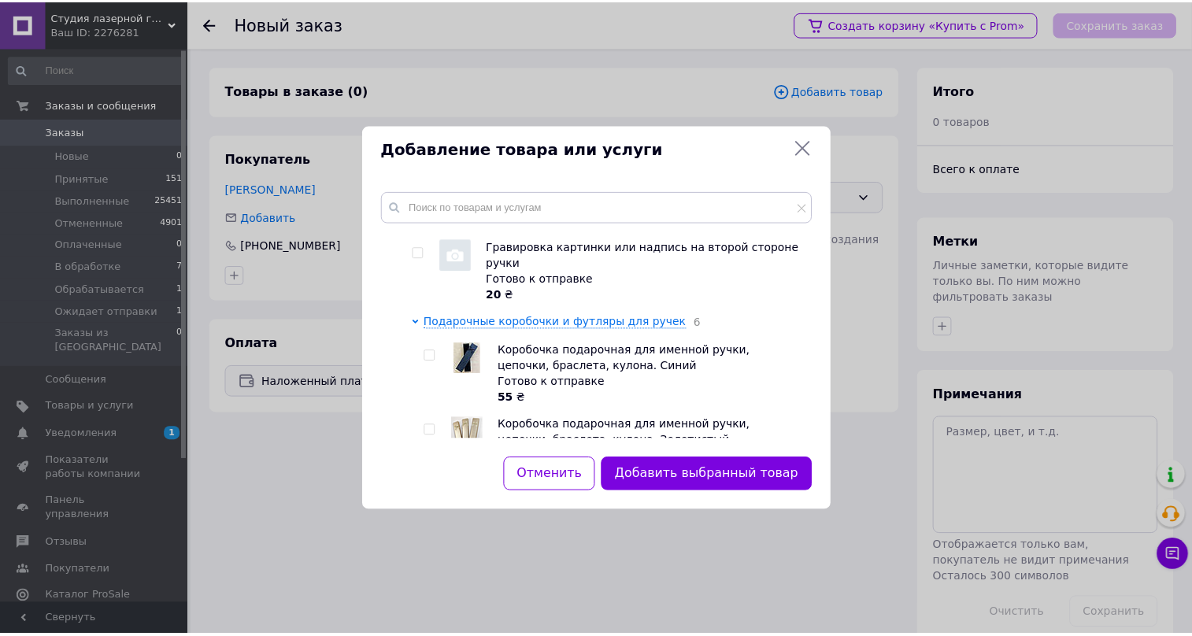
scroll to position [5509, 0]
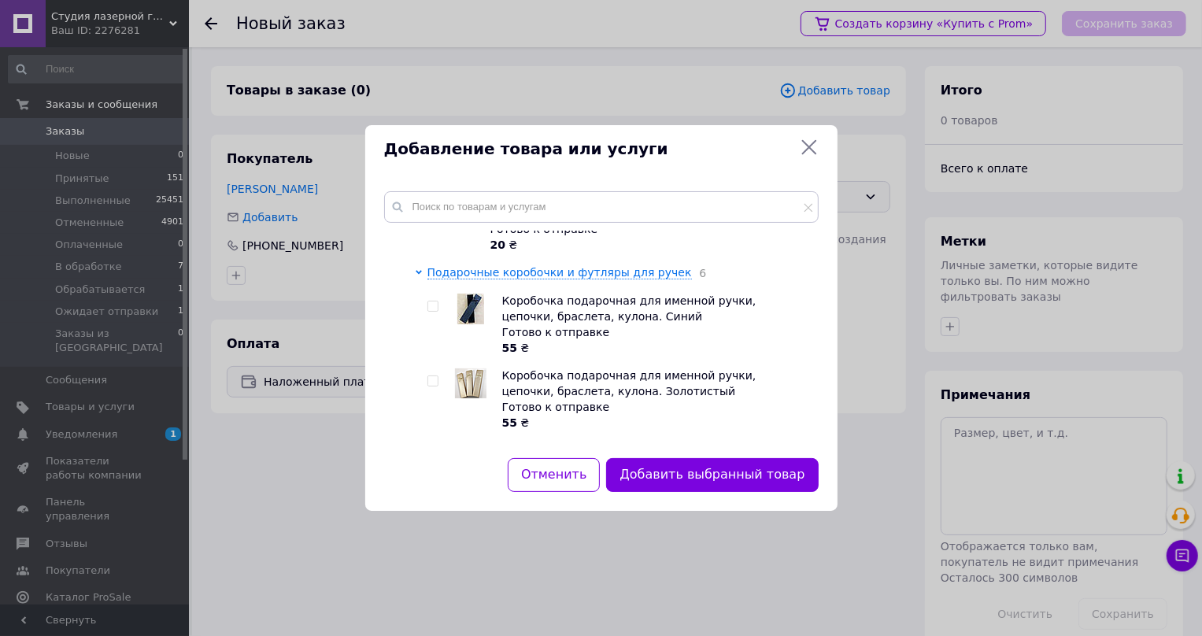
click at [427, 600] on input "checkbox" at bounding box center [432, 605] width 10 height 10
checkbox input "true"
click at [710, 474] on button "Добавить выбранные товары" at bounding box center [707, 475] width 221 height 34
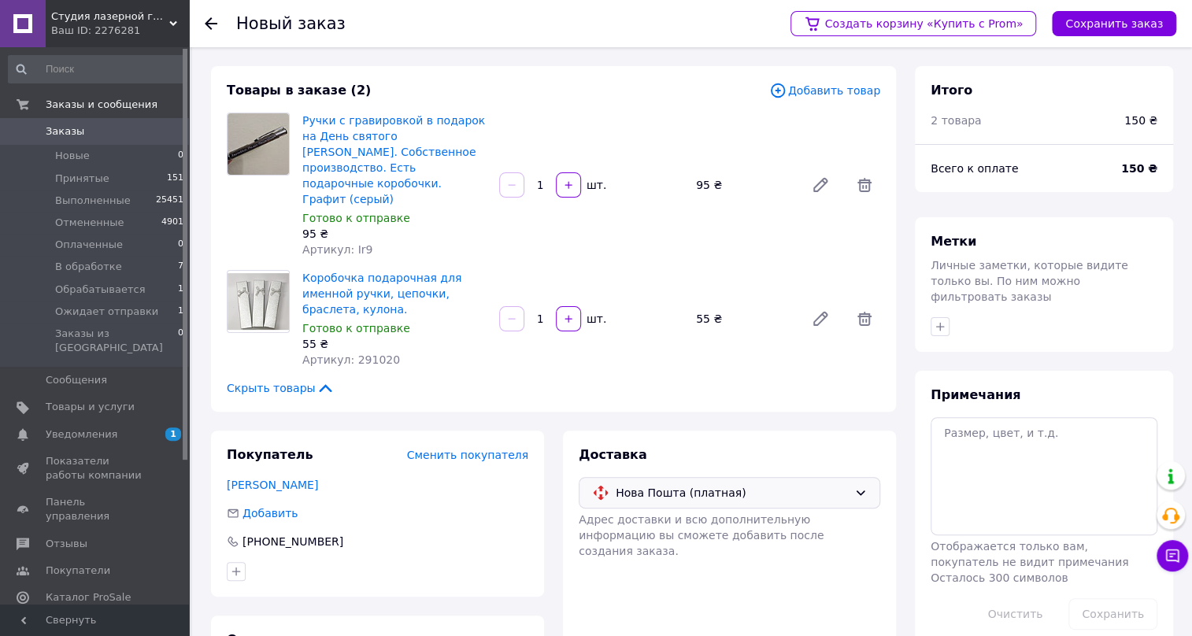
click at [543, 179] on input "1" at bounding box center [539, 185] width 25 height 12
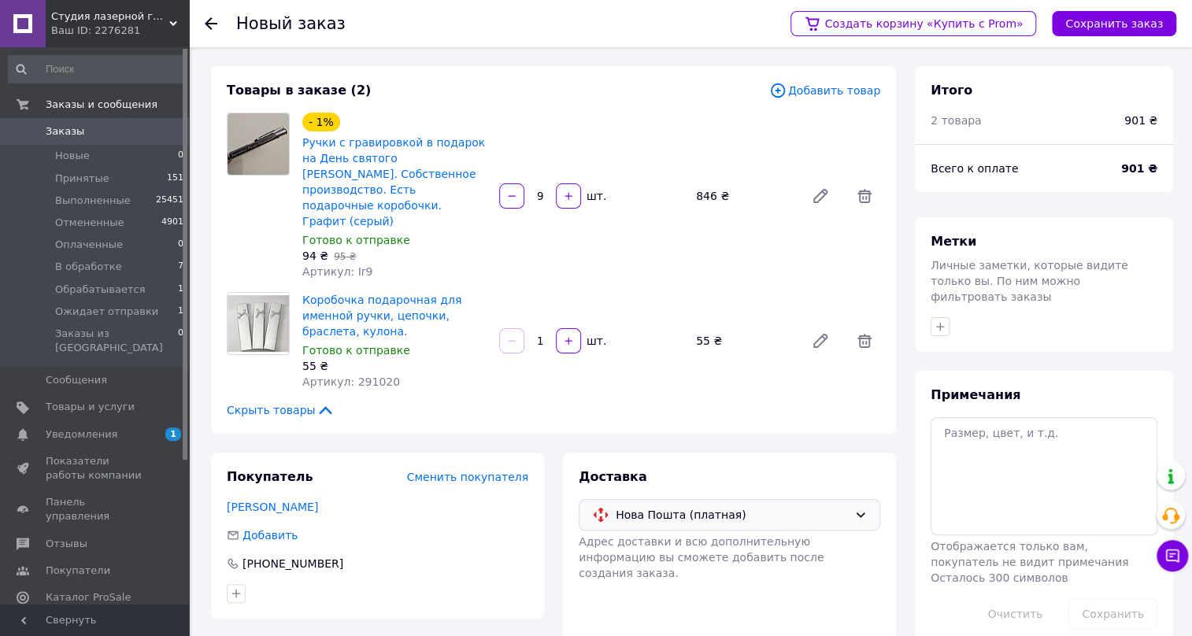
type input "9"
click at [545, 335] on input "1" at bounding box center [539, 341] width 25 height 12
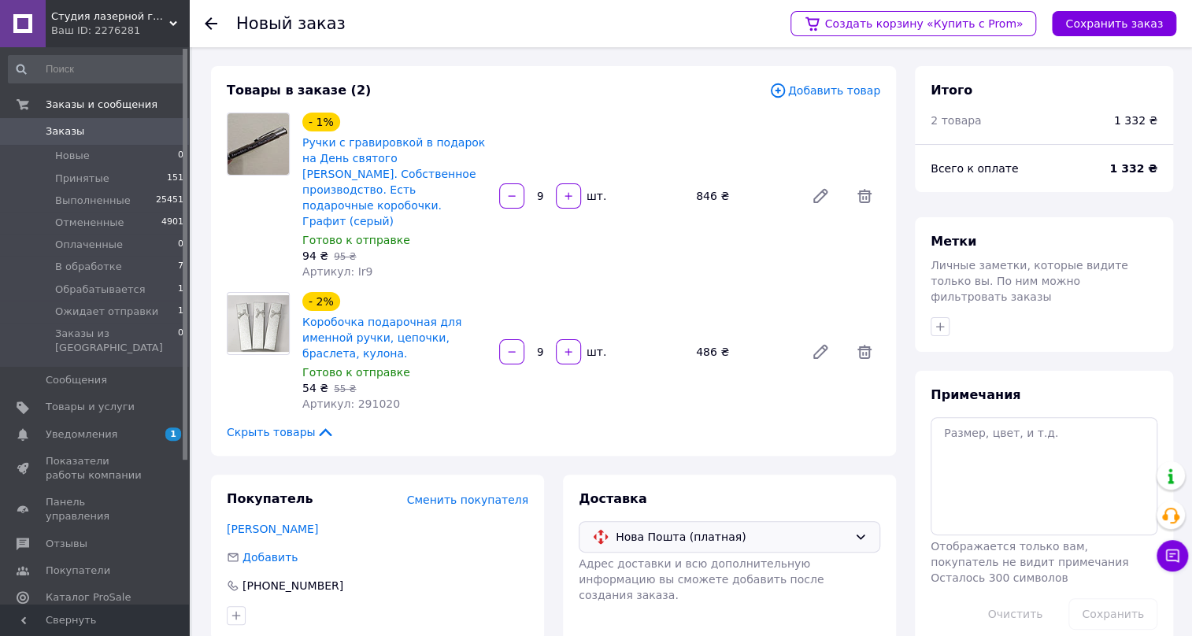
type input "9"
click at [1094, 20] on button "Сохранить заказ" at bounding box center [1113, 23] width 124 height 25
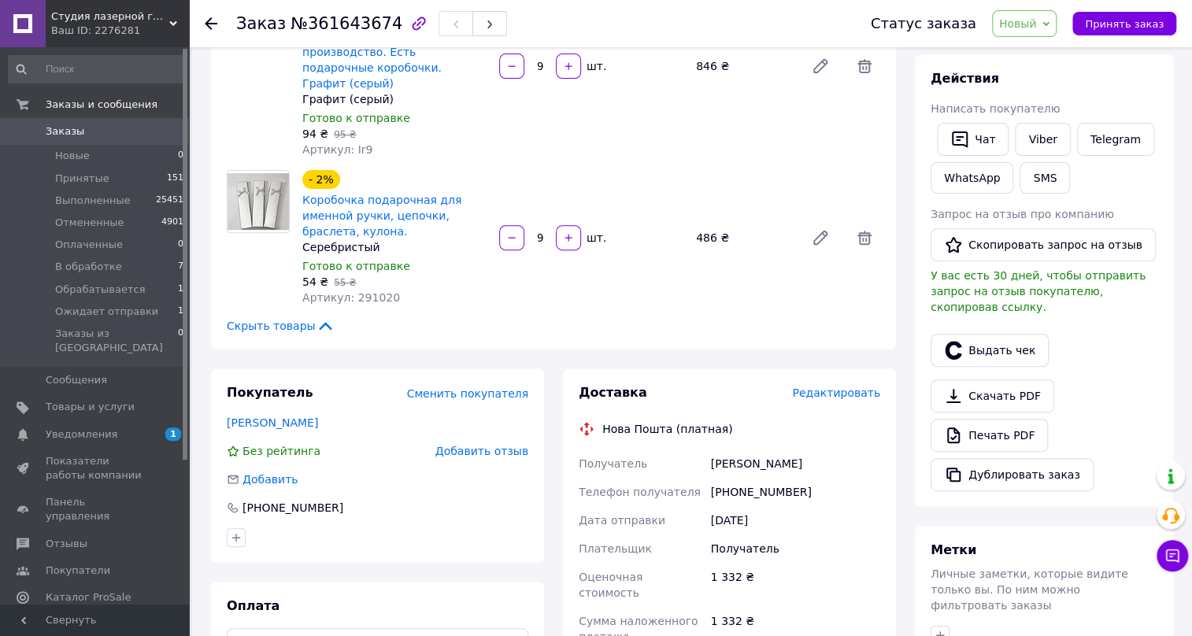
scroll to position [214, 0]
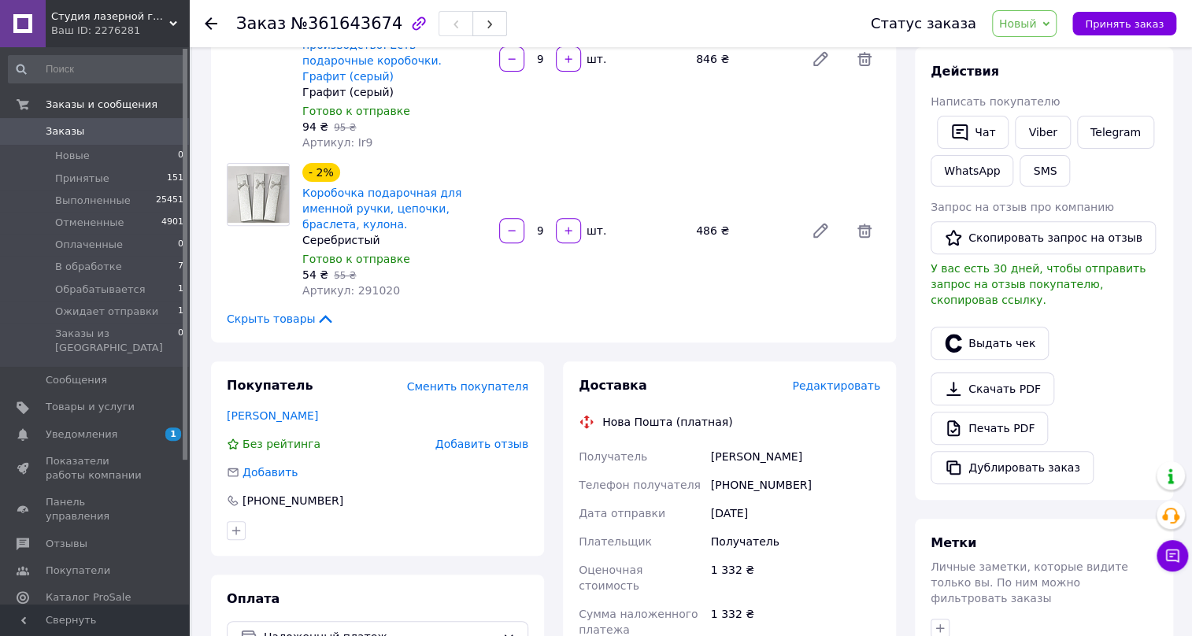
click at [765, 471] on div "+380976095398" at bounding box center [796, 485] width 176 height 28
copy div "380976095398"
drag, startPoint x: 811, startPoint y: 423, endPoint x: 715, endPoint y: 416, distance: 96.2
click at [703, 442] on div "Получатель Ненаженко Анна Телефон получателя +380976095398 Дата отправки 12.09.…" at bounding box center [729, 602] width 308 height 321
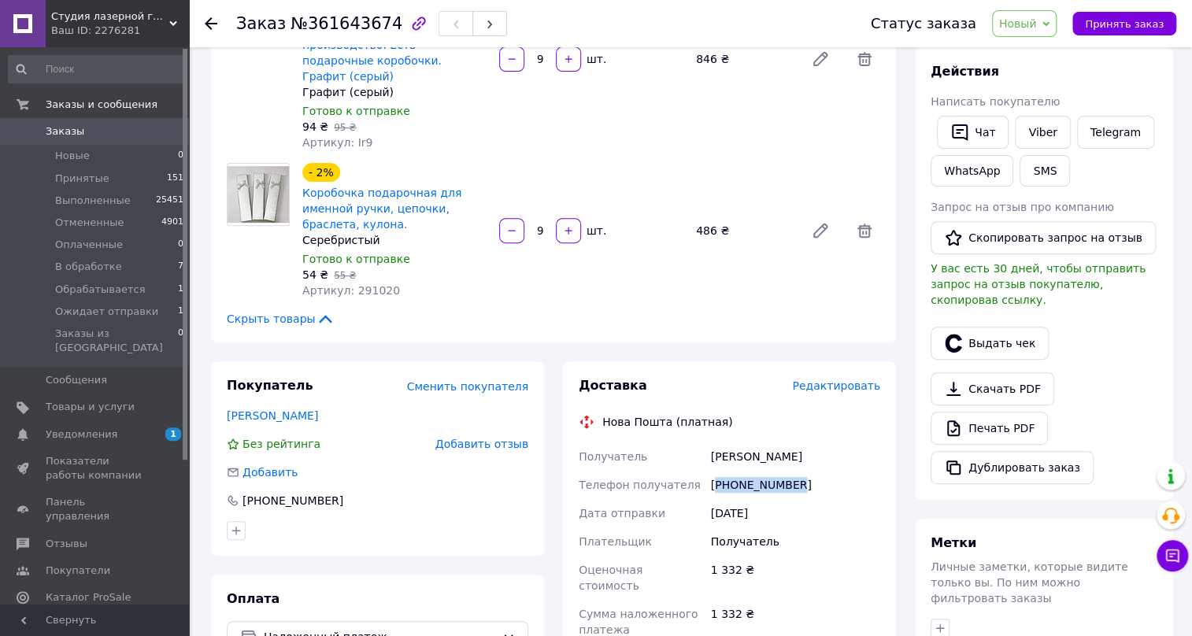
copy div "Получатель Ненаженко Анна"
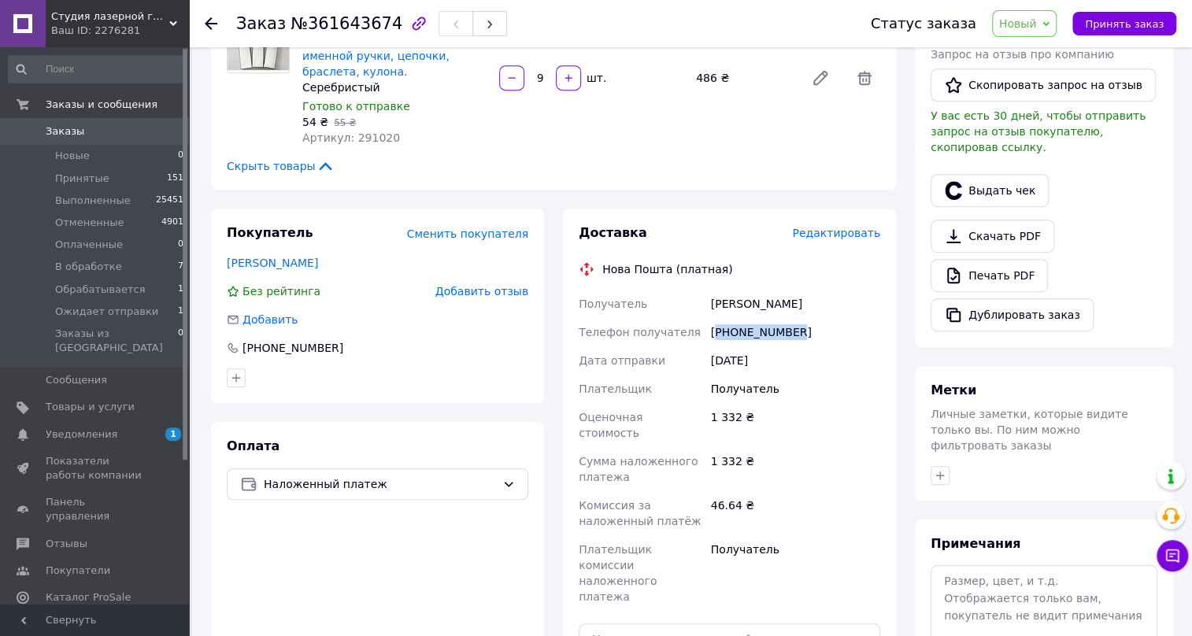
scroll to position [501, 0]
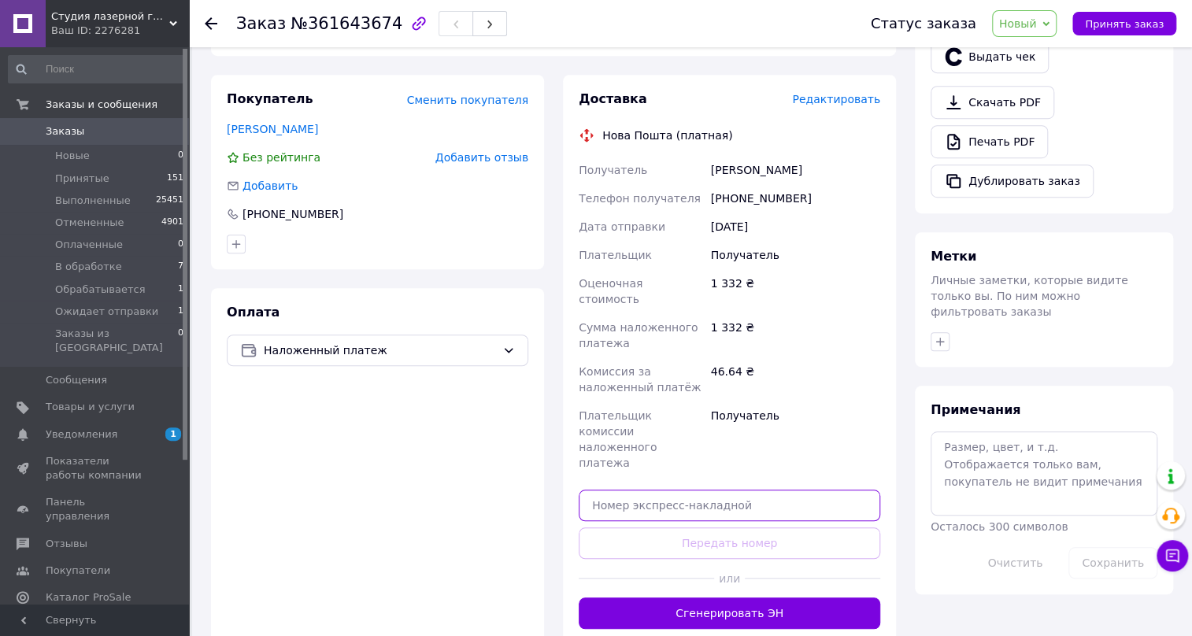
click at [602, 490] on input "text" at bounding box center [728, 505] width 301 height 31
paste input "20451247355758"
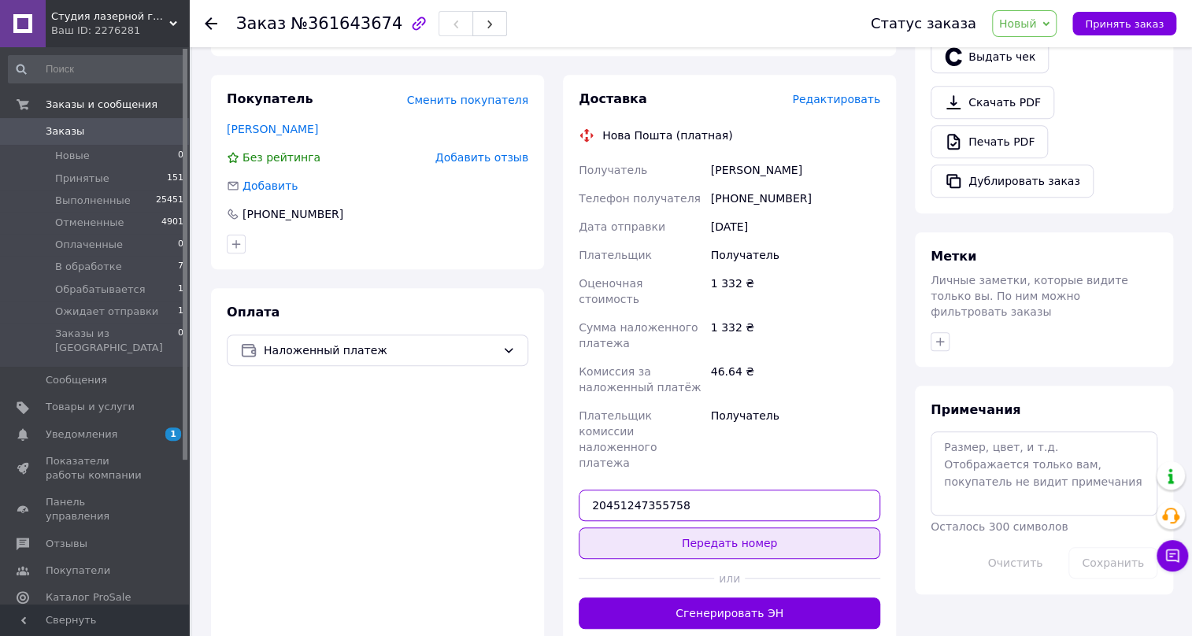
type input "20451247355758"
click at [748, 527] on button "Передать номер" at bounding box center [728, 542] width 301 height 31
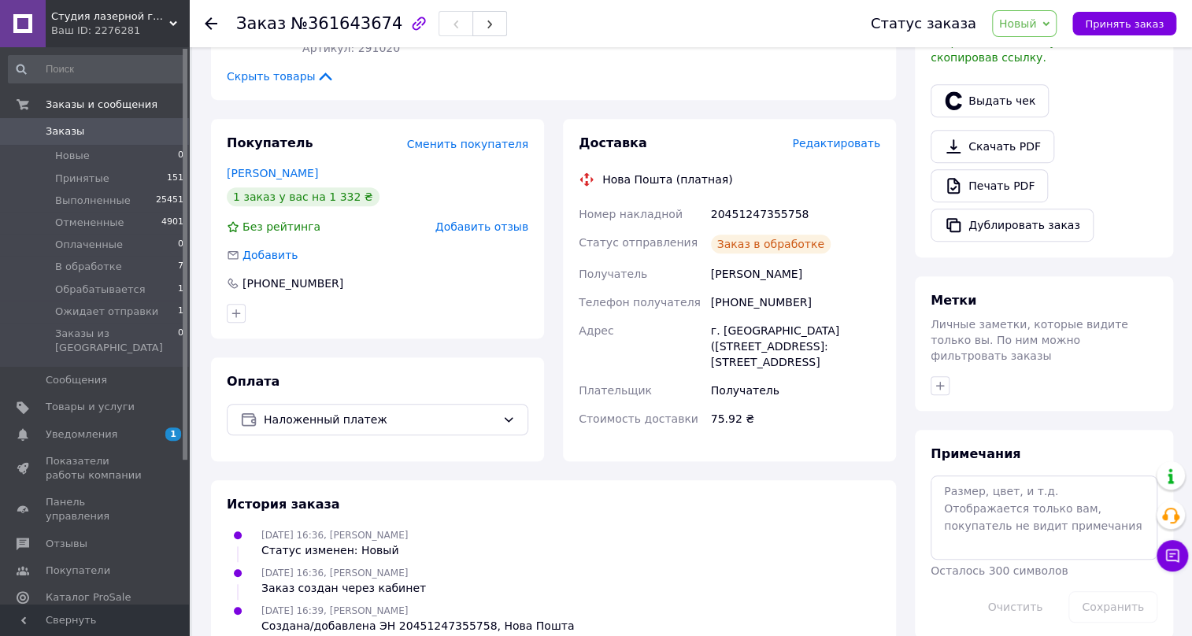
scroll to position [469, 0]
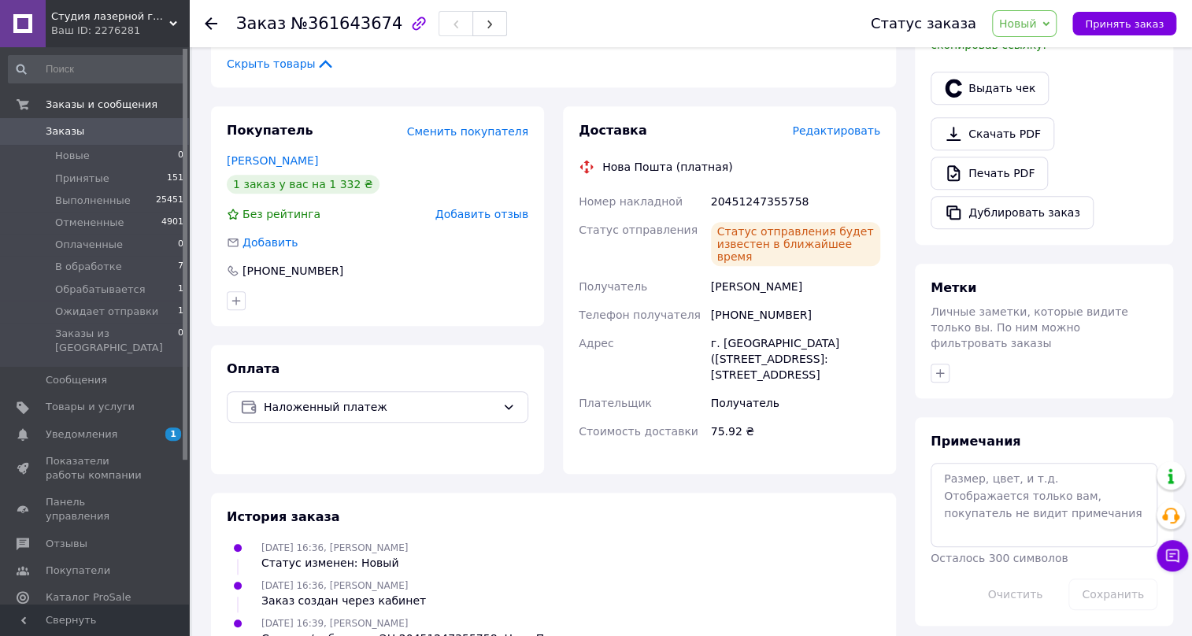
click at [1049, 21] on icon at bounding box center [1045, 23] width 7 height 7
click at [1025, 50] on li "Принят" at bounding box center [1051, 55] width 119 height 24
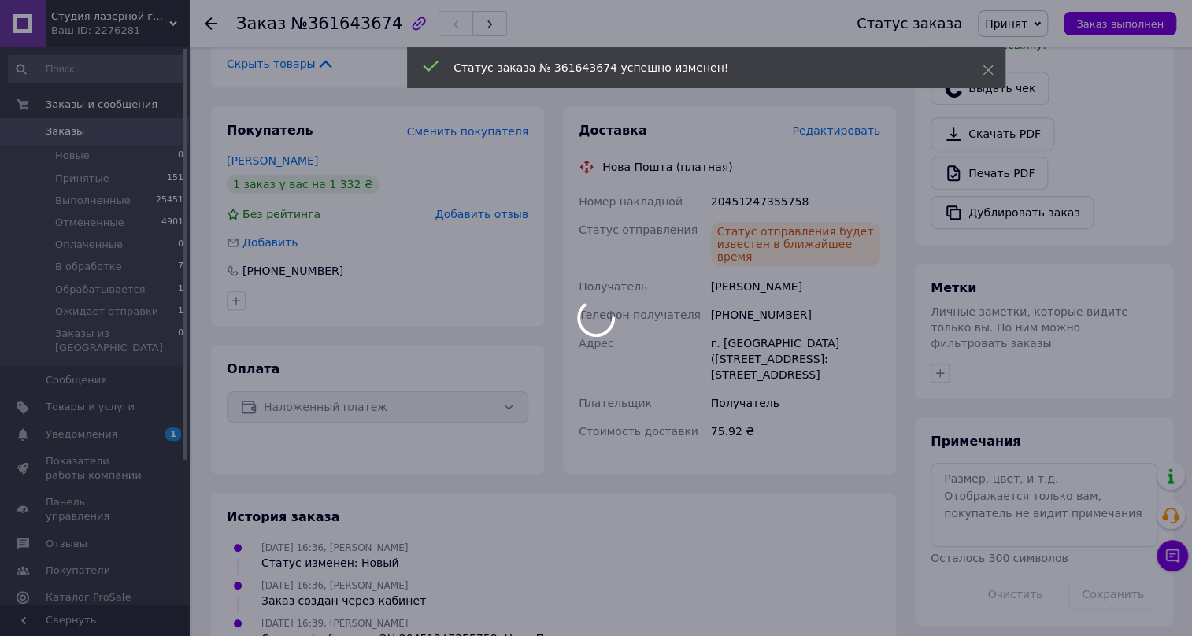
scroll to position [501, 0]
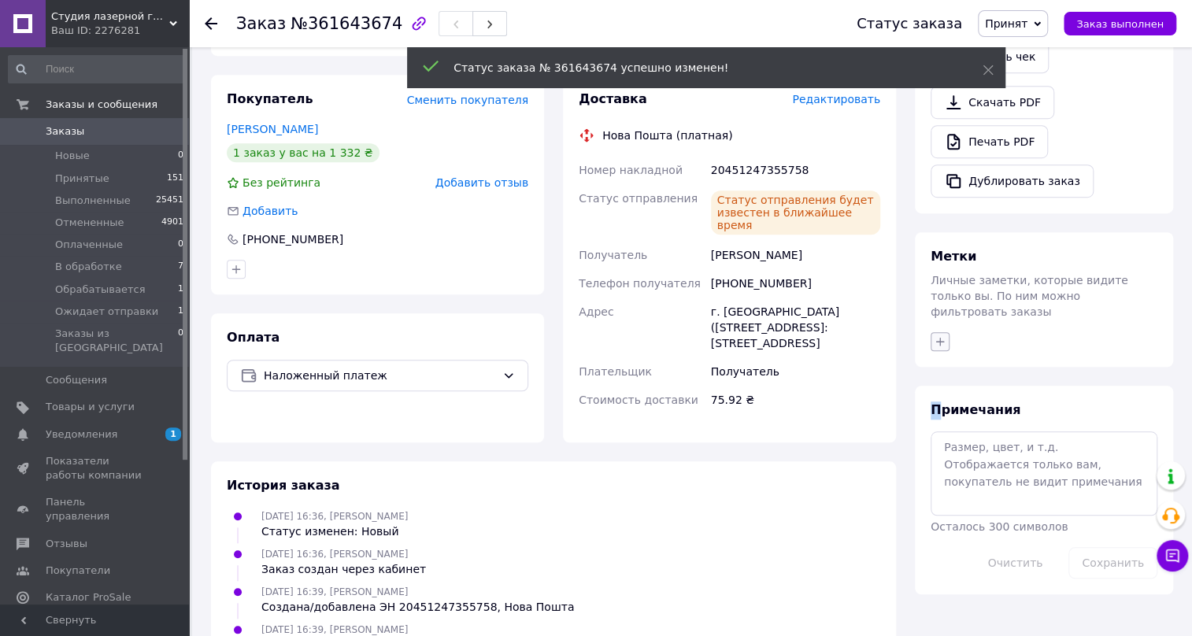
drag, startPoint x: 937, startPoint y: 339, endPoint x: 941, endPoint y: 315, distance: 24.7
click at [941, 315] on div "Итого 2 товара 1 332 ₴ Доставка 75.92 ₴ Скидка Добавить Всего к оплате 1332 ₴ Д…" at bounding box center [1043, 80] width 258 height 1029
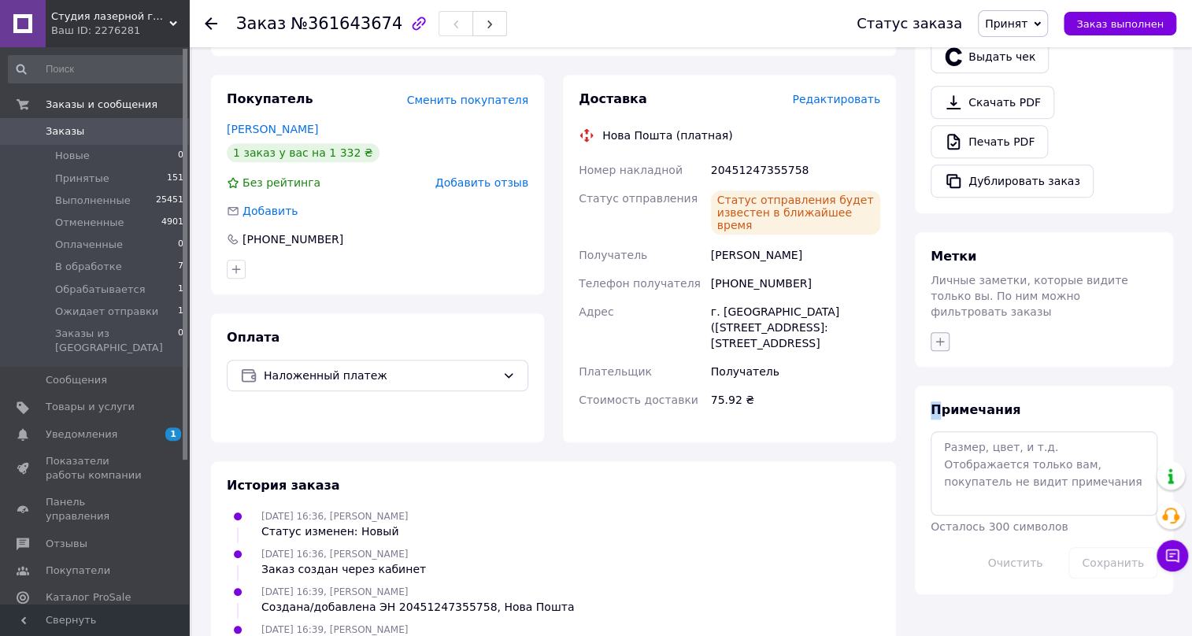
click at [941, 335] on icon "button" at bounding box center [939, 341] width 13 height 13
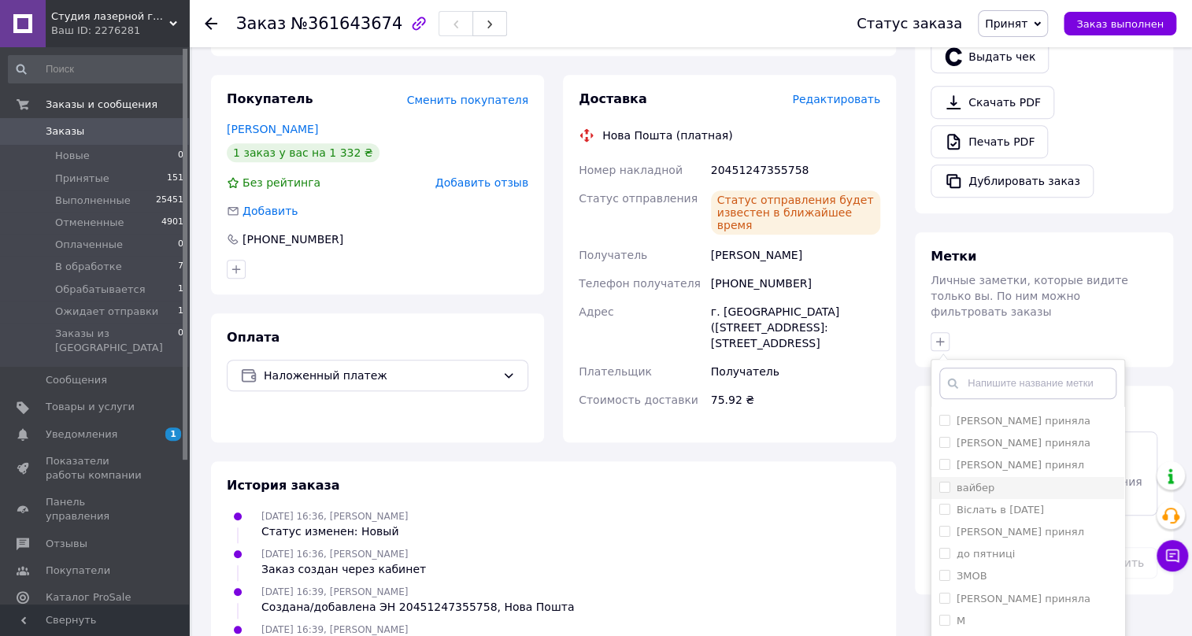
scroll to position [142, 0]
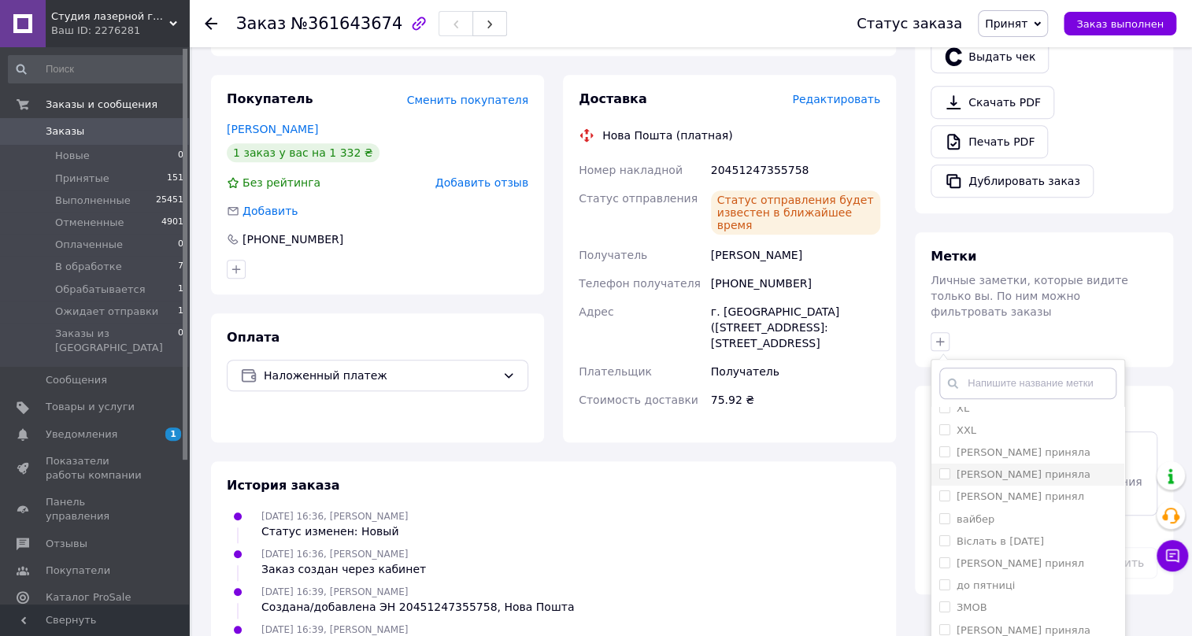
click at [944, 468] on input "Аня приняла" at bounding box center [944, 473] width 10 height 10
checkbox input "true"
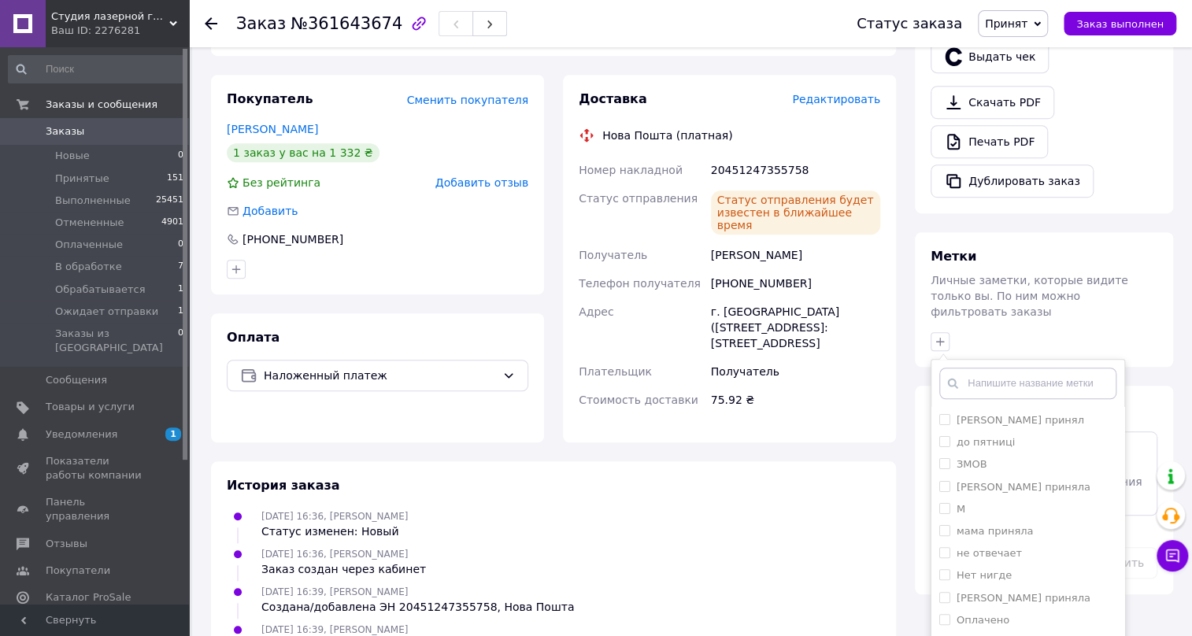
scroll to position [357, 0]
click at [947, 453] on input "мама приняла" at bounding box center [944, 458] width 10 height 10
checkbox input "true"
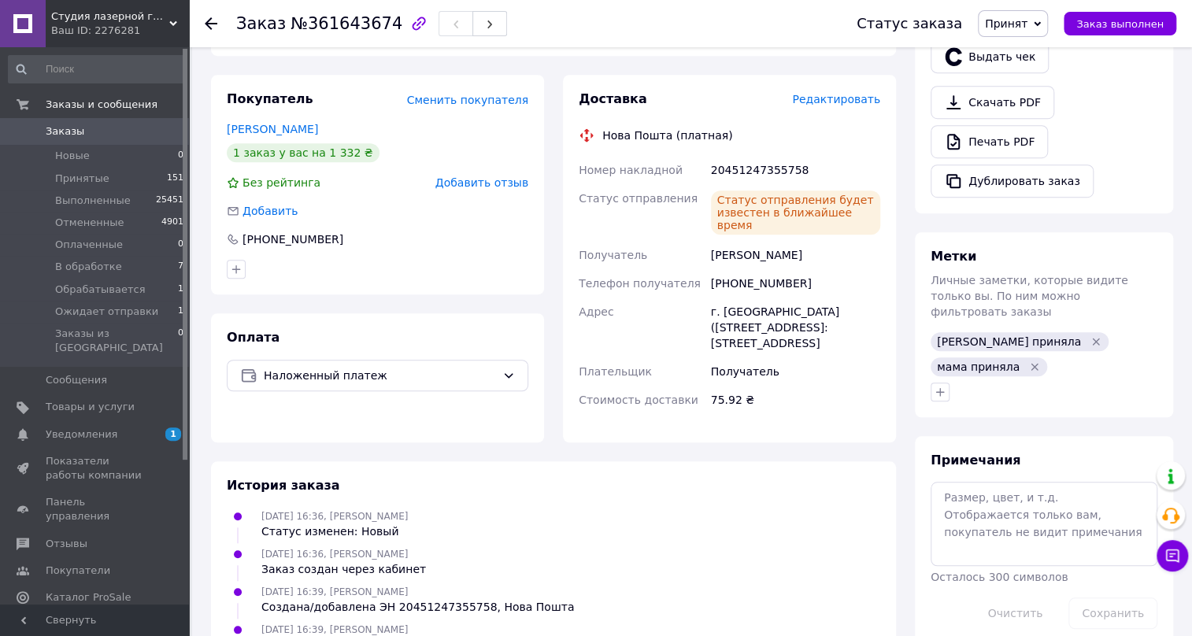
click at [759, 156] on div "20451247355758" at bounding box center [796, 170] width 176 height 28
copy div "20451247355758"
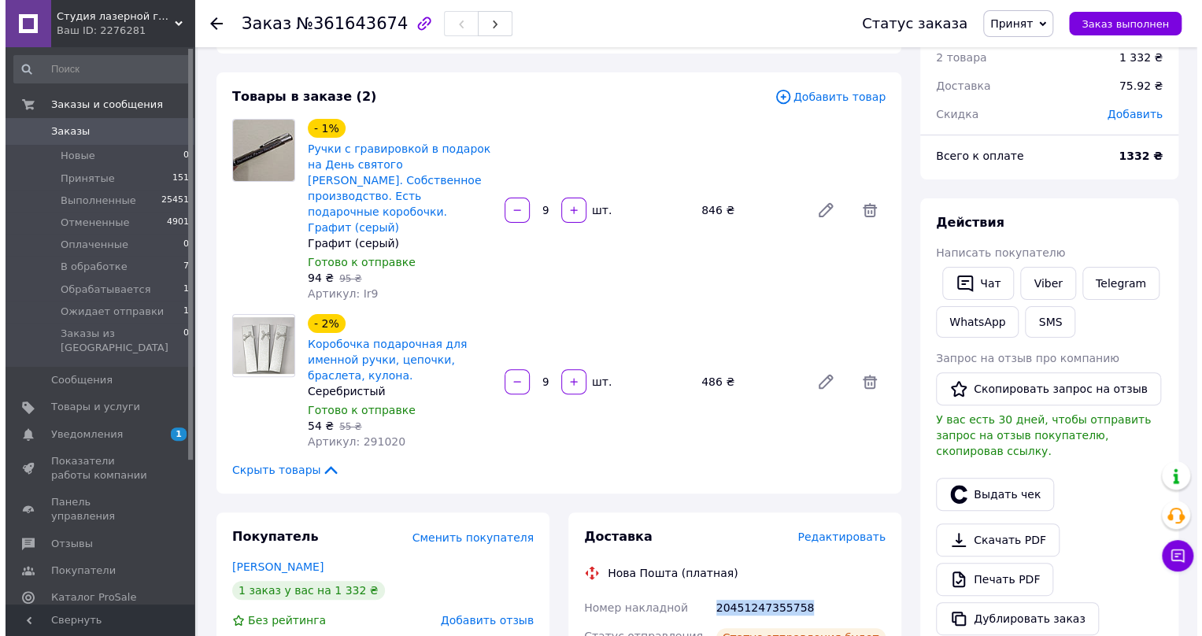
scroll to position [0, 0]
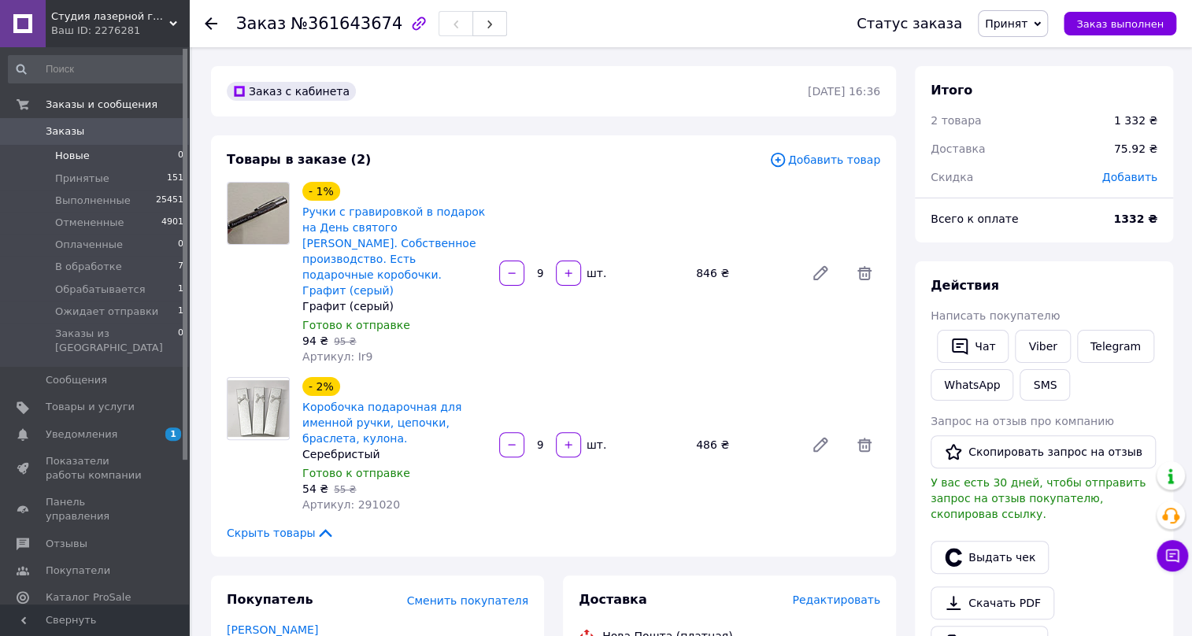
click at [71, 154] on span "Новые" at bounding box center [72, 156] width 35 height 14
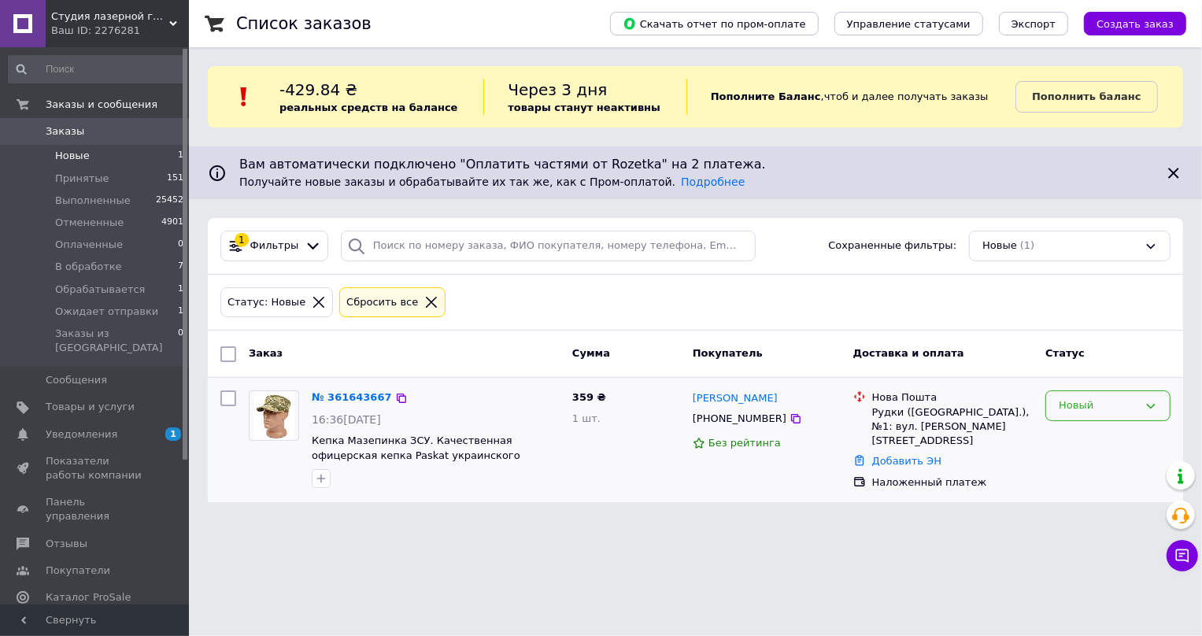
click at [1147, 404] on icon at bounding box center [1151, 406] width 9 height 5
click at [1077, 506] on li "Обрабатывается" at bounding box center [1108, 511] width 124 height 29
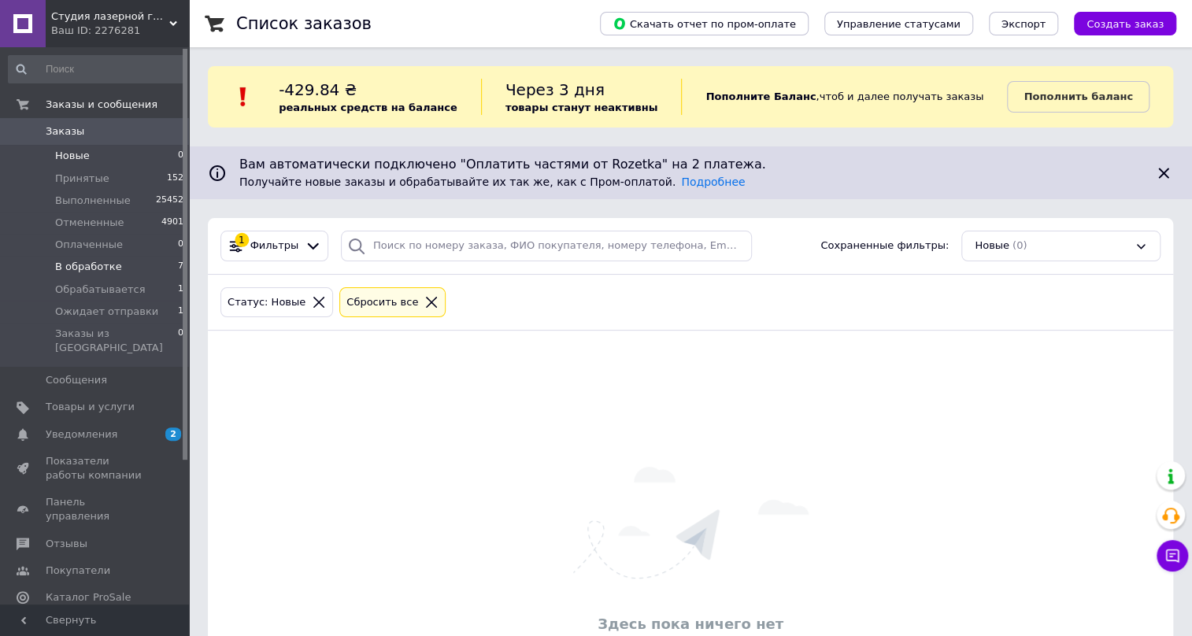
click at [94, 265] on span "В обработке" at bounding box center [88, 267] width 67 height 14
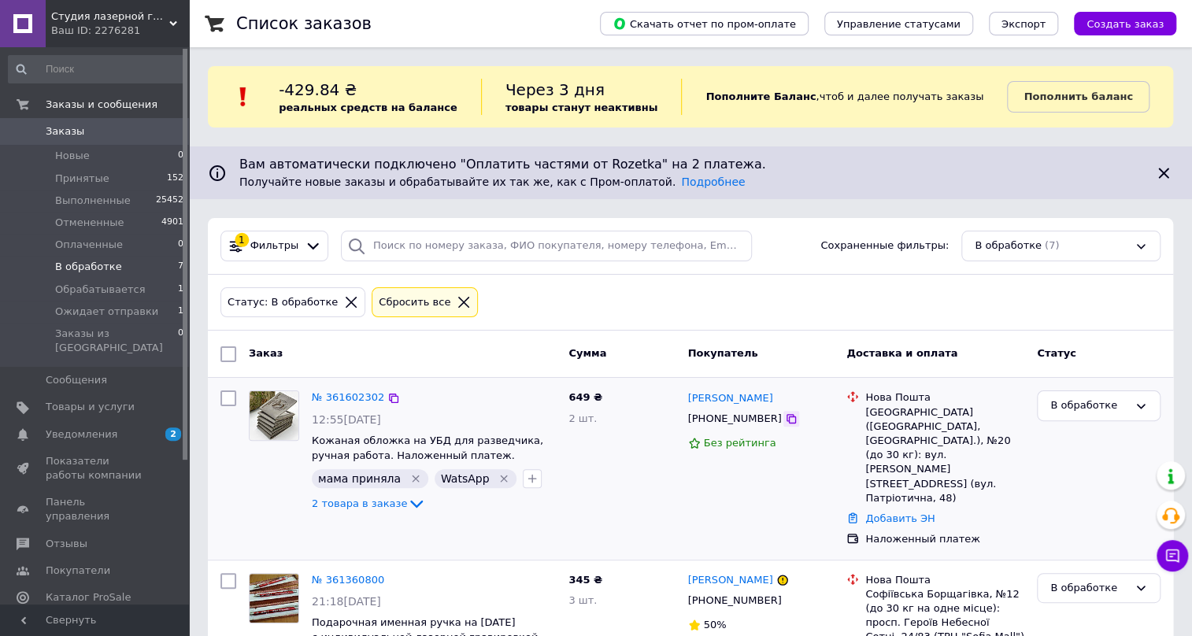
click at [785, 417] on icon at bounding box center [791, 418] width 13 height 13
drag, startPoint x: 781, startPoint y: 399, endPoint x: 683, endPoint y: 404, distance: 97.7
click at [683, 404] on div "Кирилл Полушкин +380968340495 Без рейтинга" at bounding box center [761, 468] width 159 height 168
copy link "Кирилл Полушкин"
click at [897, 408] on div "Запоріжжя (Запорізька обл., Запорізький р-н.), №20 (до 30 кг): вул. В'ячеслава …" at bounding box center [944, 455] width 159 height 100
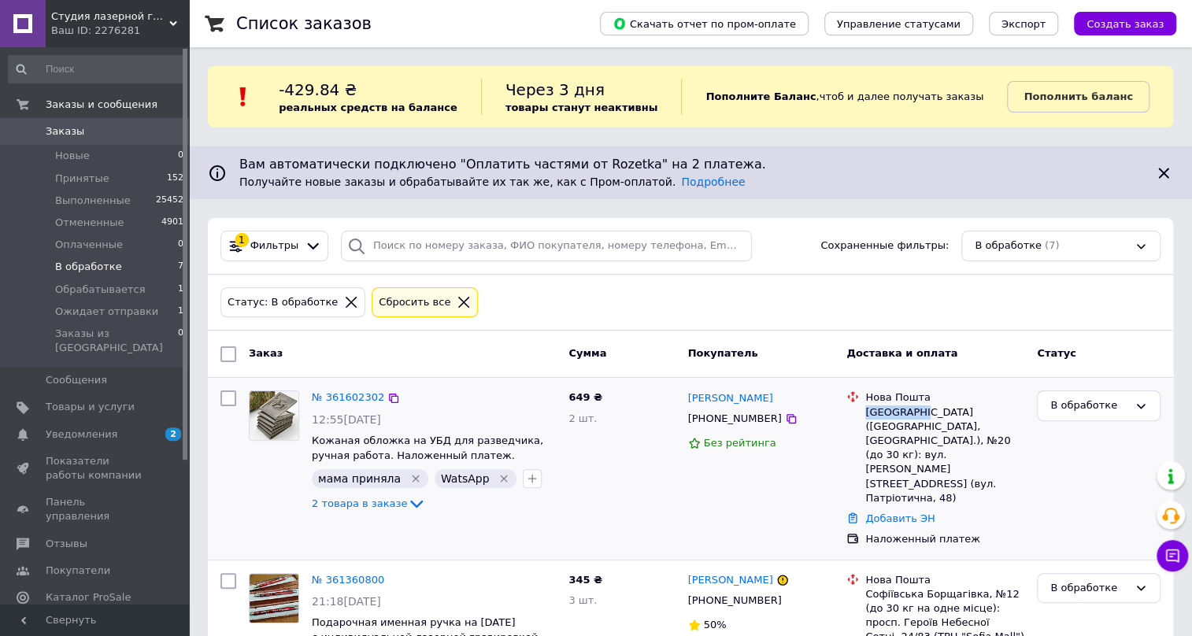
click at [897, 408] on div "Запоріжжя (Запорізька обл., Запорізький р-н.), №20 (до 30 кг): вул. В'ячеслава …" at bounding box center [944, 455] width 159 height 100
copy div "Запоріжжя"
click at [889, 512] on link "Добавить ЭН" at bounding box center [899, 518] width 69 height 12
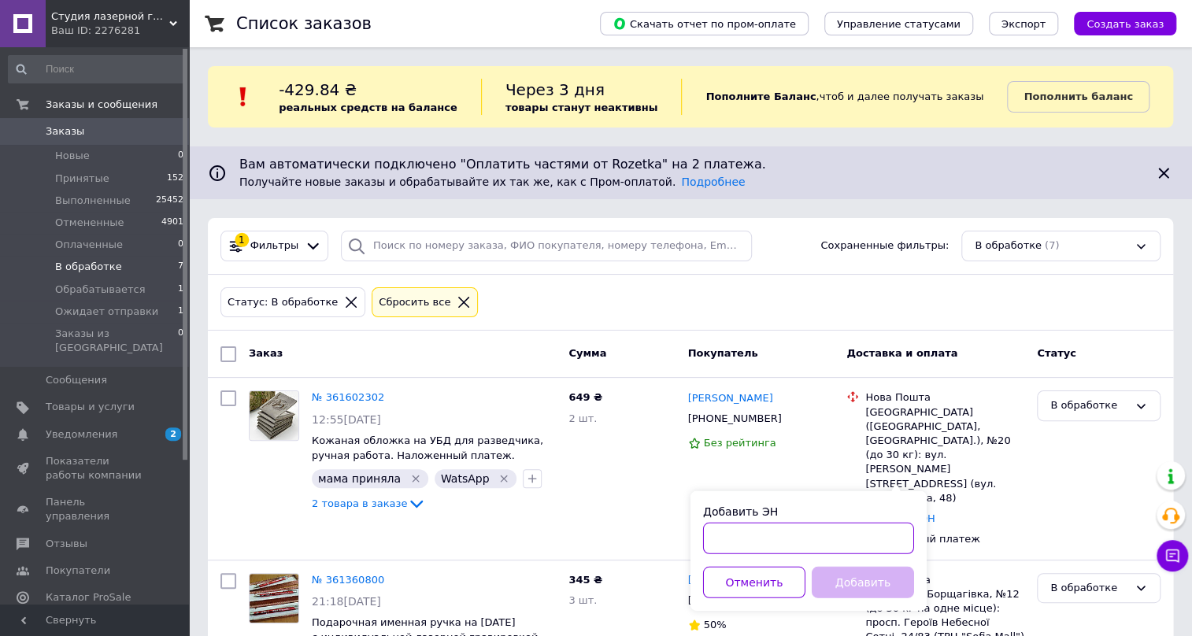
paste input "20451247431670"
type input "20451247431670"
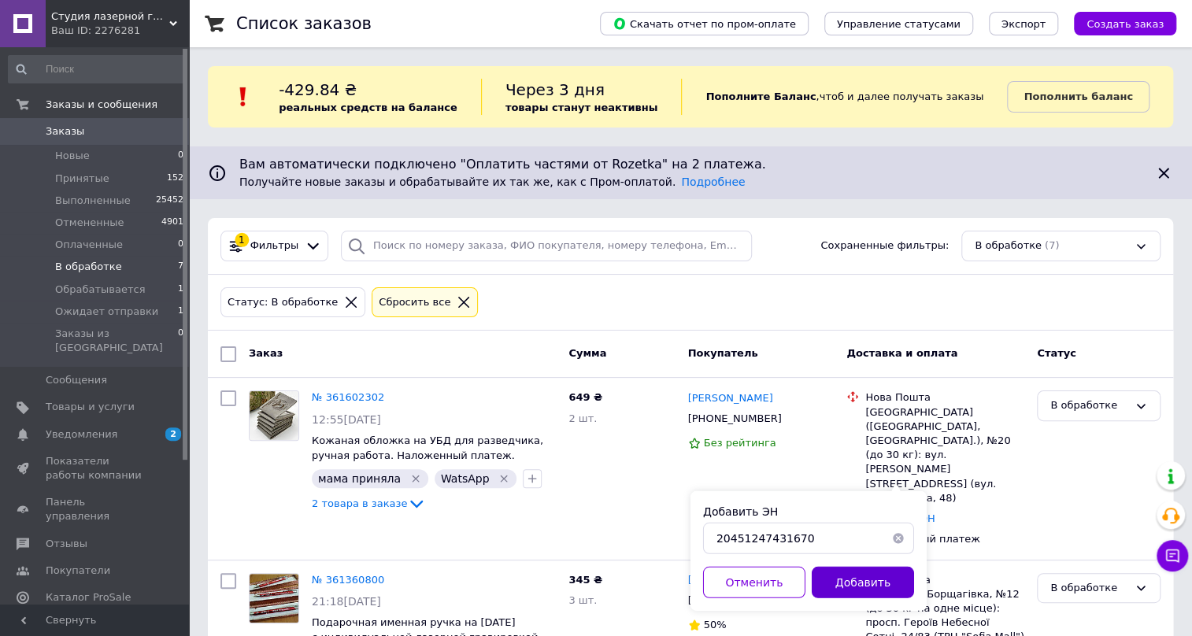
click at [856, 582] on button "Добавить" at bounding box center [862, 582] width 102 height 31
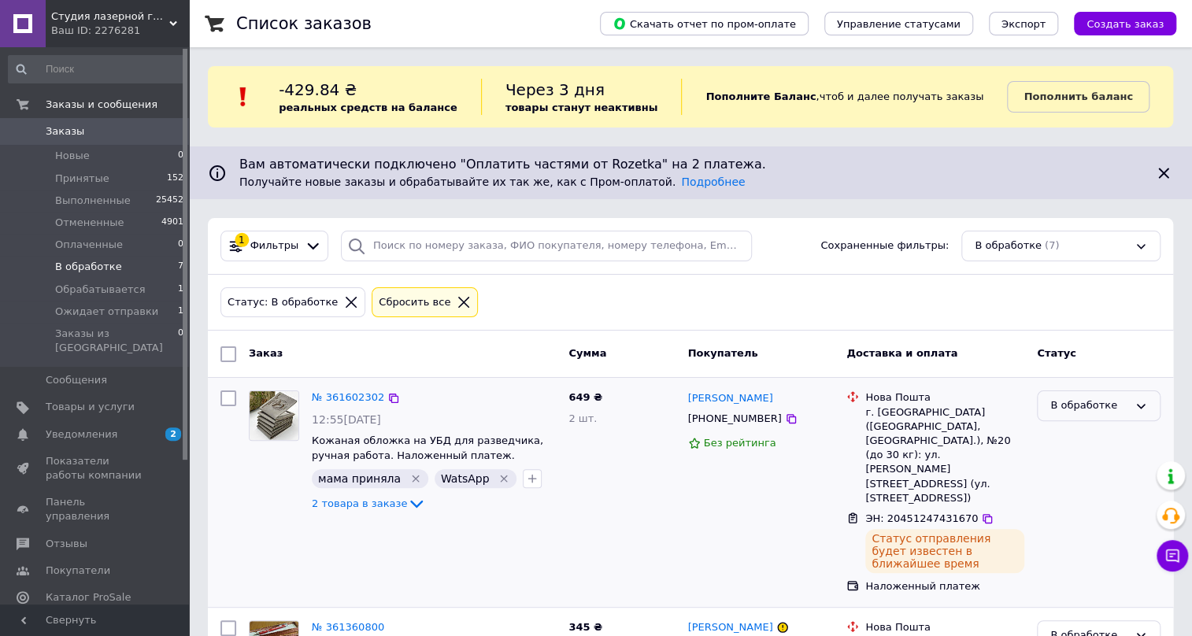
click at [1140, 401] on icon at bounding box center [1140, 406] width 13 height 13
click at [1056, 434] on li "Принят" at bounding box center [1098, 438] width 122 height 29
click at [982, 514] on icon at bounding box center [986, 518] width 9 height 9
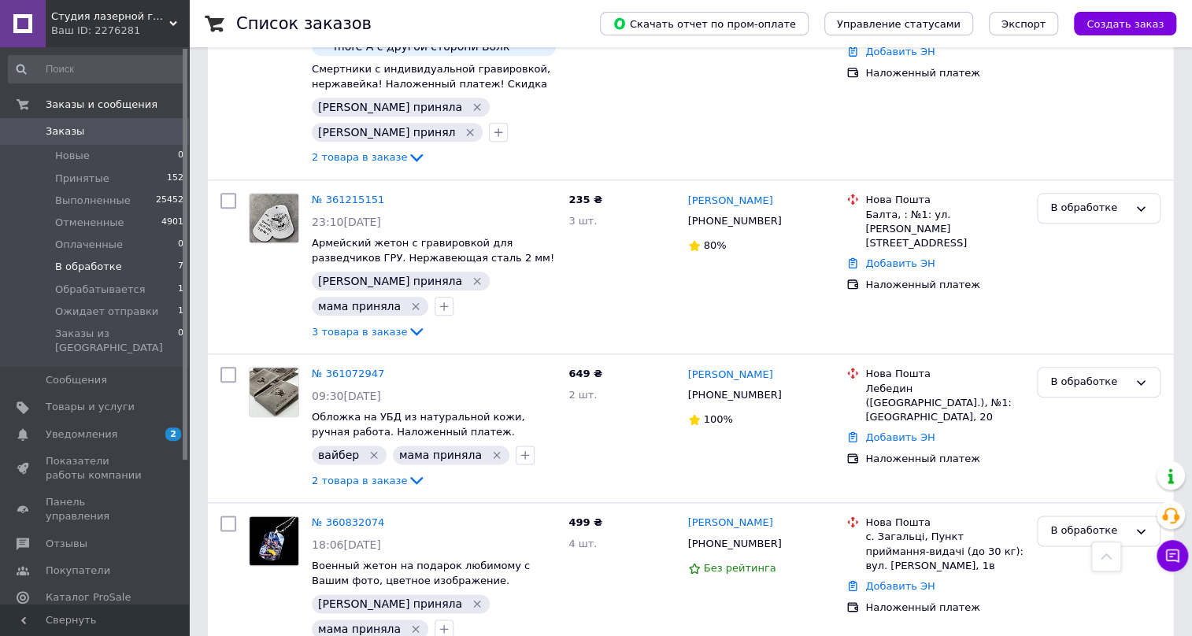
scroll to position [865, 0]
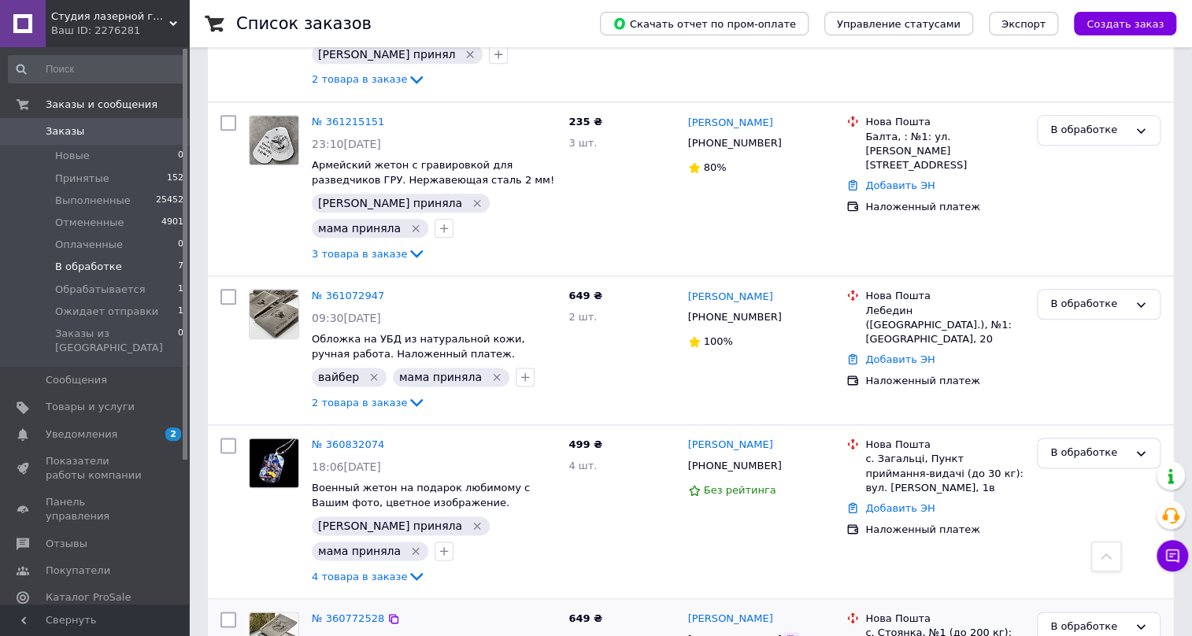
click at [786, 635] on icon at bounding box center [790, 639] width 9 height 9
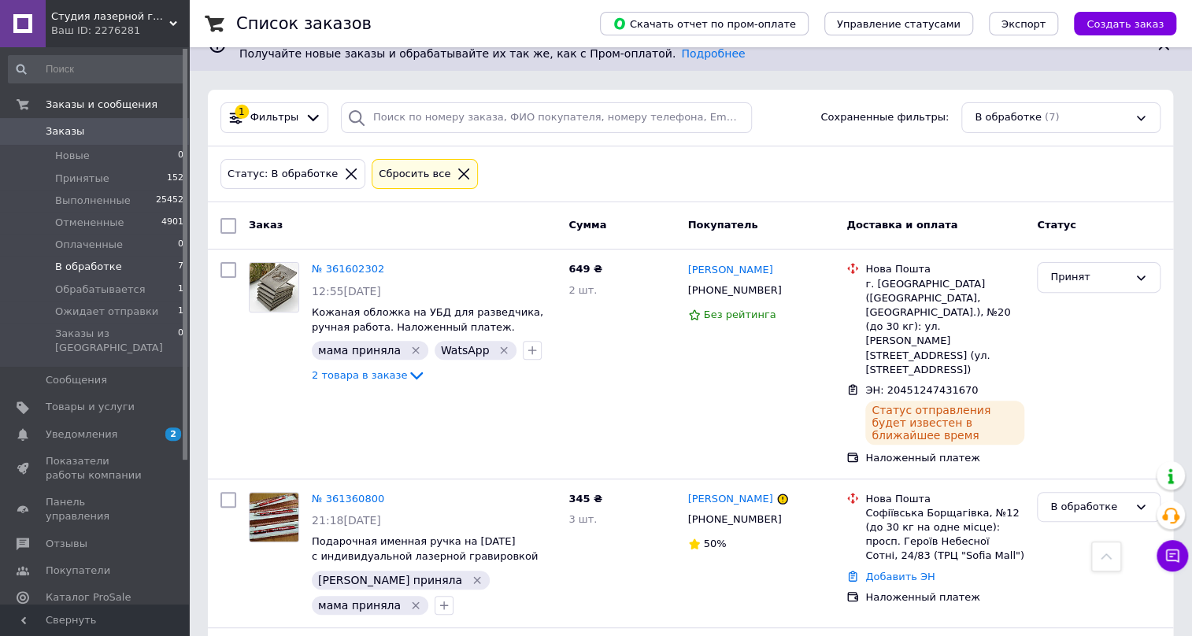
scroll to position [78, 0]
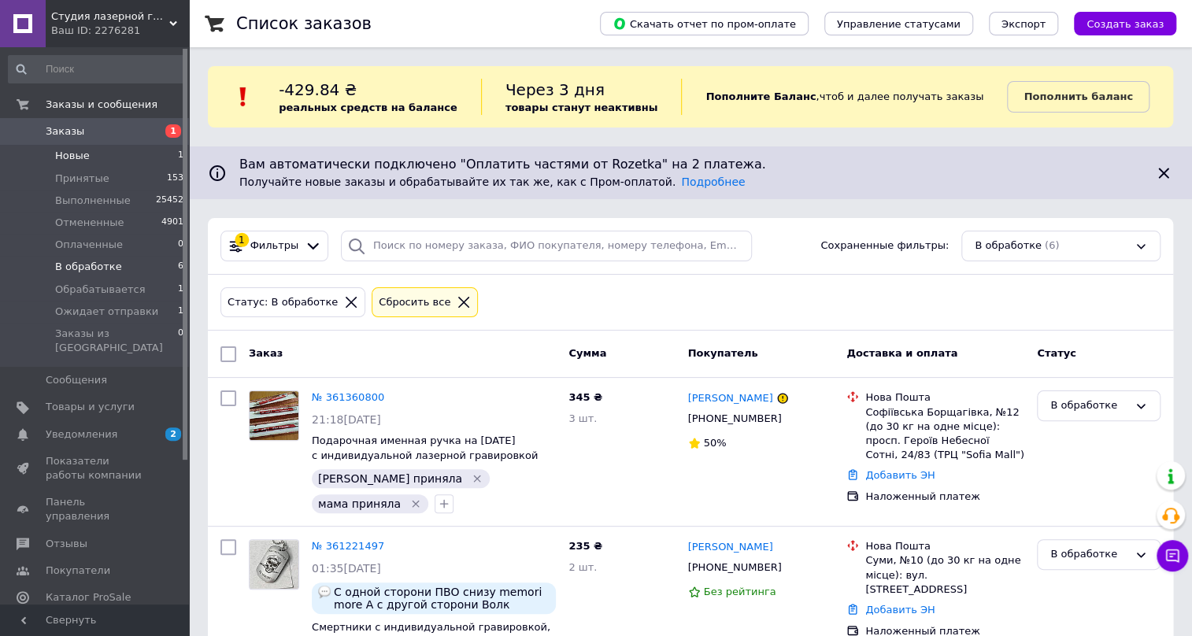
click at [72, 157] on span "Новые" at bounding box center [72, 156] width 35 height 14
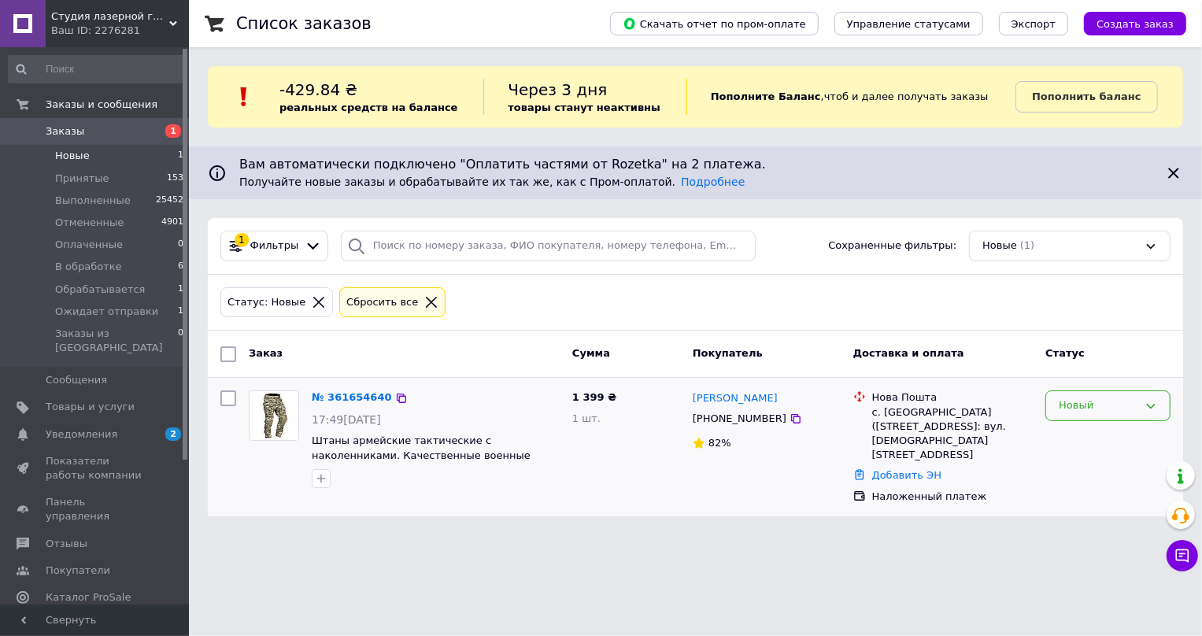
click at [1148, 409] on icon at bounding box center [1150, 406] width 13 height 13
click at [1077, 513] on li "Обрабатывается" at bounding box center [1108, 511] width 124 height 29
